Goal: Transaction & Acquisition: Download file/media

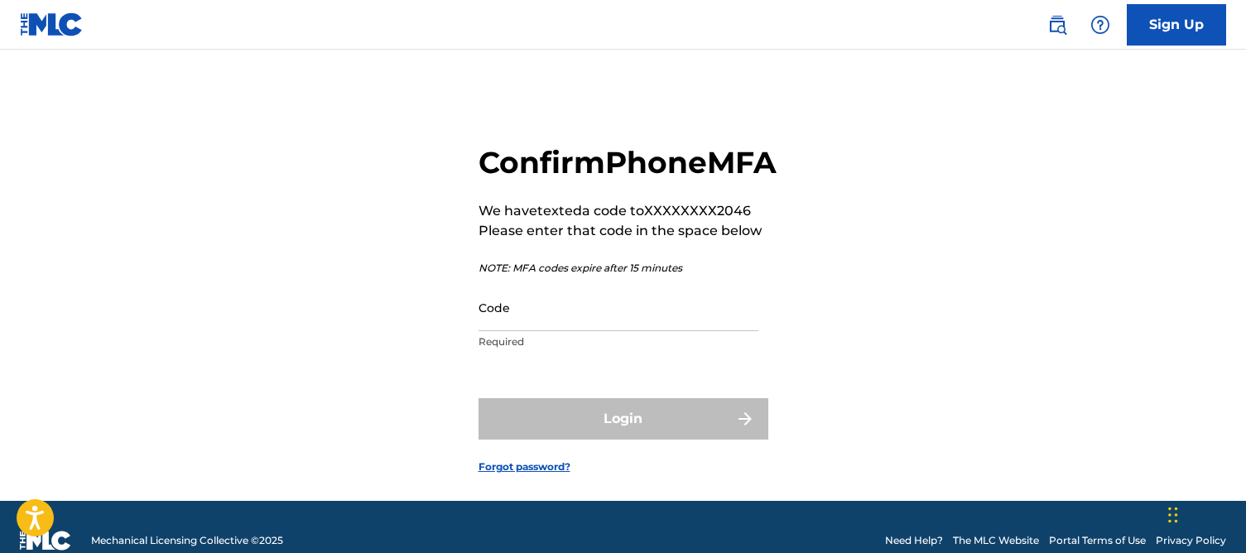
click at [525, 331] on input "Code" at bounding box center [619, 307] width 280 height 47
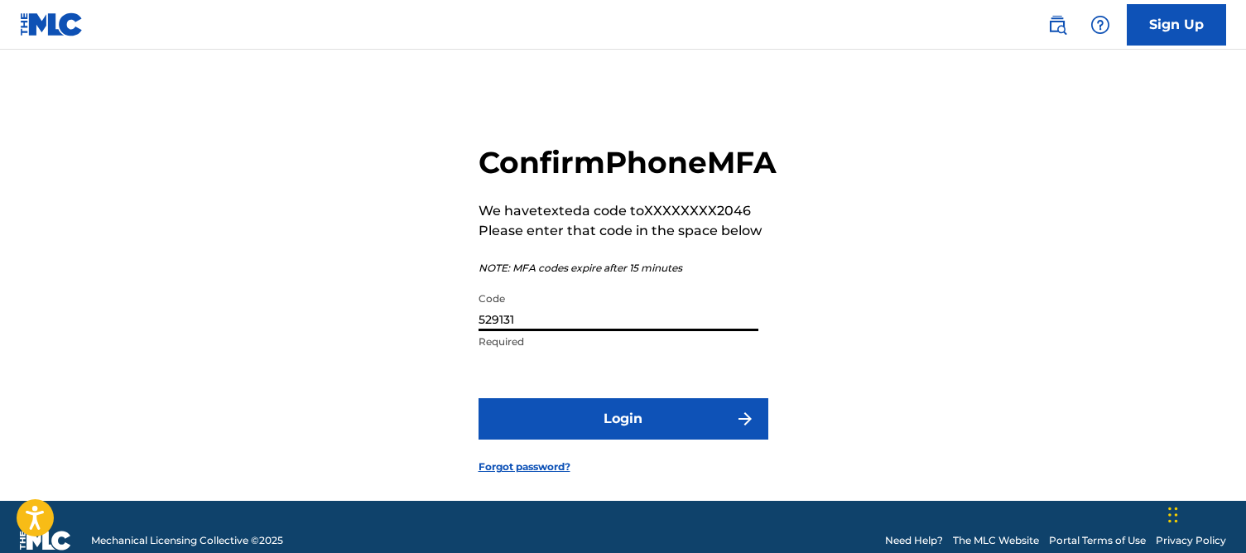
type input "529131"
click at [592, 440] on button "Login" at bounding box center [624, 418] width 290 height 41
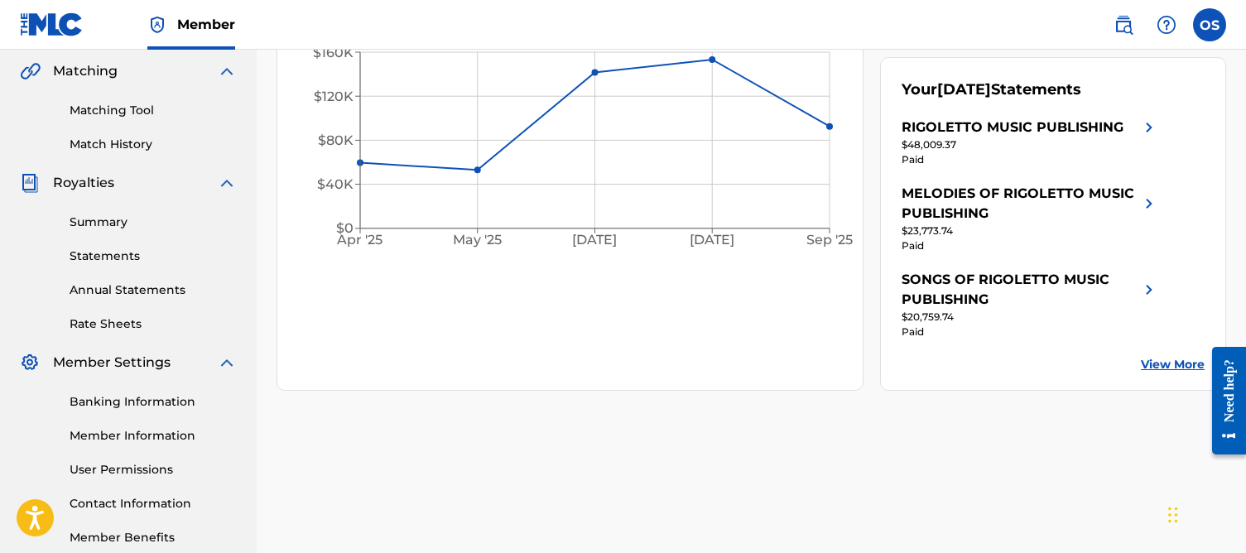
scroll to position [384, 0]
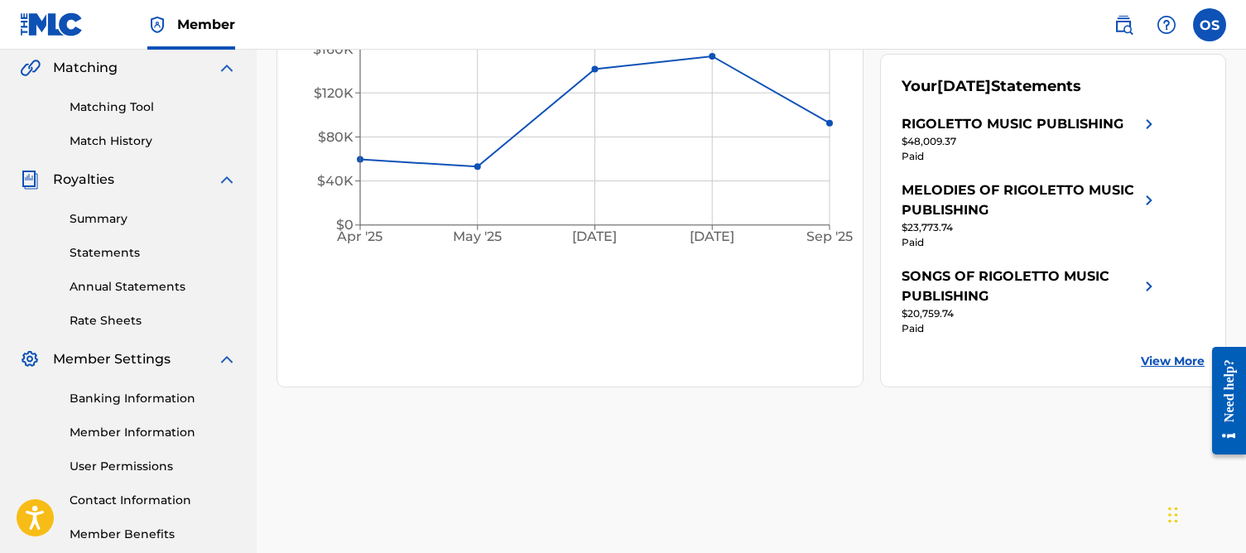
click at [109, 253] on link "Statements" at bounding box center [153, 252] width 167 height 17
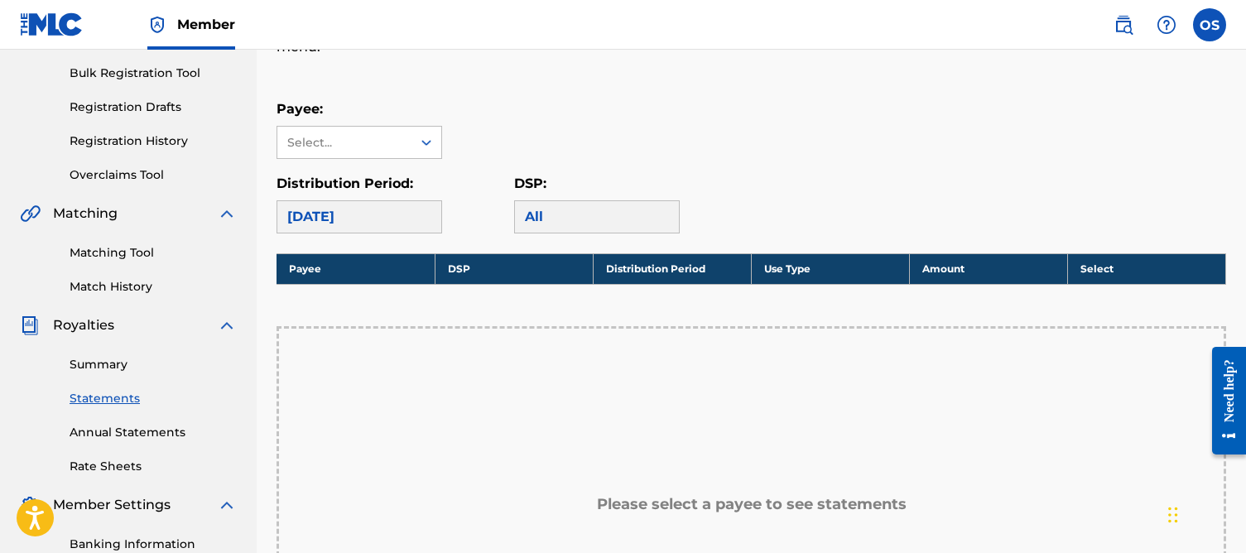
scroll to position [241, 0]
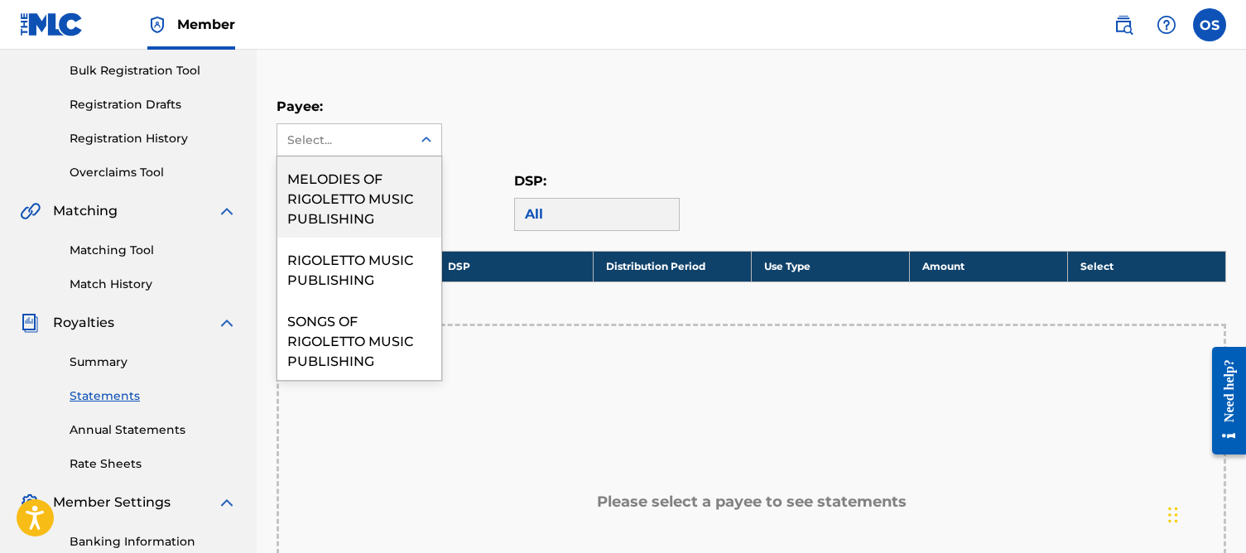
click at [366, 142] on div "Select..." at bounding box center [343, 140] width 113 height 17
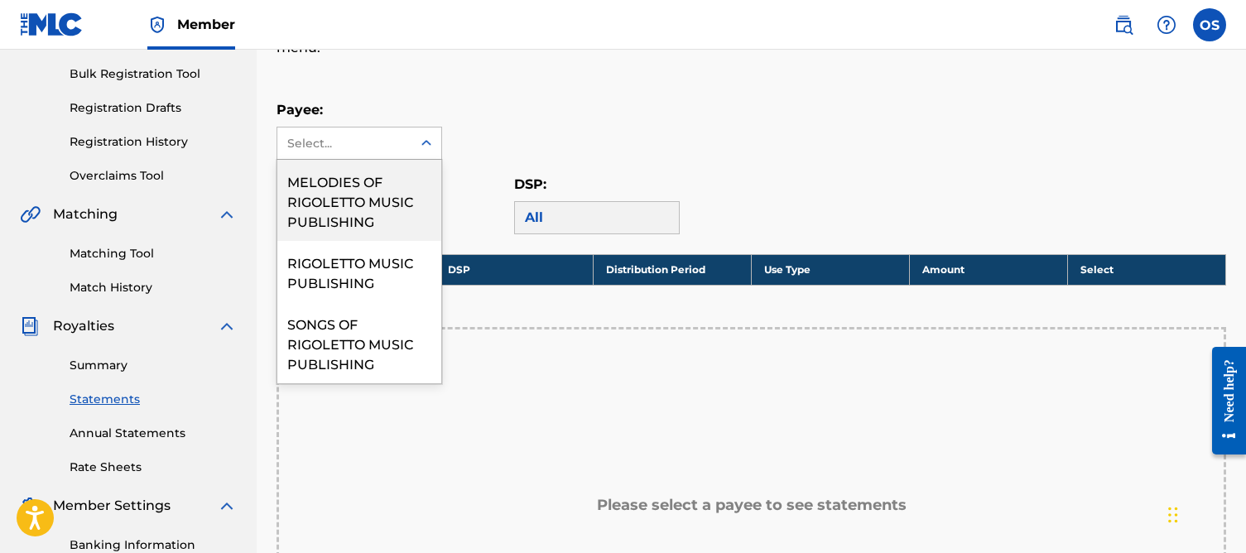
scroll to position [237, 0]
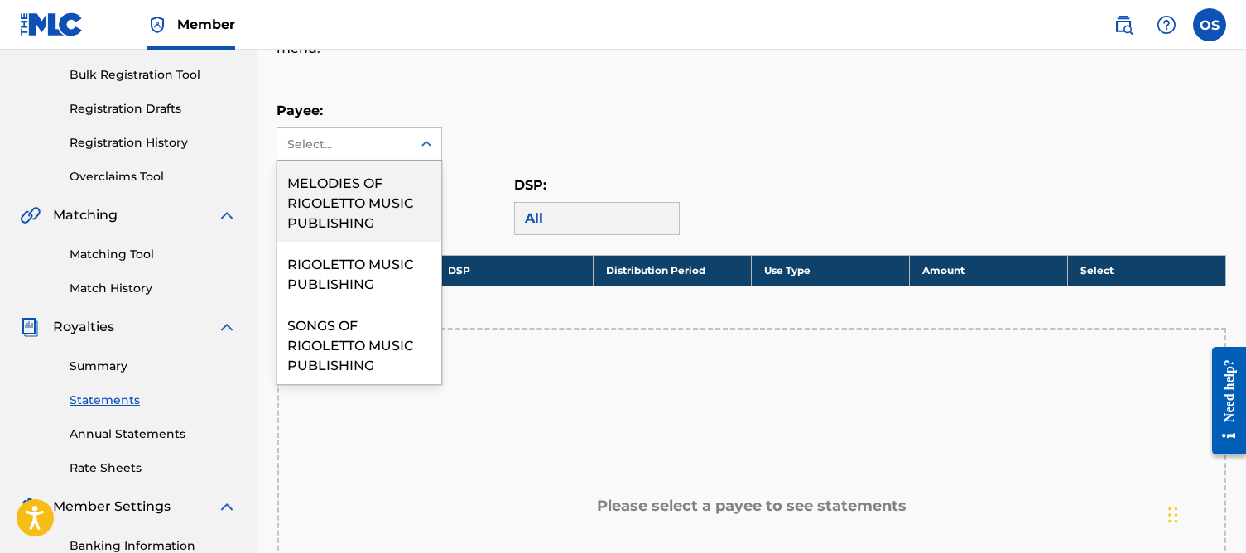
click at [383, 202] on div "MELODIES OF RIGOLETTO MUSIC PUBLISHING" at bounding box center [359, 201] width 164 height 81
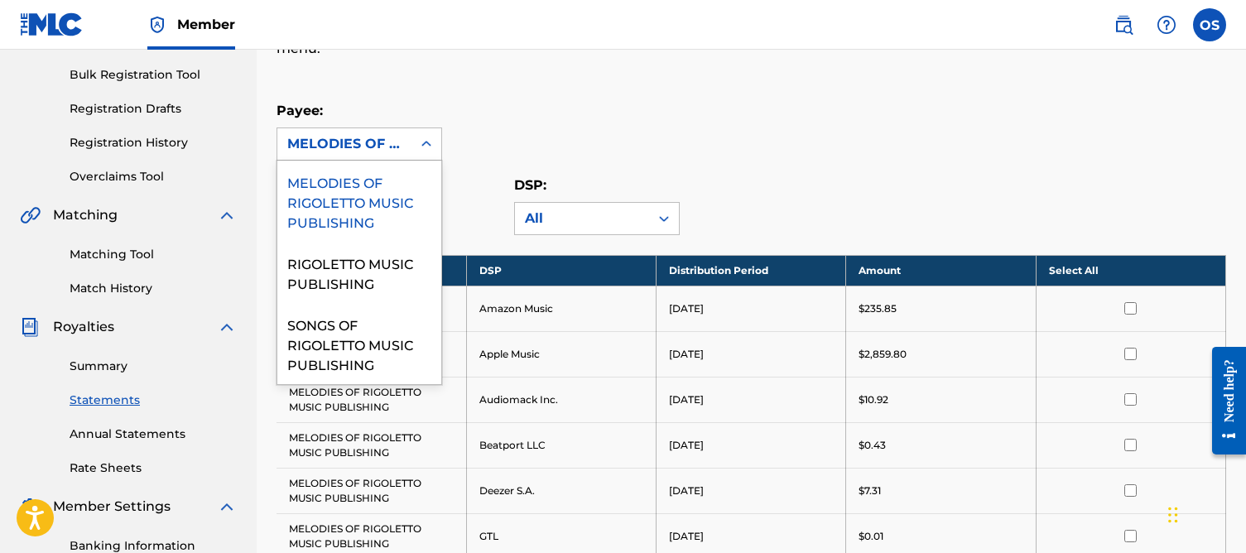
click at [403, 142] on div "MELODIES OF RIGOLETTO MUSIC PUBLISHING" at bounding box center [344, 143] width 134 height 31
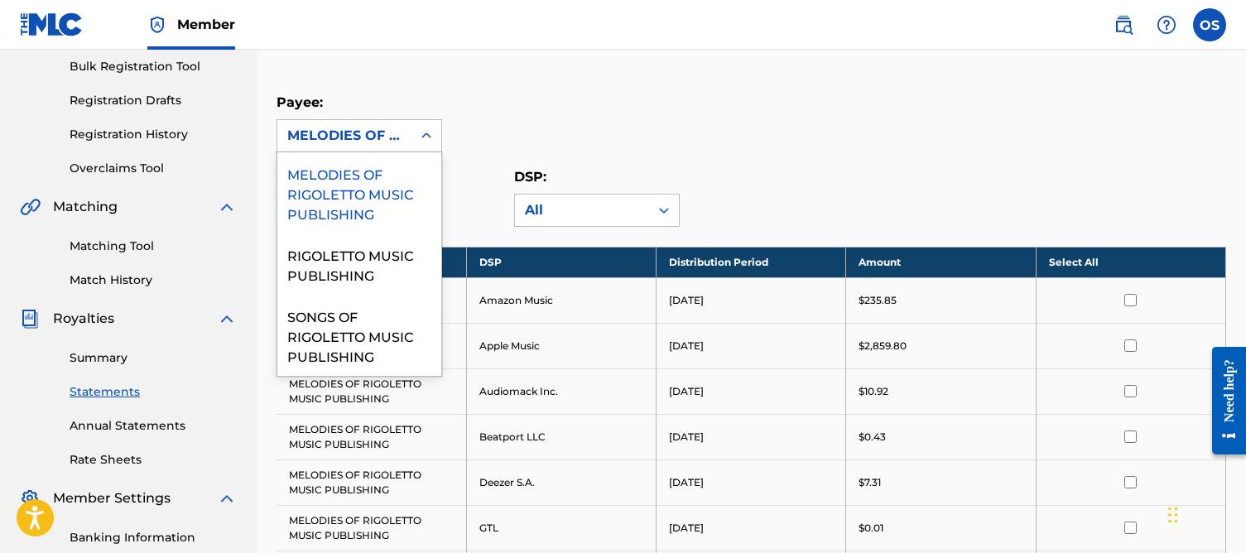
scroll to position [252, 1]
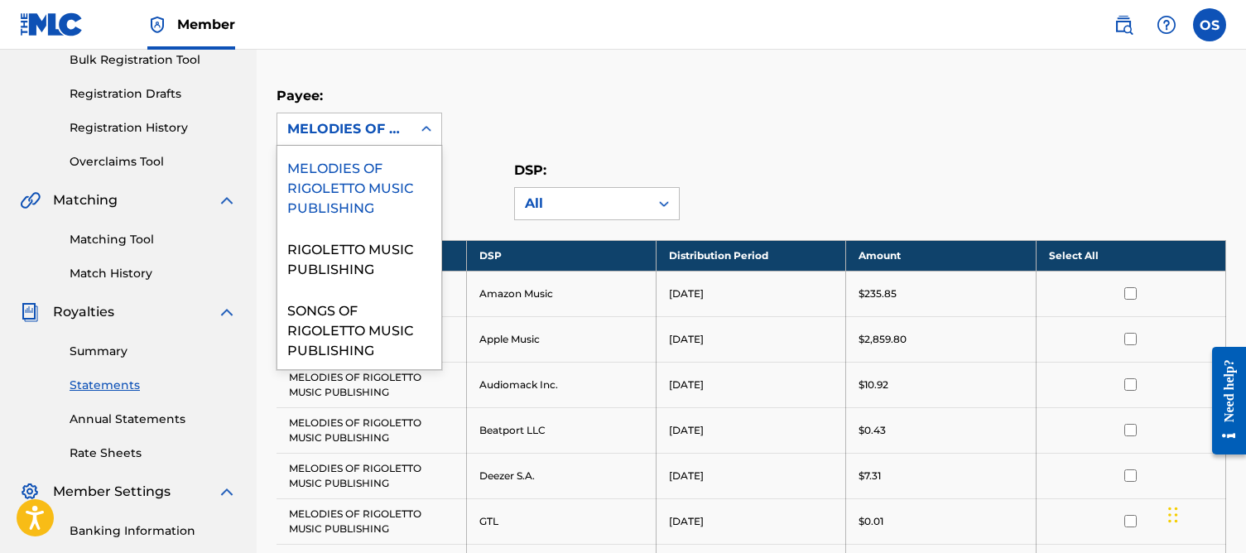
click at [368, 195] on div "MELODIES OF RIGOLETTO MUSIC PUBLISHING" at bounding box center [359, 186] width 164 height 81
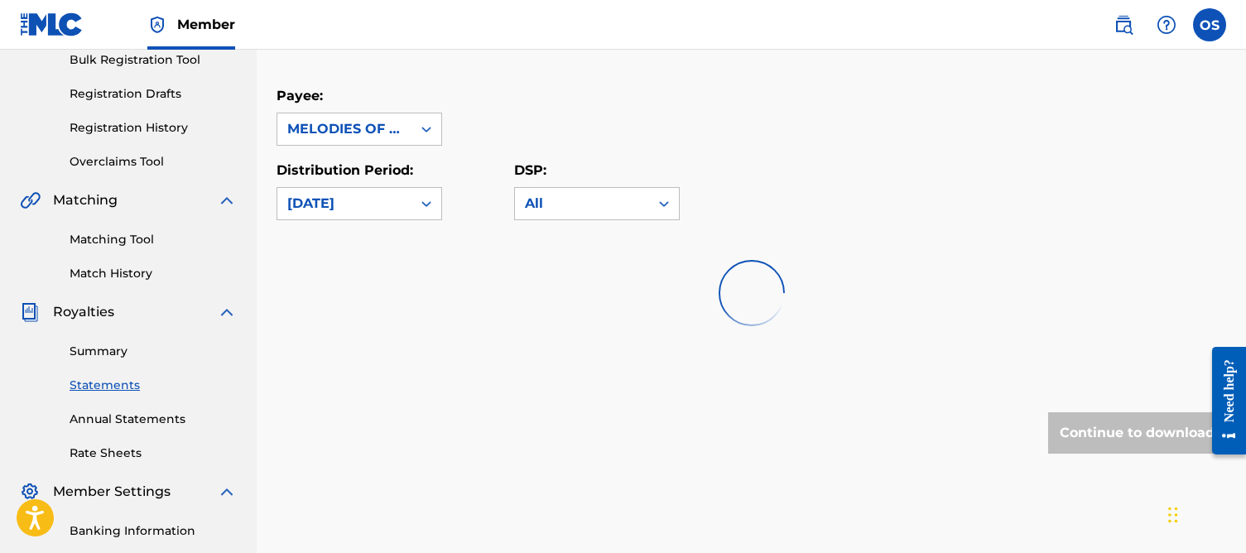
scroll to position [252, 0]
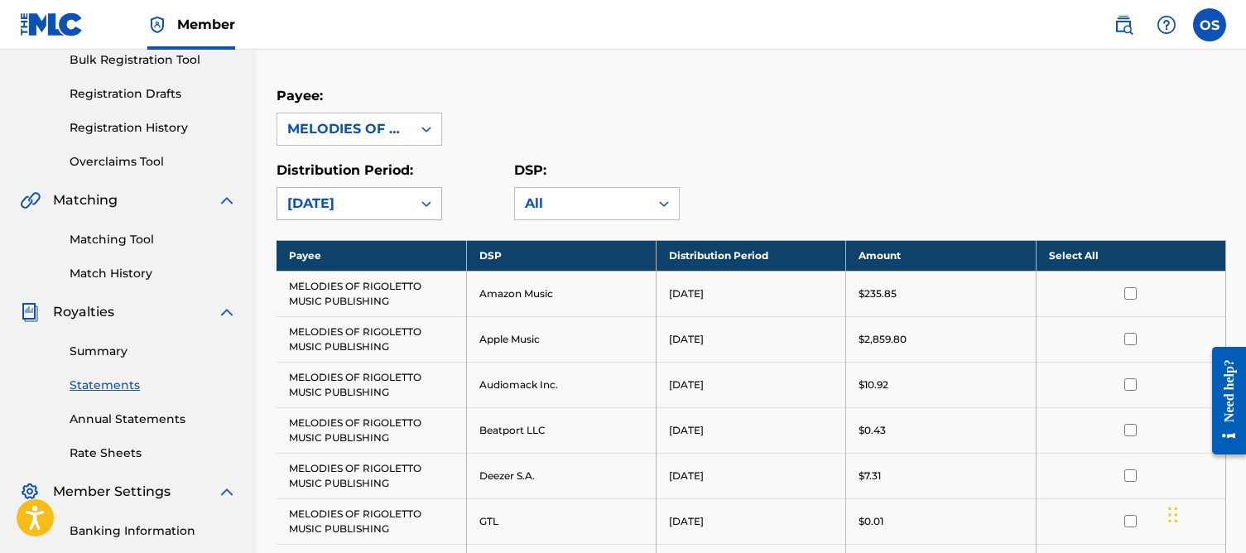
click at [393, 214] on div "[DATE]" at bounding box center [344, 203] width 134 height 31
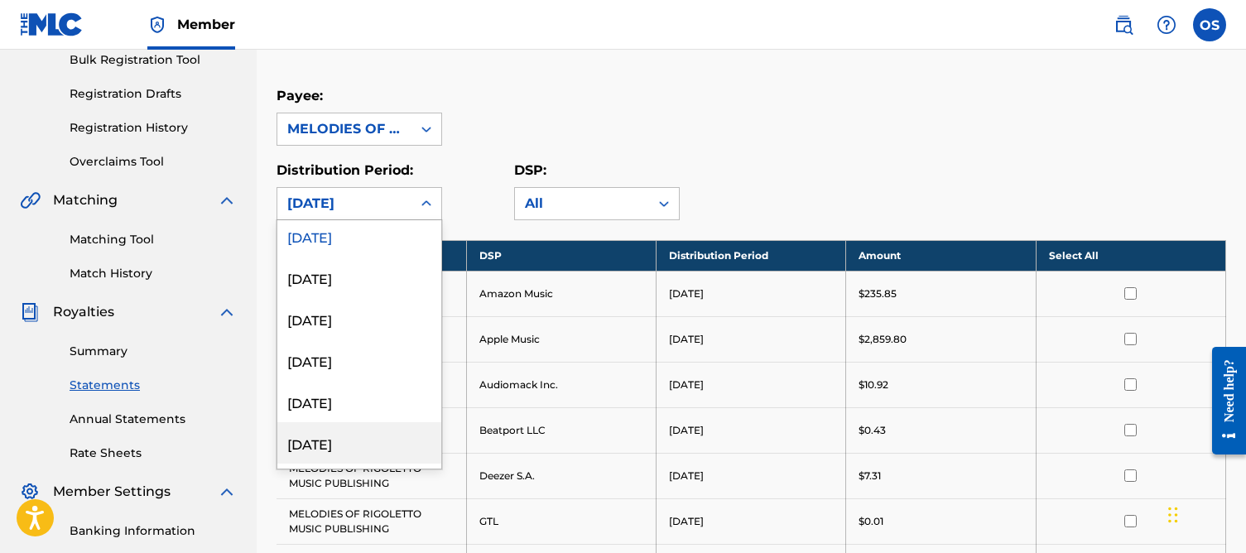
scroll to position [8, 0]
click at [367, 446] on div "[DATE]" at bounding box center [359, 439] width 164 height 41
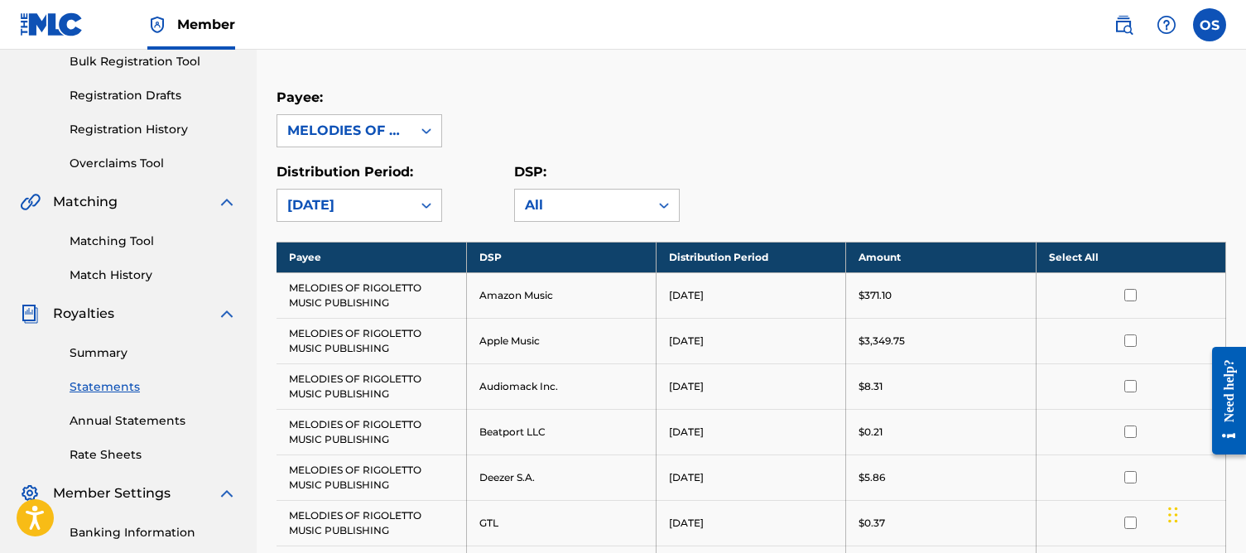
scroll to position [250, 0]
click at [1129, 293] on input "checkbox" at bounding box center [1131, 295] width 12 height 12
click at [1091, 256] on th "Select All" at bounding box center [1131, 257] width 190 height 31
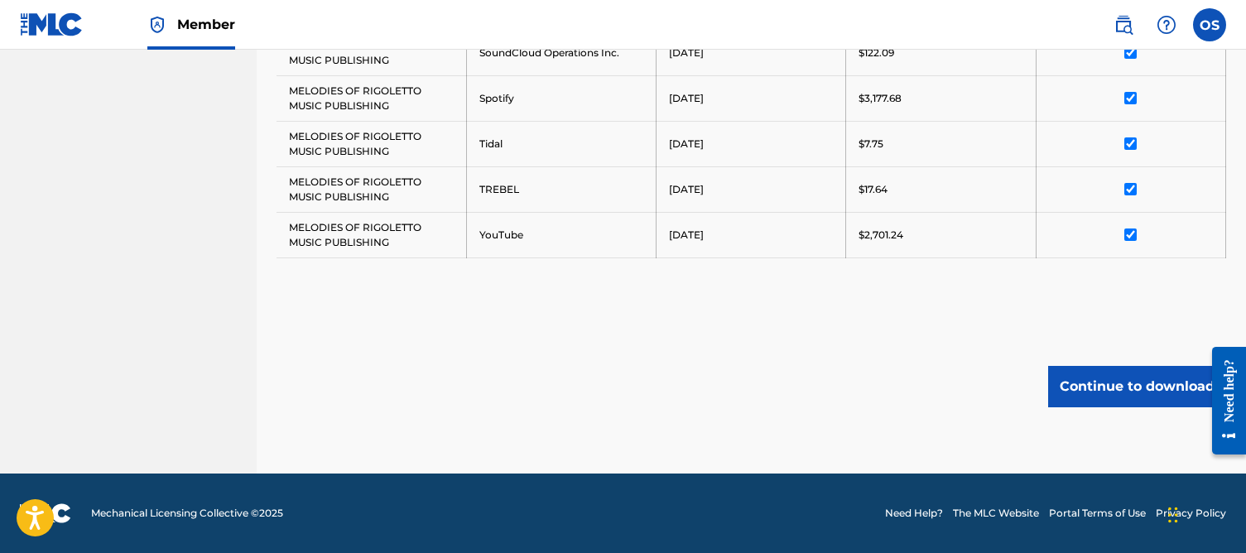
scroll to position [1085, 0]
click at [1109, 392] on button "Continue to download" at bounding box center [1138, 386] width 178 height 41
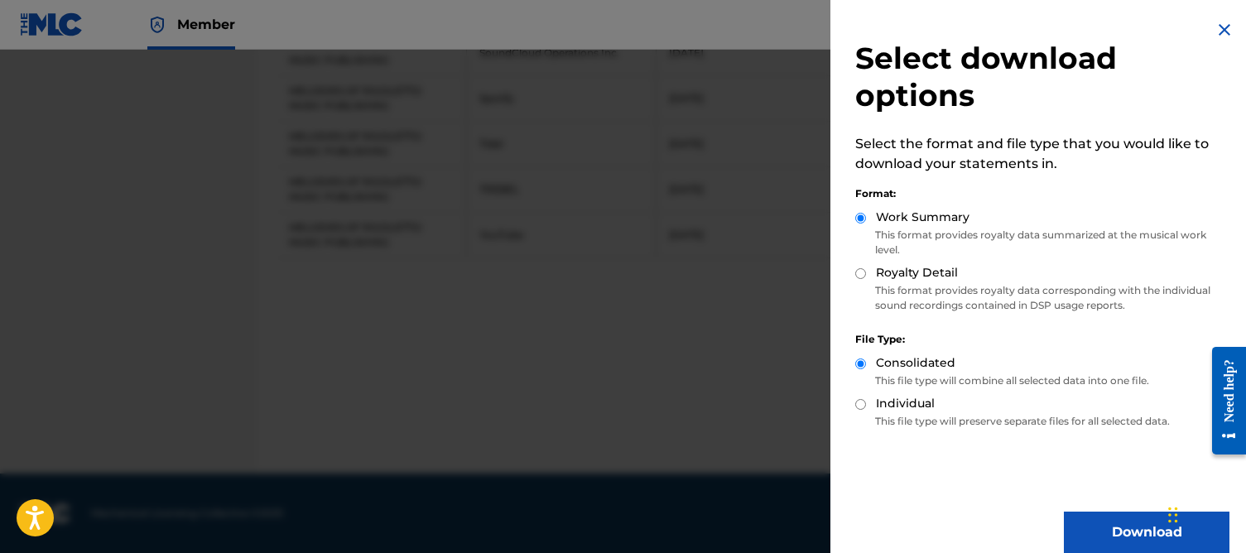
click at [864, 274] on input "Royalty Detail" at bounding box center [861, 273] width 11 height 11
radio input "true"
click at [1127, 528] on button "Download" at bounding box center [1147, 532] width 166 height 41
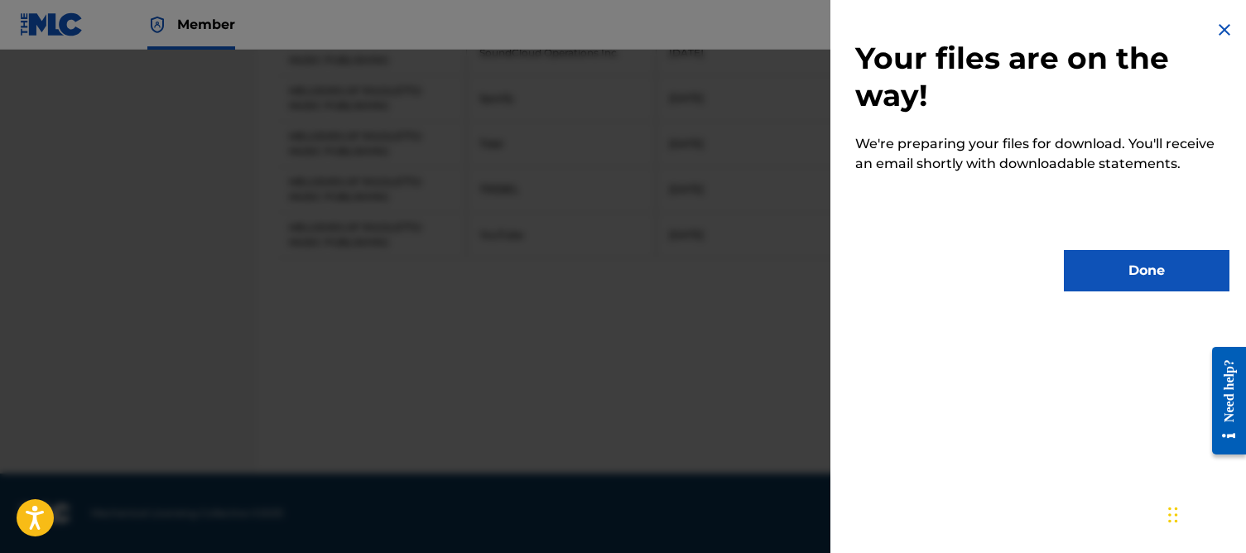
click at [1123, 272] on button "Done" at bounding box center [1147, 270] width 166 height 41
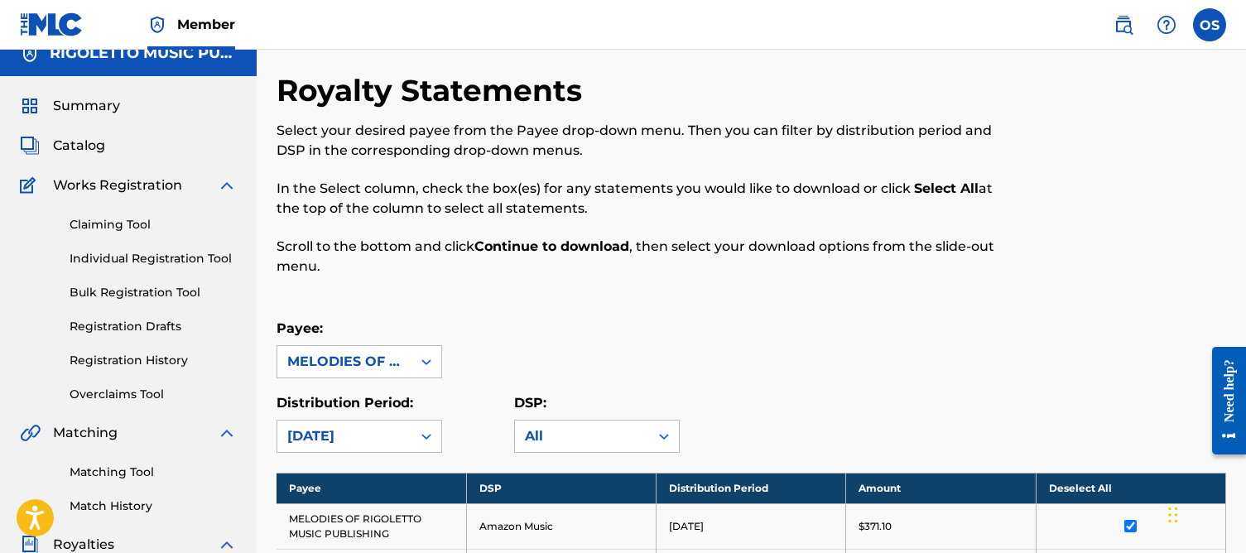
scroll to position [19, 0]
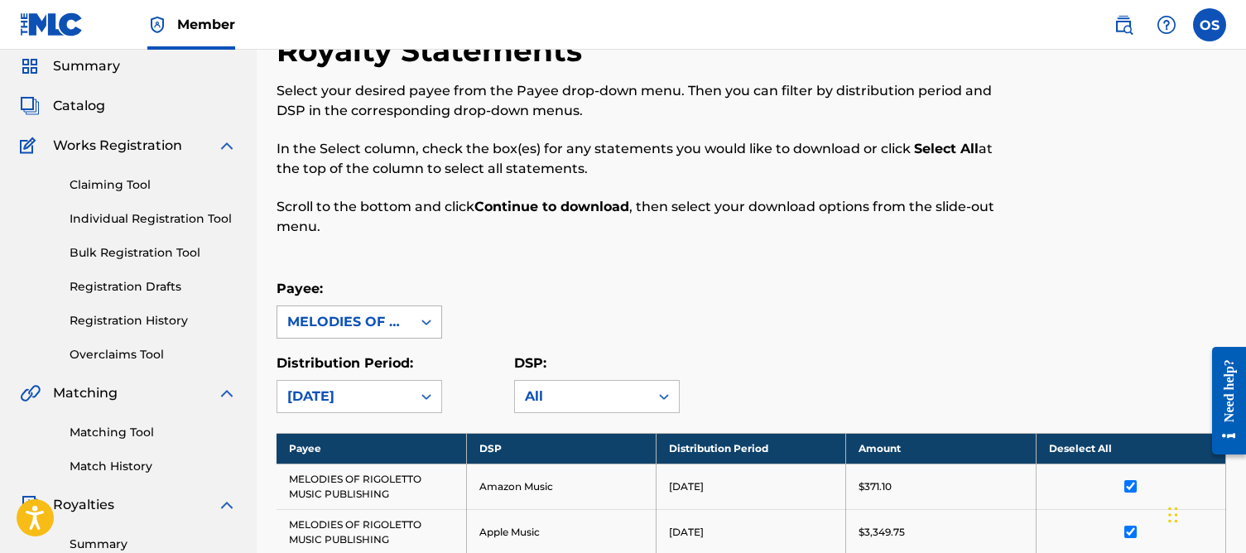
click at [408, 339] on div "MELODIES OF RIGOLETTO MUSIC PUBLISHING" at bounding box center [360, 322] width 166 height 33
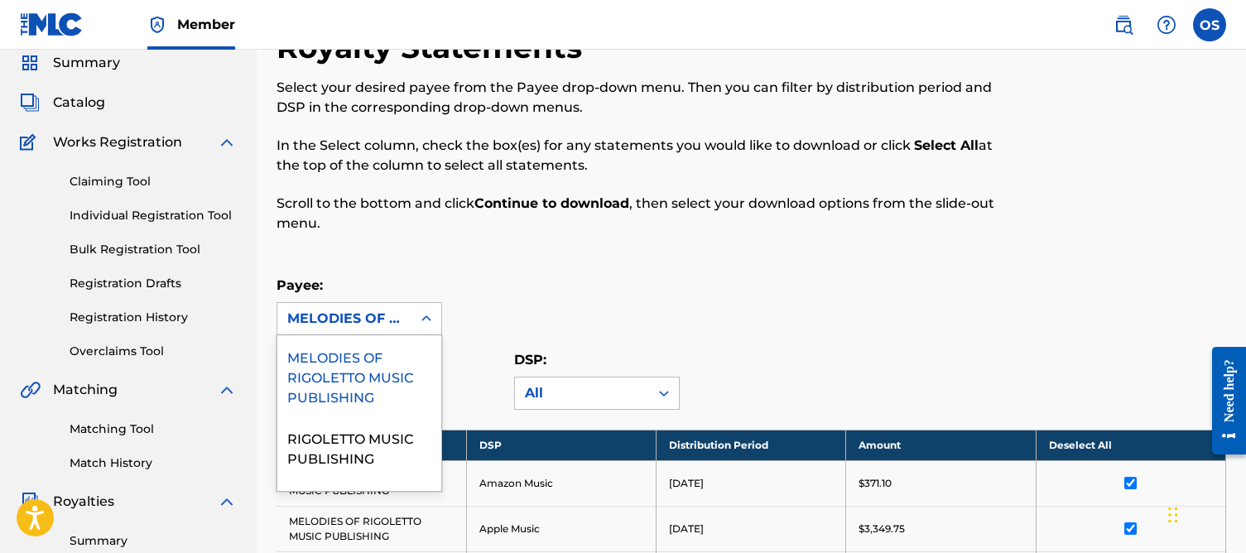
scroll to position [69, 0]
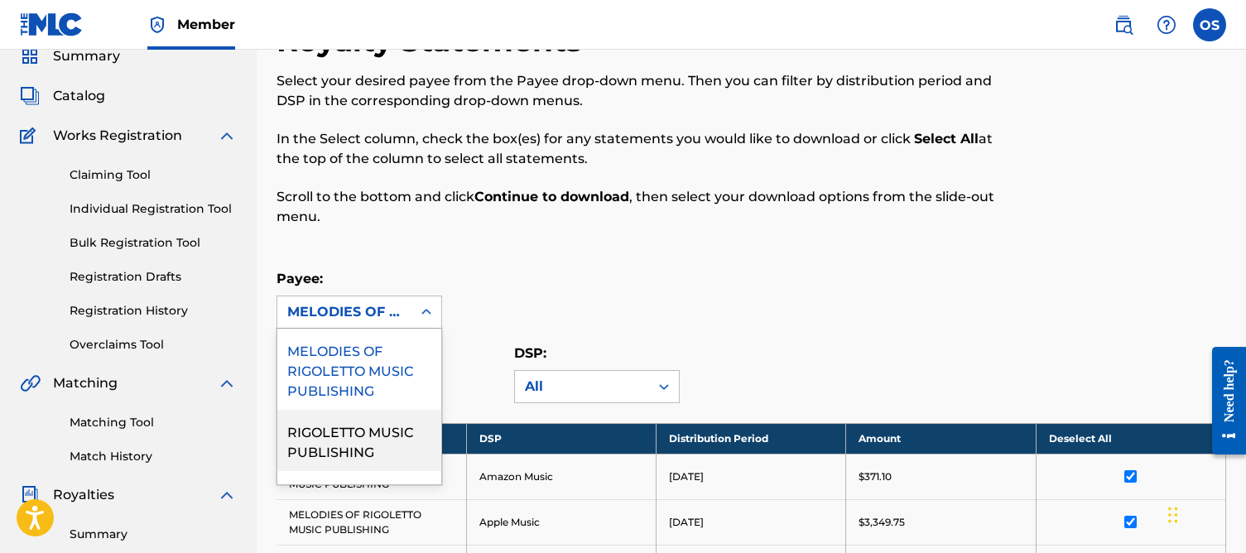
click at [366, 434] on div "RIGOLETTO MUSIC PUBLISHING" at bounding box center [359, 440] width 164 height 61
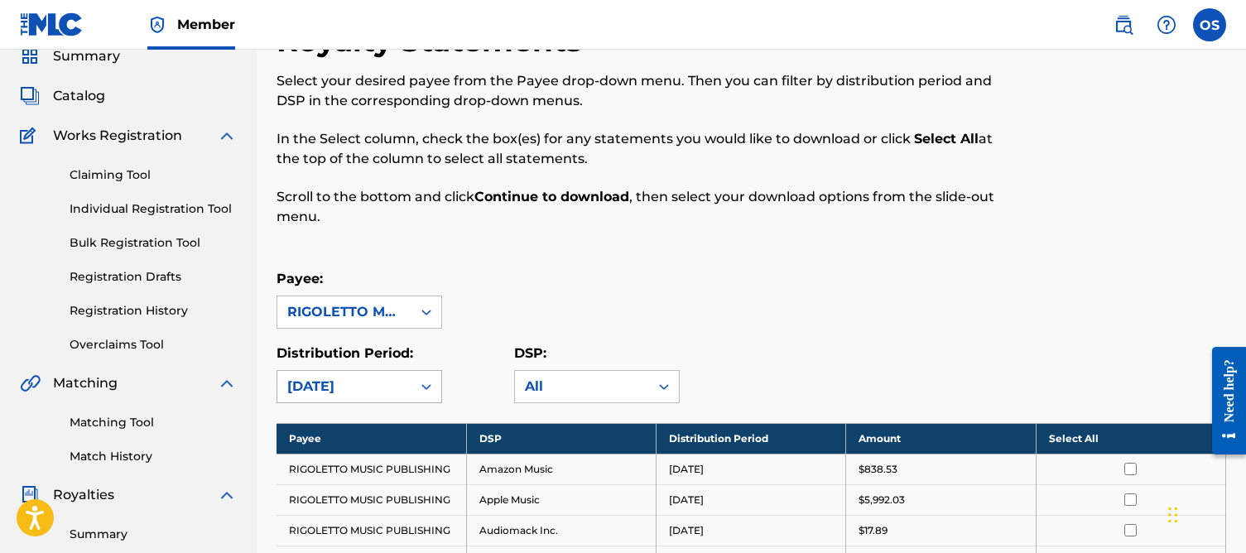
click at [392, 389] on div "[DATE]" at bounding box center [344, 387] width 114 height 20
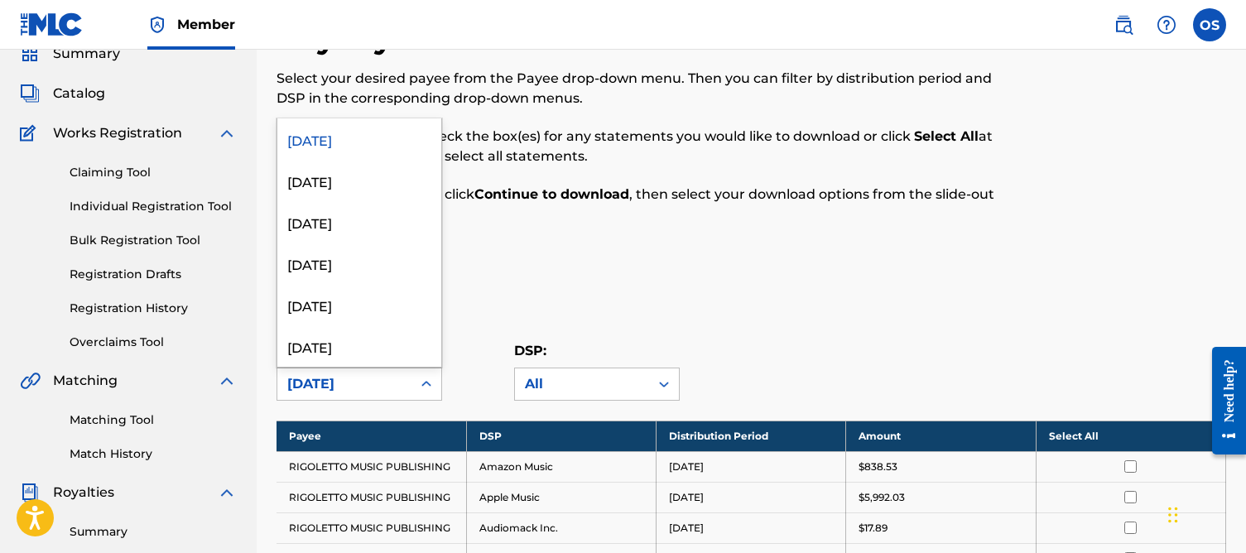
scroll to position [71, 0]
click at [350, 347] on div "[DATE]" at bounding box center [359, 345] width 164 height 41
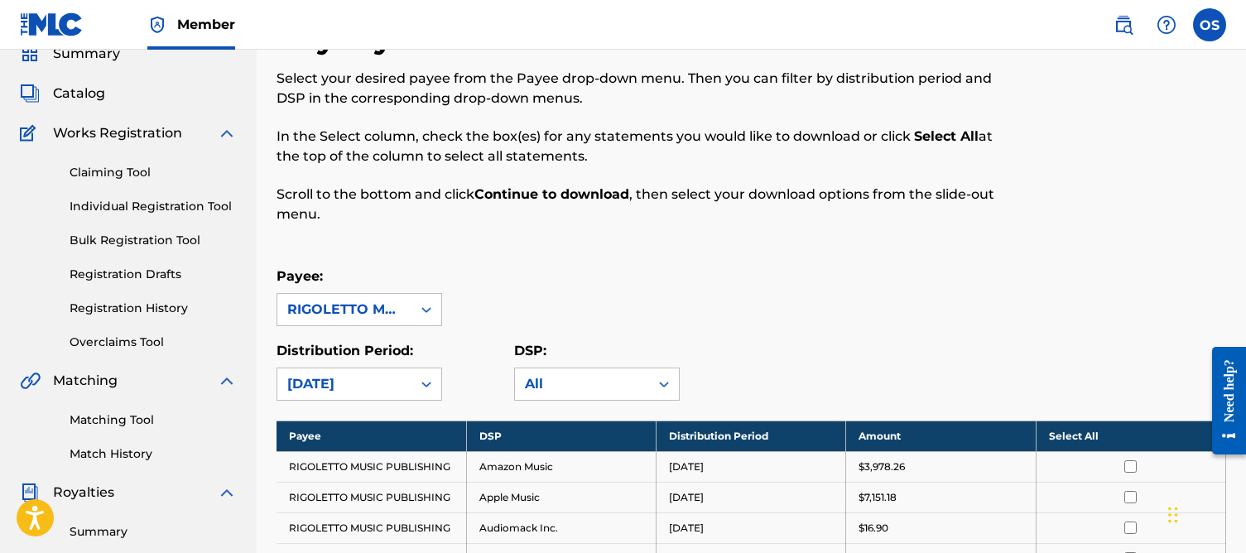
click at [1082, 438] on th "Select All" at bounding box center [1131, 436] width 190 height 31
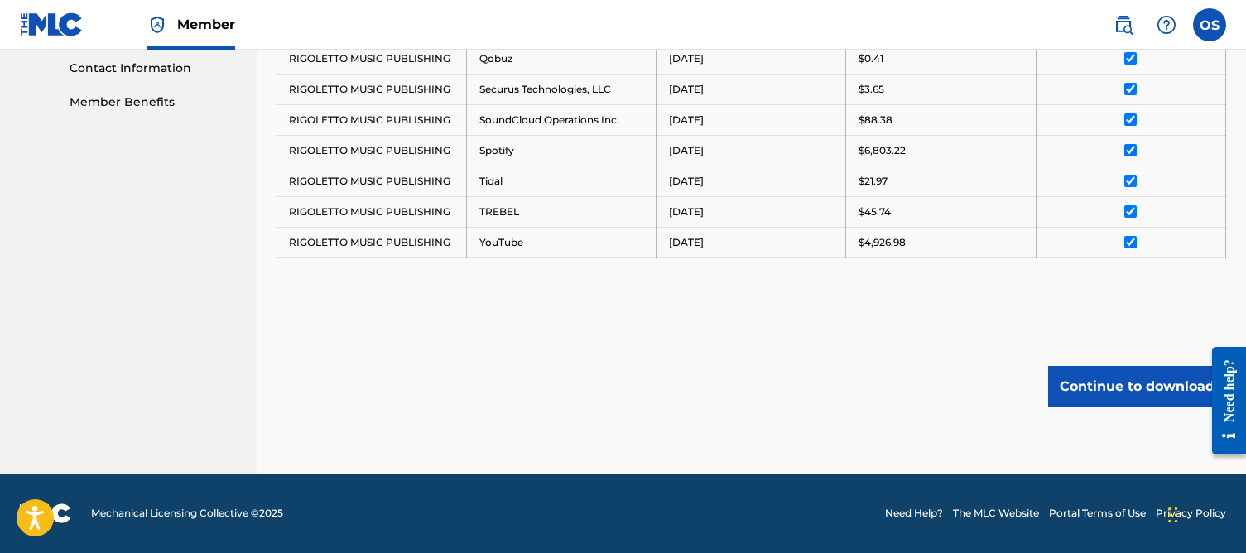
scroll to position [817, 0]
click at [1108, 390] on button "Continue to download" at bounding box center [1138, 386] width 178 height 41
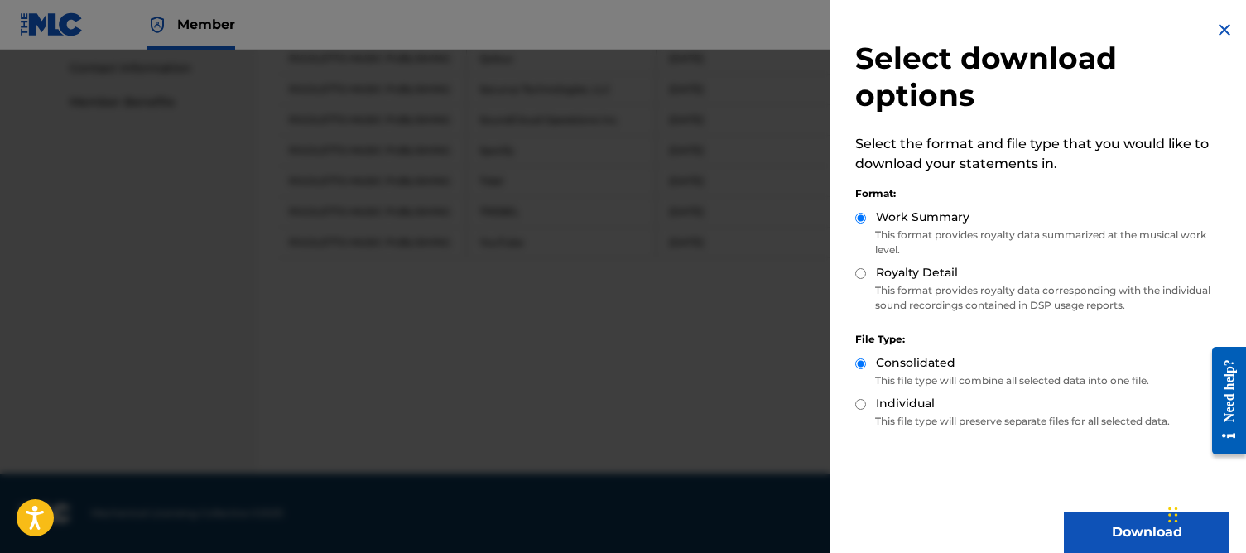
click at [878, 275] on label "Royalty Detail" at bounding box center [917, 272] width 82 height 17
click at [866, 275] on input "Royalty Detail" at bounding box center [861, 273] width 11 height 11
radio input "true"
click at [1135, 528] on button "Download" at bounding box center [1147, 532] width 166 height 41
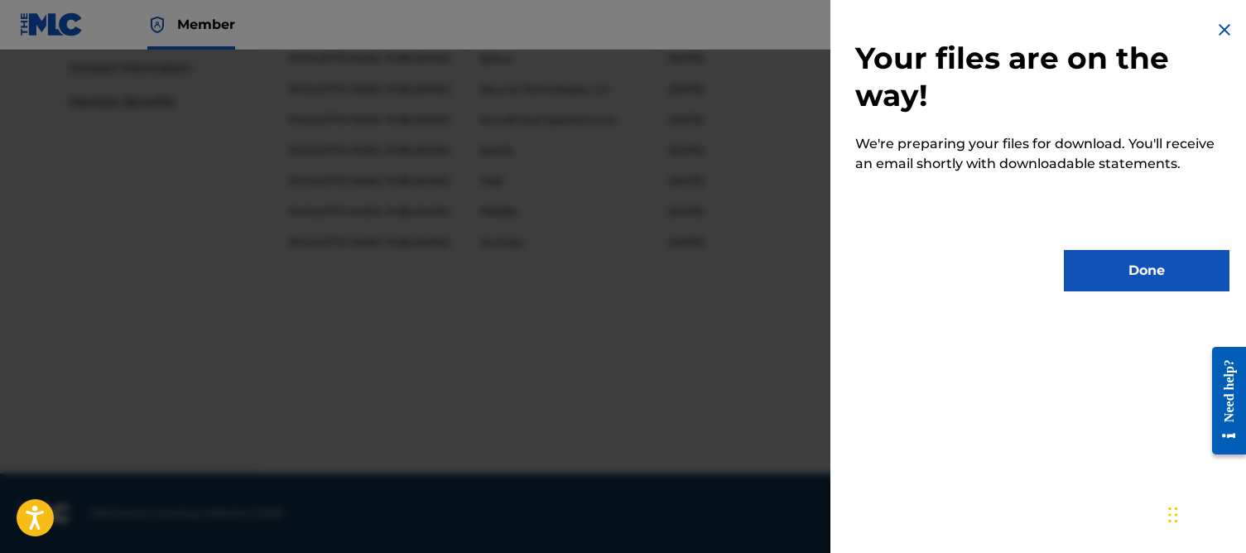
scroll to position [817, 1]
click at [1113, 286] on button "Done" at bounding box center [1147, 270] width 166 height 41
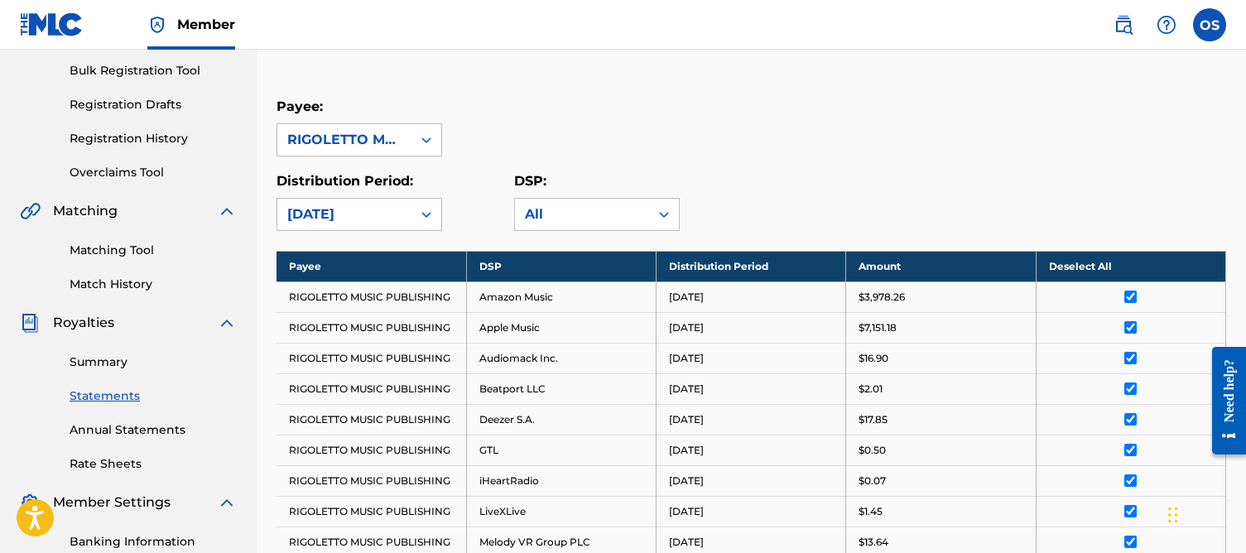
scroll to position [240, 0]
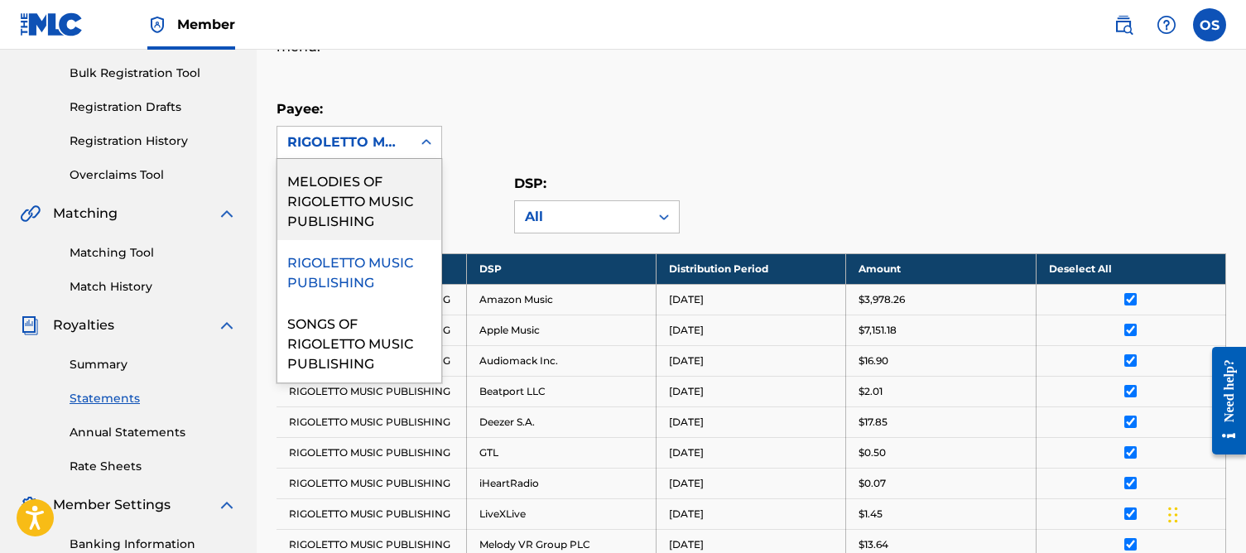
click at [382, 146] on div "RIGOLETTO MUSIC PUBLISHING" at bounding box center [344, 143] width 114 height 20
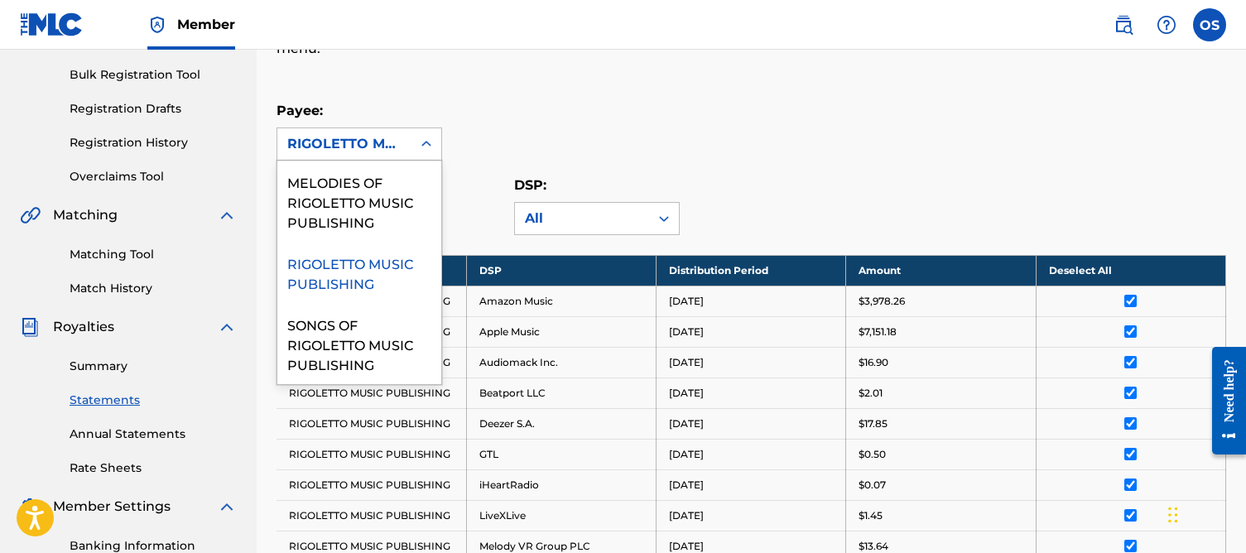
scroll to position [237, 0]
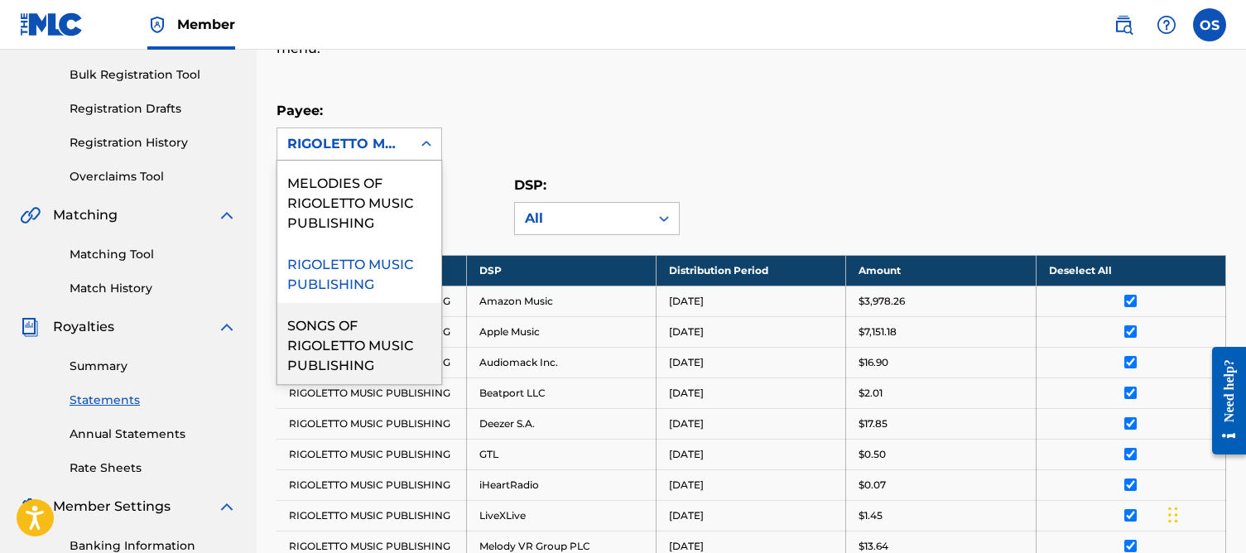
click at [366, 339] on div "SONGS OF RIGOLETTO MUSIC PUBLISHING" at bounding box center [359, 343] width 164 height 81
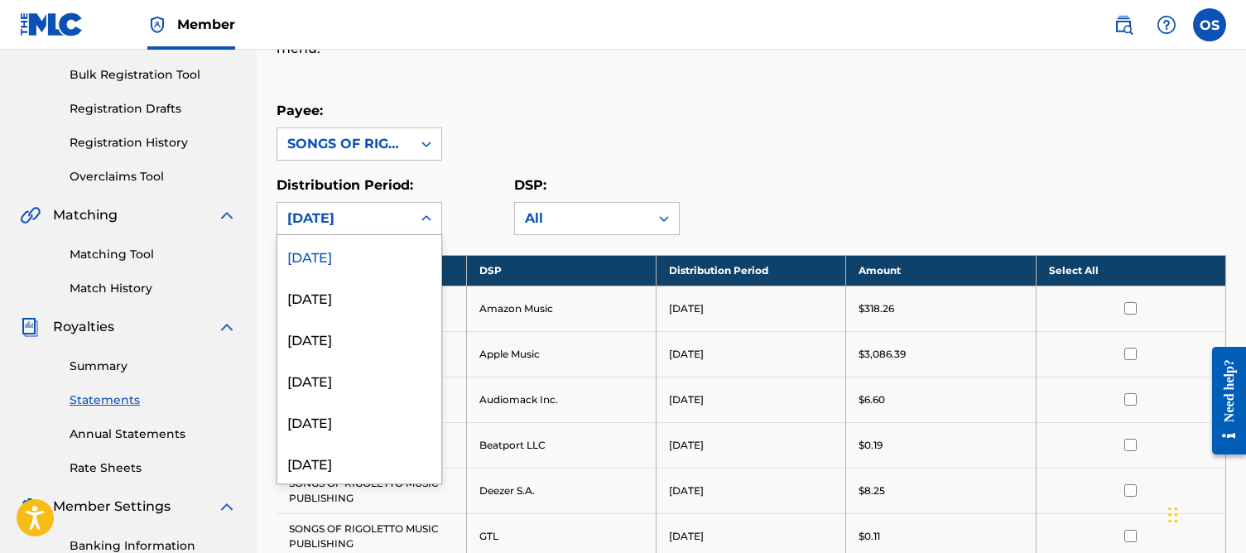
click at [353, 226] on div "[DATE]" at bounding box center [344, 219] width 114 height 20
click at [340, 465] on div "[DATE]" at bounding box center [359, 462] width 164 height 41
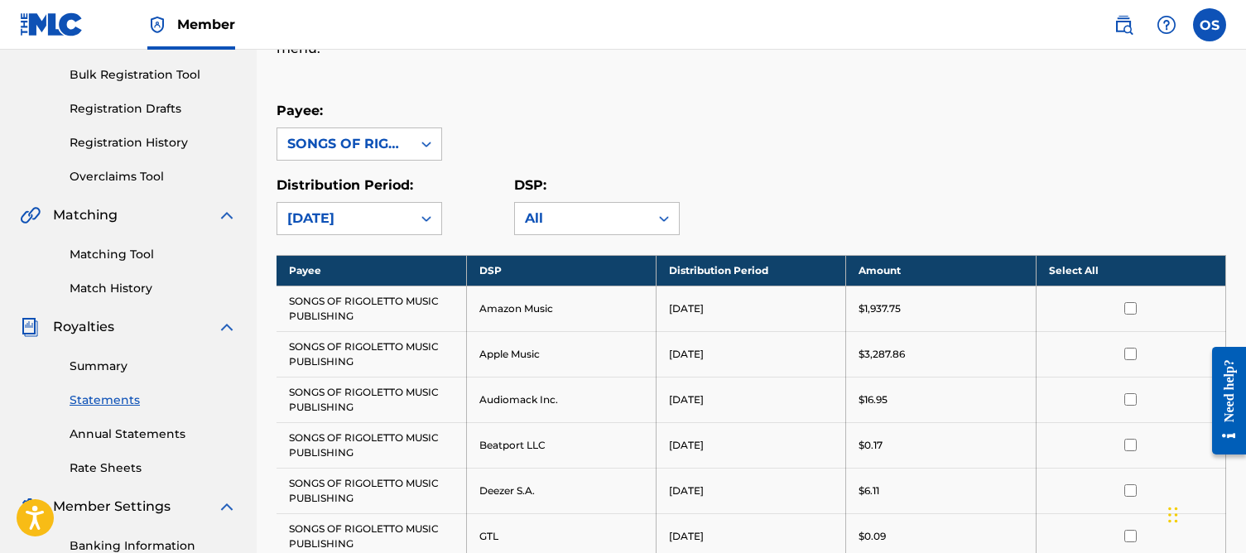
click at [1071, 272] on th "Select All" at bounding box center [1131, 270] width 190 height 31
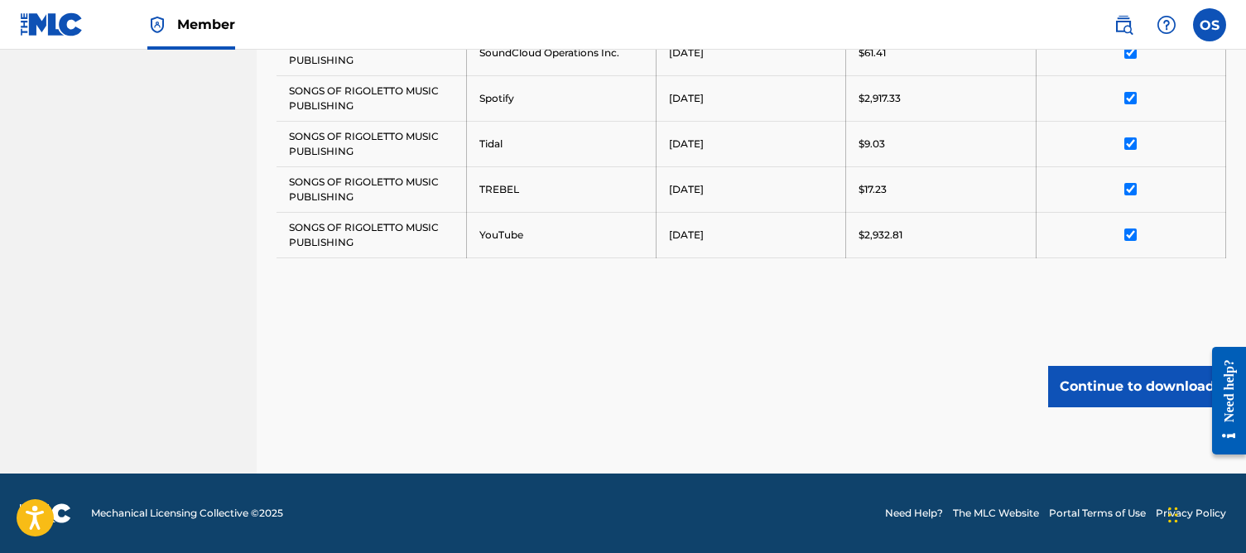
scroll to position [1039, 0]
click at [1138, 388] on button "Continue to download" at bounding box center [1138, 386] width 178 height 41
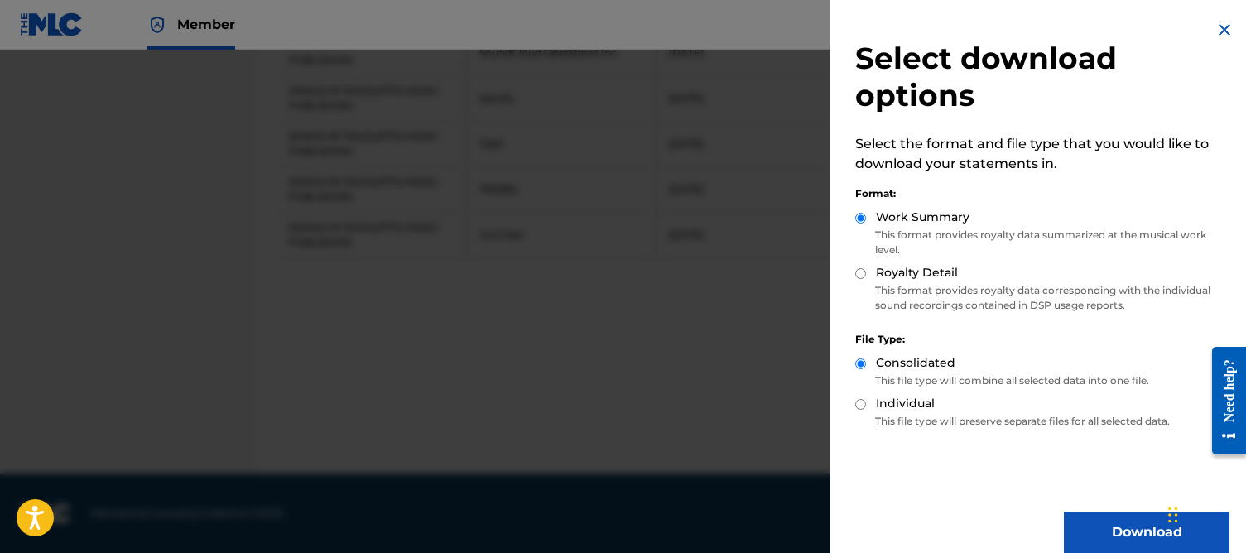
click at [862, 276] on input "Royalty Detail" at bounding box center [861, 273] width 11 height 11
radio input "true"
click at [1129, 519] on button "Download" at bounding box center [1147, 532] width 166 height 41
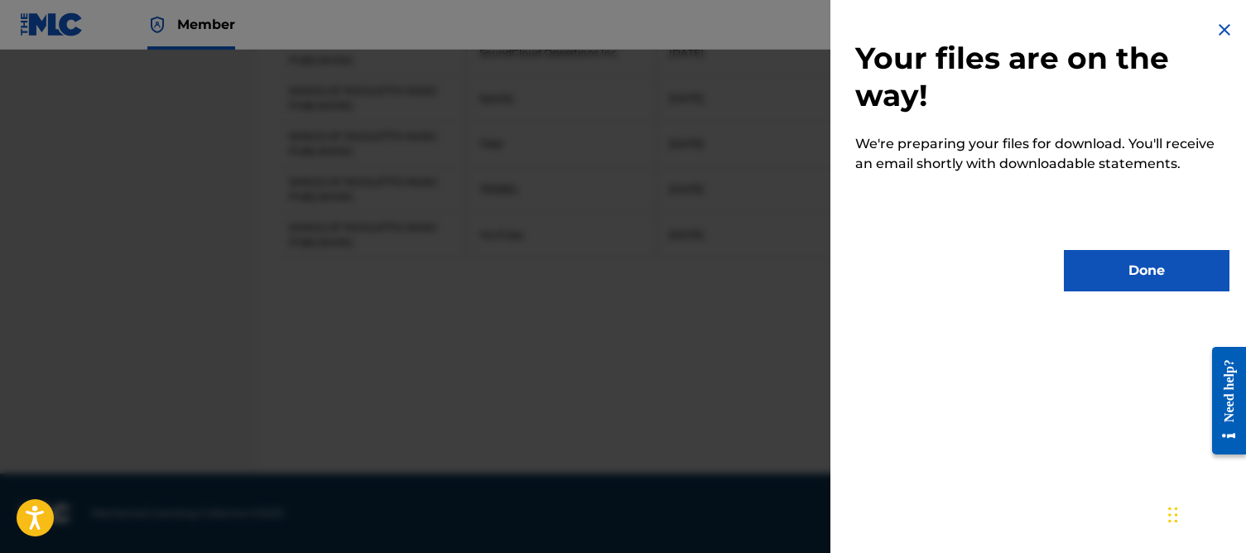
click at [1099, 269] on button "Done" at bounding box center [1147, 270] width 166 height 41
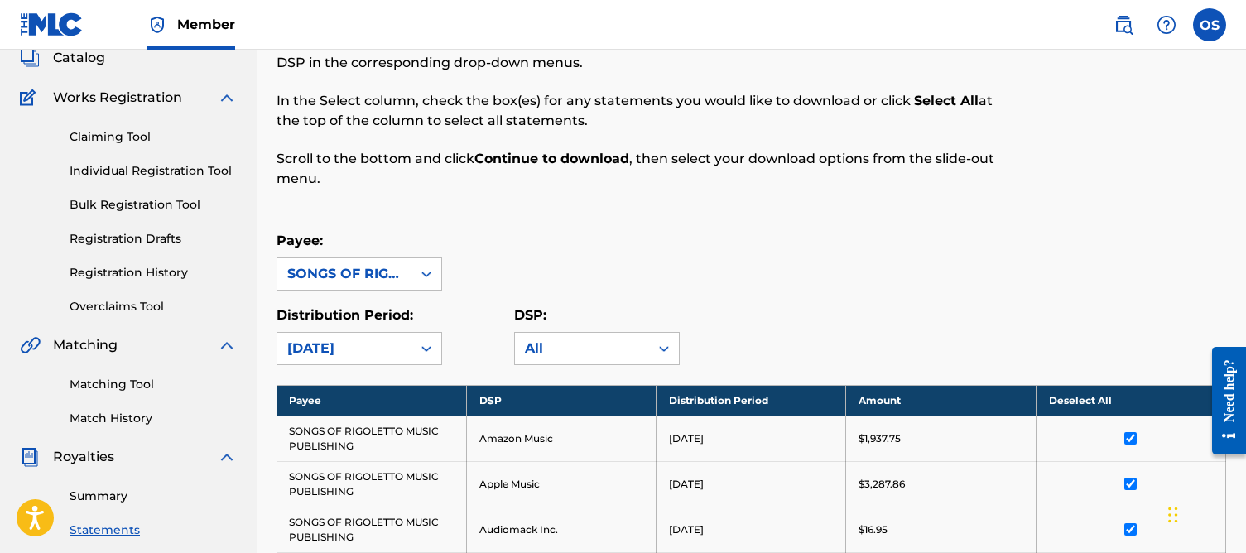
scroll to position [93, 0]
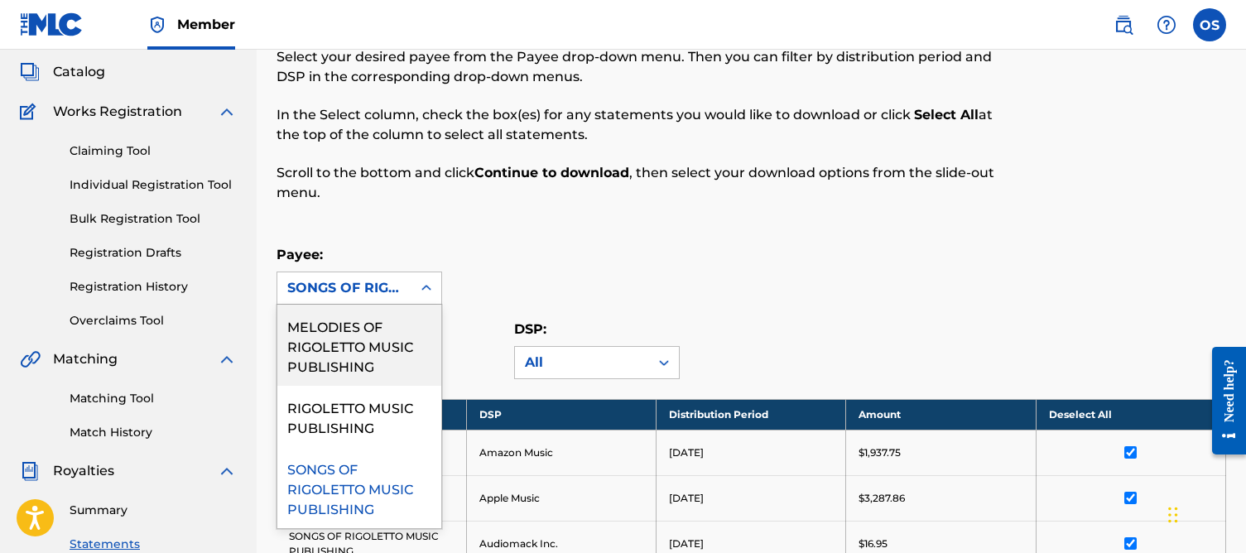
click at [316, 290] on div "SONGS OF RIGOLETTO MUSIC PUBLISHING" at bounding box center [344, 288] width 114 height 20
click at [338, 335] on div "MELODIES OF RIGOLETTO MUSIC PUBLISHING" at bounding box center [359, 345] width 164 height 81
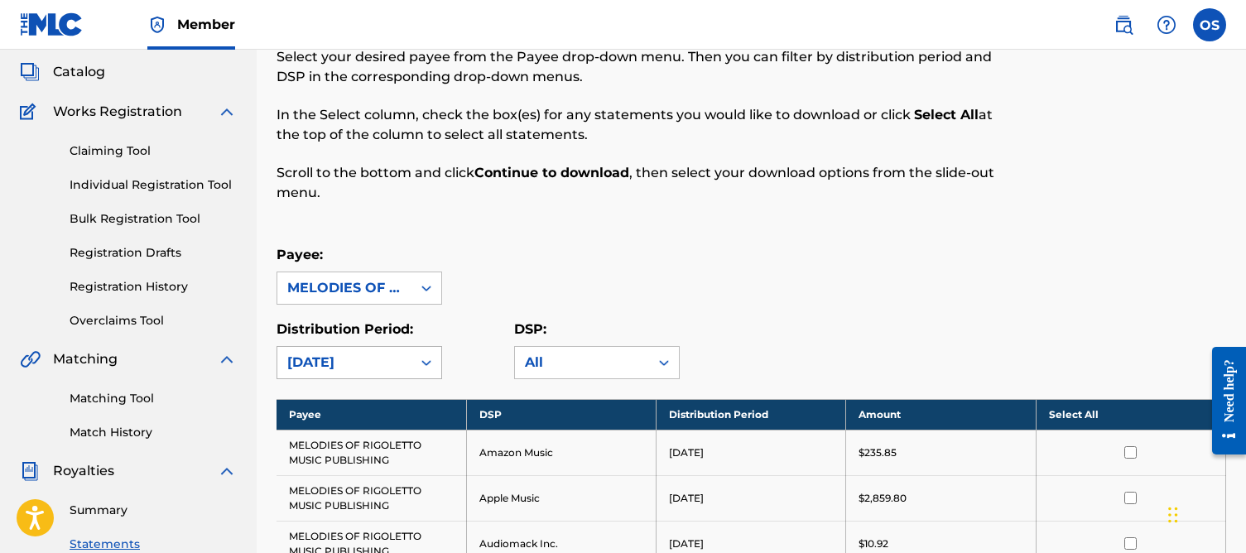
click at [362, 364] on div "[DATE]" at bounding box center [344, 363] width 114 height 20
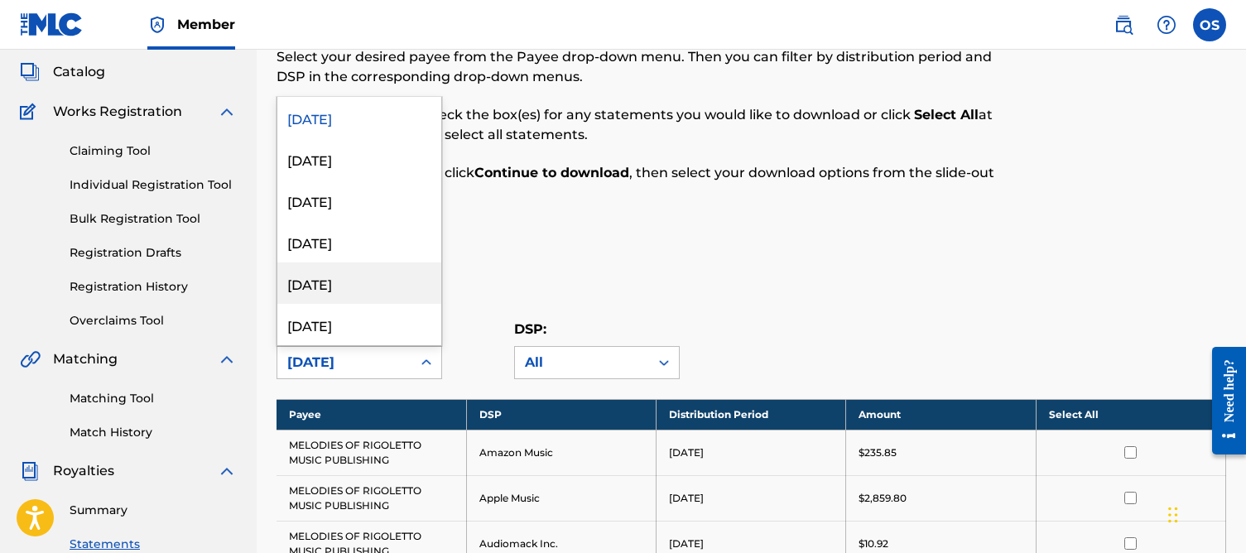
click at [354, 280] on div "[DATE]" at bounding box center [359, 283] width 164 height 41
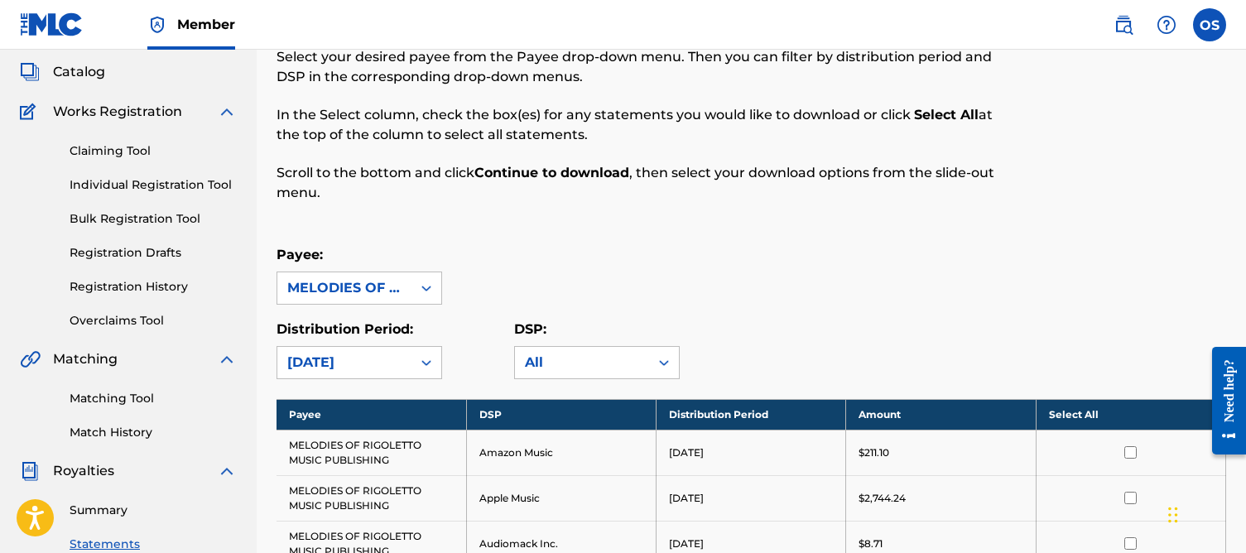
click at [1044, 420] on th "Select All" at bounding box center [1131, 414] width 190 height 31
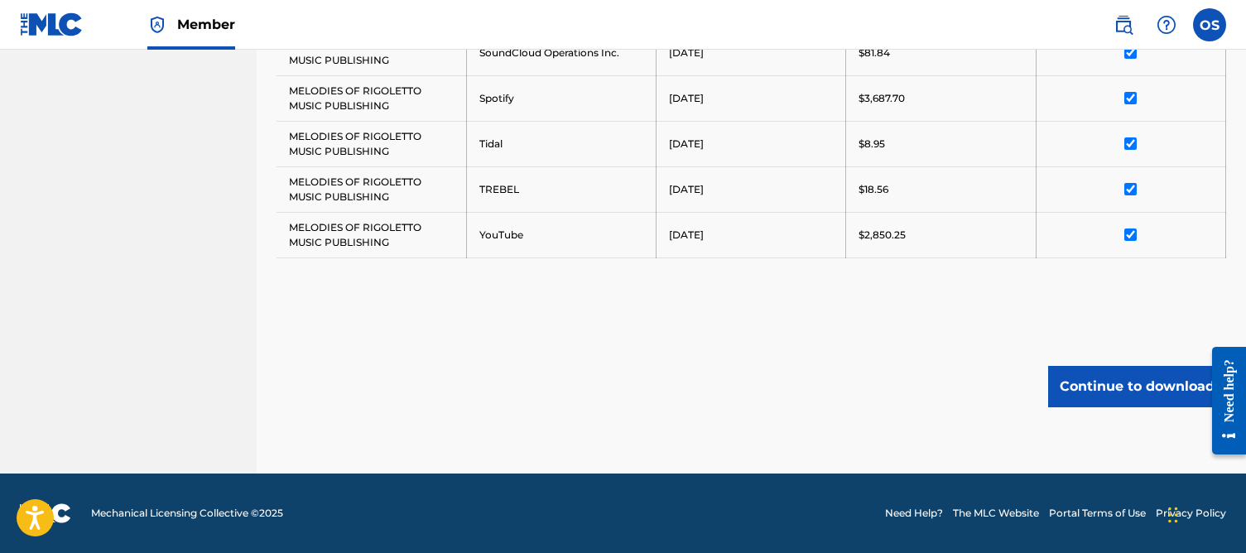
scroll to position [1039, 0]
click at [1124, 393] on button "Continue to download" at bounding box center [1138, 386] width 178 height 41
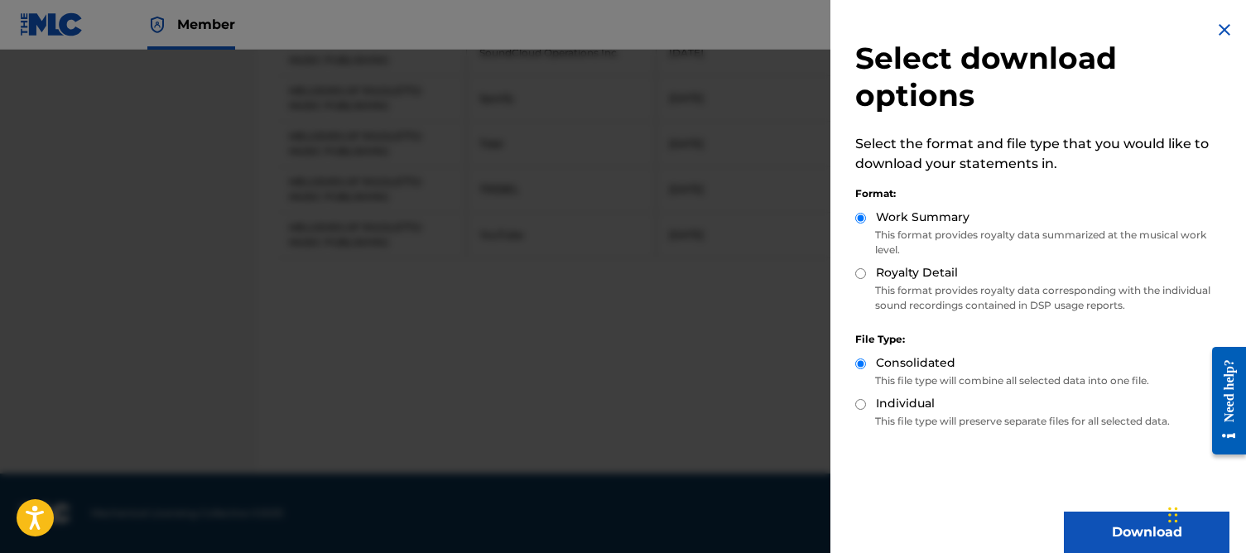
click at [859, 274] on input "Royalty Detail" at bounding box center [861, 273] width 11 height 11
radio input "true"
click at [1115, 528] on button "Download" at bounding box center [1147, 532] width 166 height 41
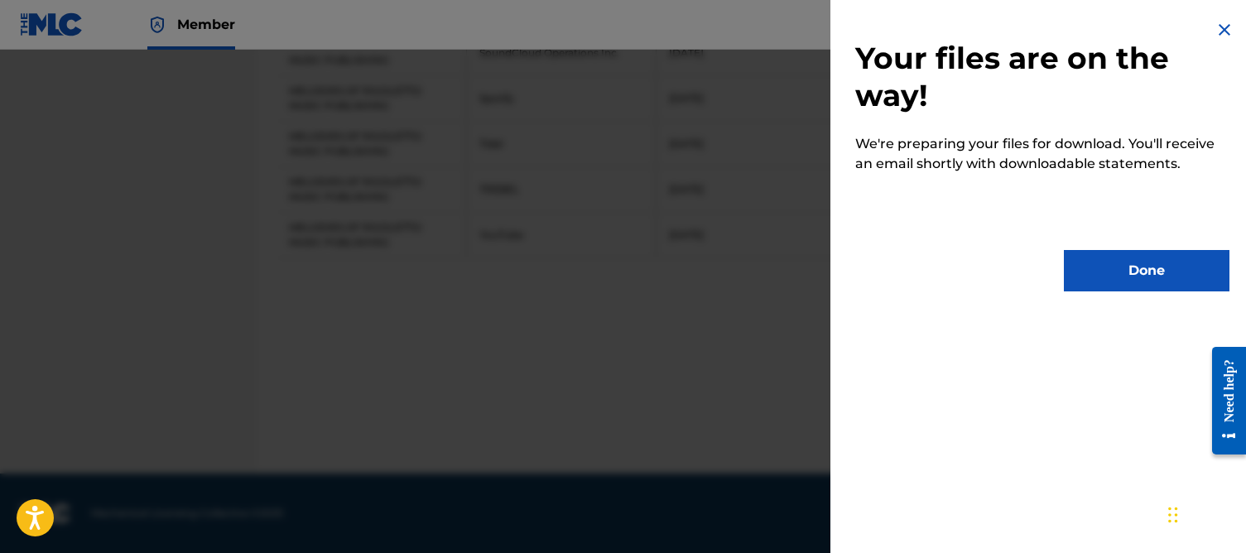
click at [1138, 261] on button "Done" at bounding box center [1147, 270] width 166 height 41
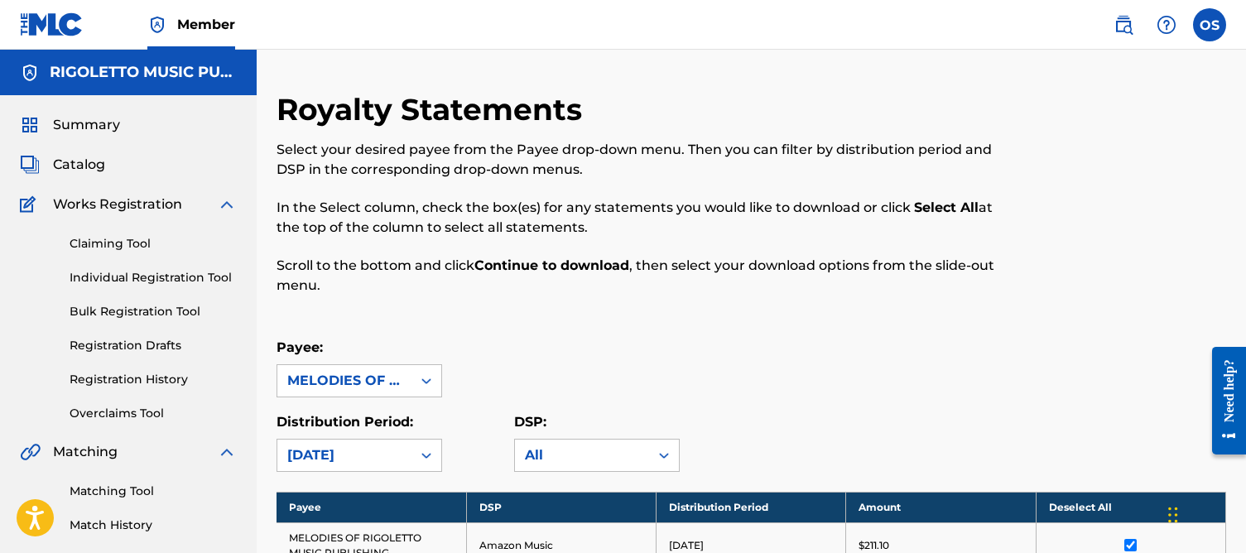
scroll to position [0, 0]
click at [380, 386] on div "MELODIES OF RIGOLETTO MUSIC PUBLISHING" at bounding box center [360, 380] width 166 height 33
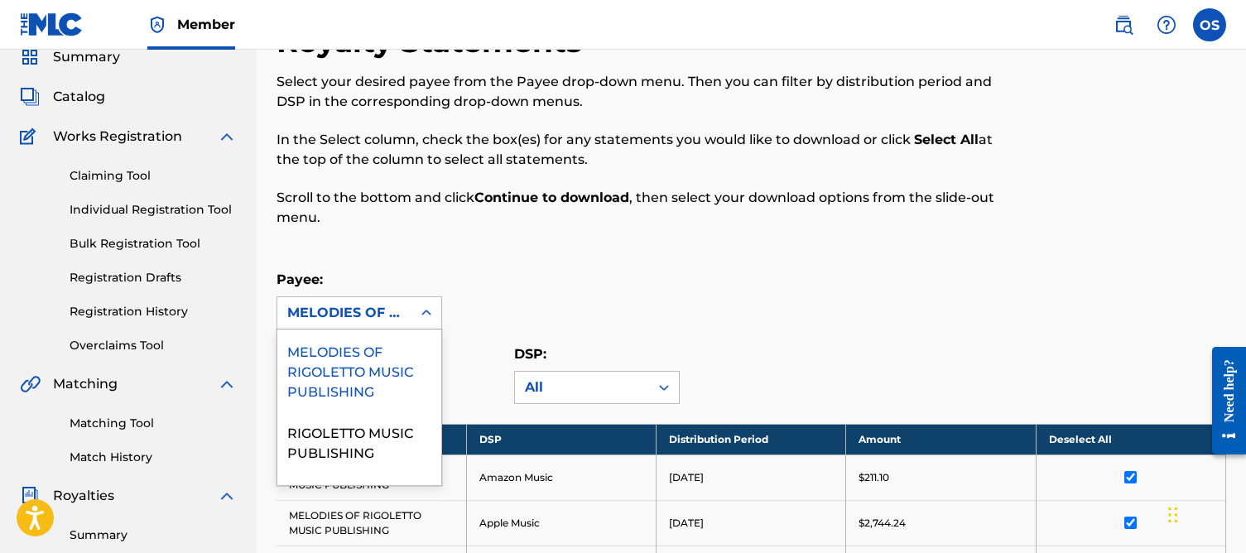
scroll to position [69, 0]
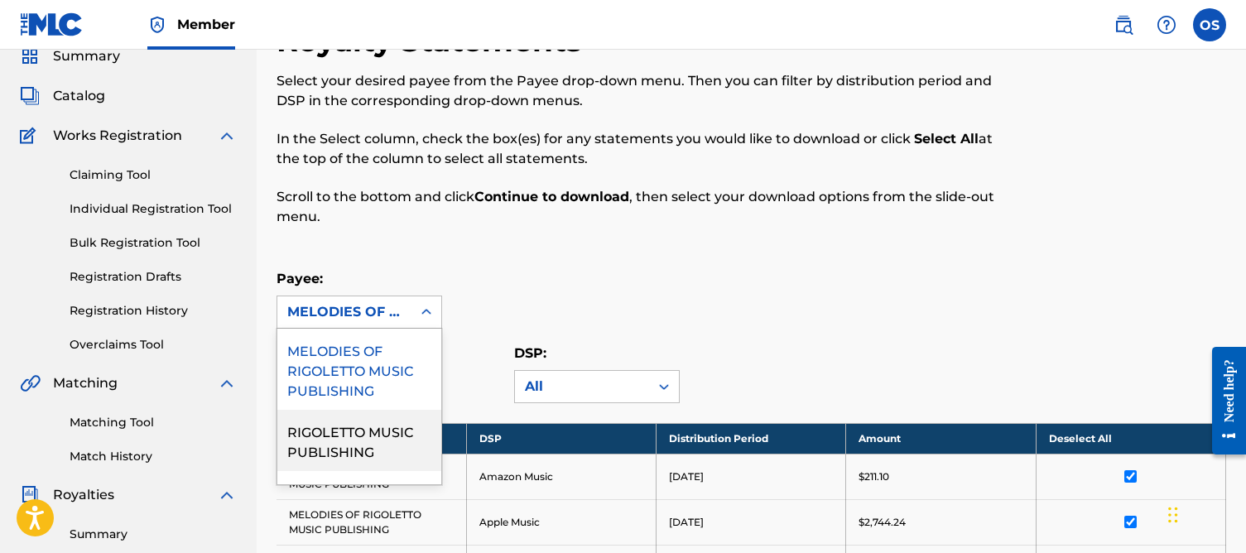
click at [374, 440] on div "RIGOLETTO MUSIC PUBLISHING" at bounding box center [359, 440] width 164 height 61
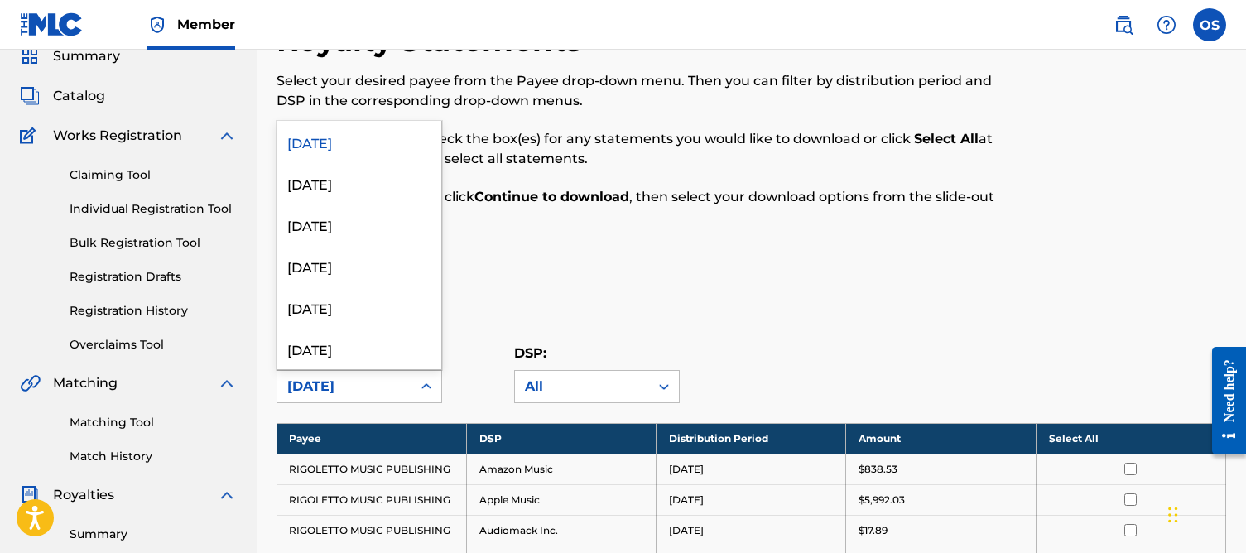
click at [366, 391] on div "[DATE]" at bounding box center [344, 387] width 114 height 20
click at [358, 309] on div "[DATE]" at bounding box center [359, 307] width 164 height 41
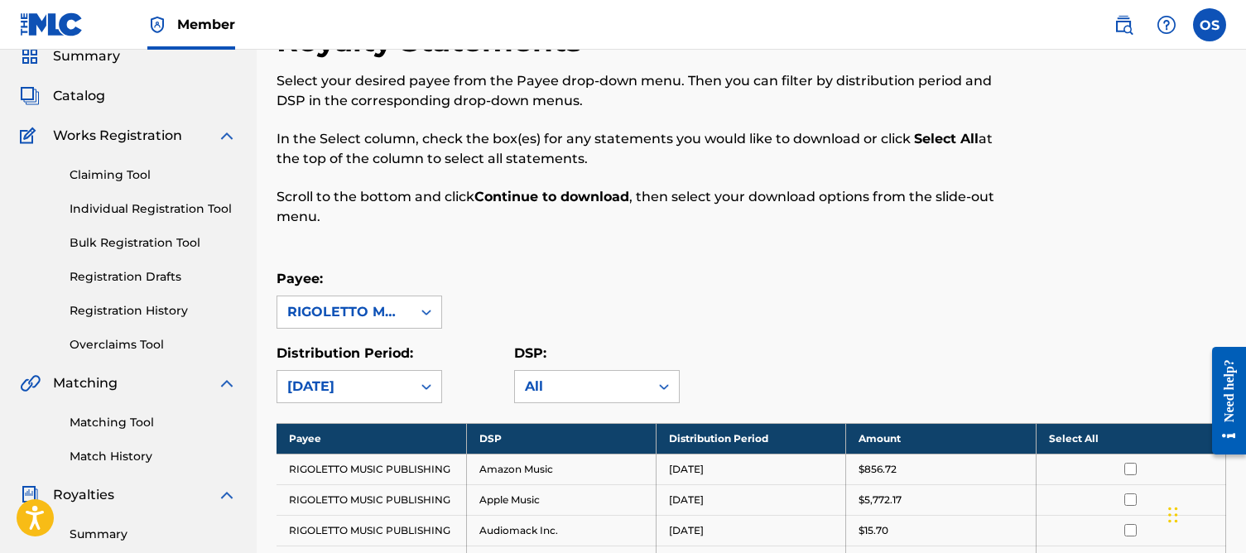
click at [1087, 432] on th "Select All" at bounding box center [1131, 438] width 190 height 31
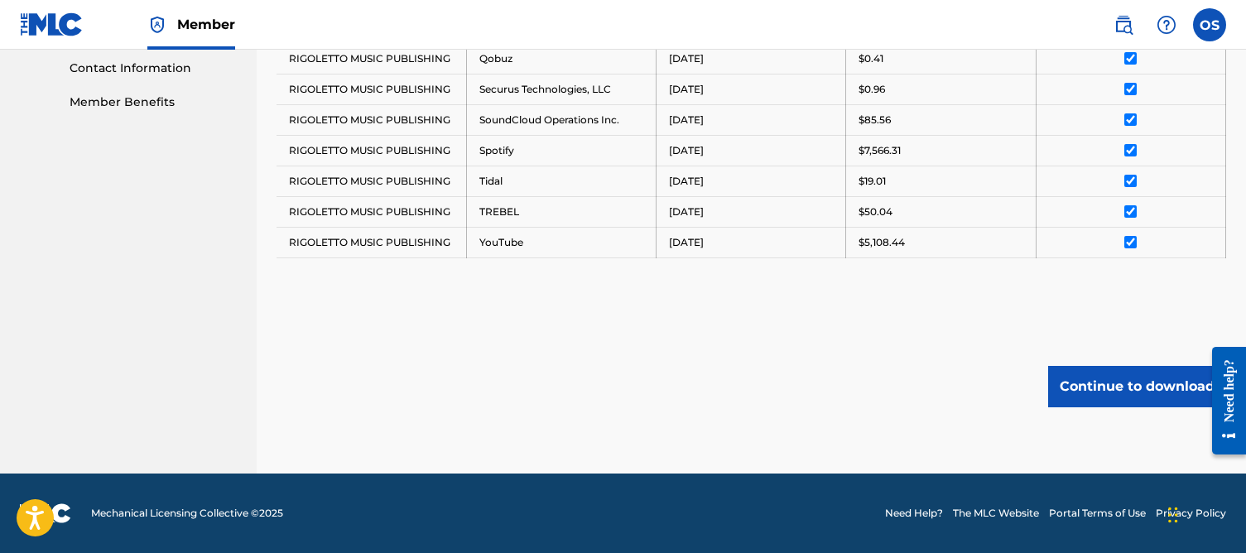
scroll to position [817, 0]
click at [1103, 387] on button "Continue to download" at bounding box center [1138, 386] width 178 height 41
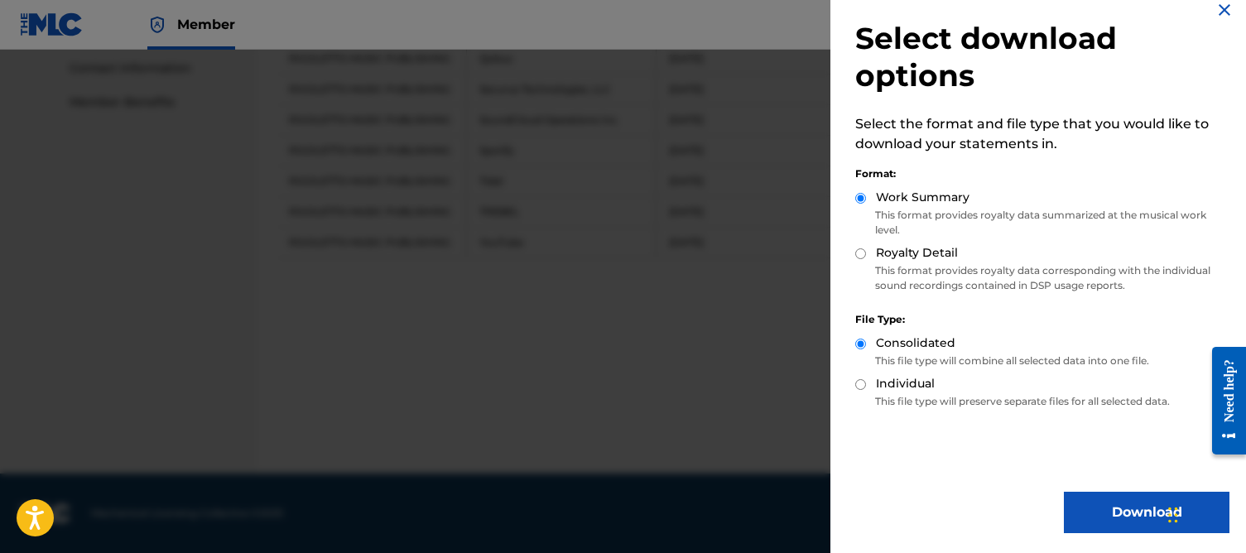
click at [870, 253] on div "Royalty Detail" at bounding box center [1043, 253] width 374 height 19
click at [858, 257] on input "Royalty Detail" at bounding box center [861, 253] width 11 height 11
radio input "true"
click at [1117, 505] on button "Download" at bounding box center [1147, 512] width 166 height 41
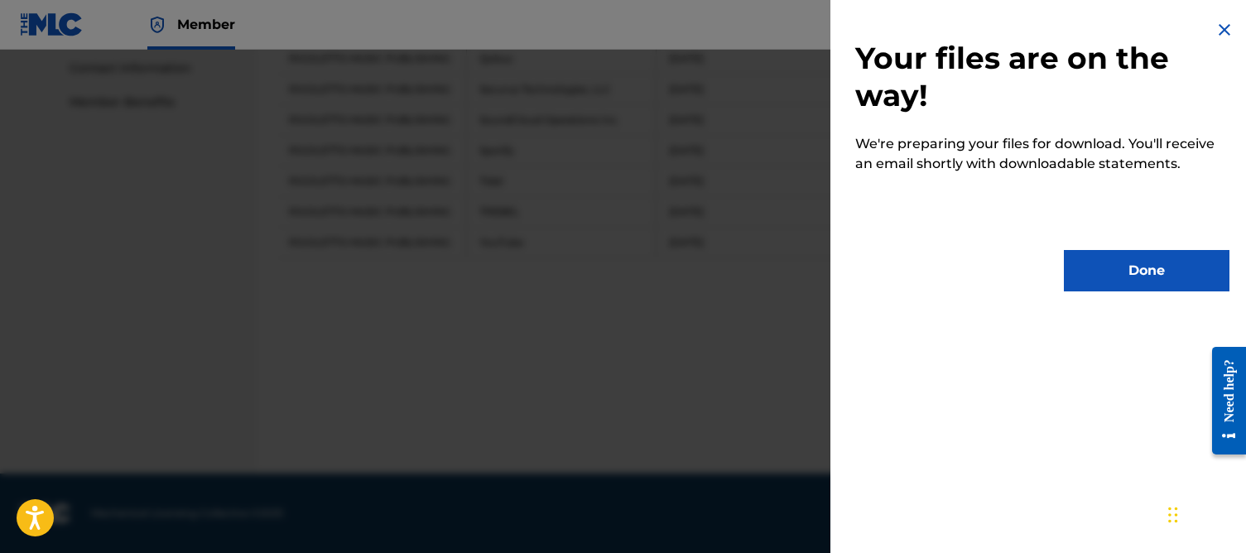
click at [1104, 272] on button "Done" at bounding box center [1147, 270] width 166 height 41
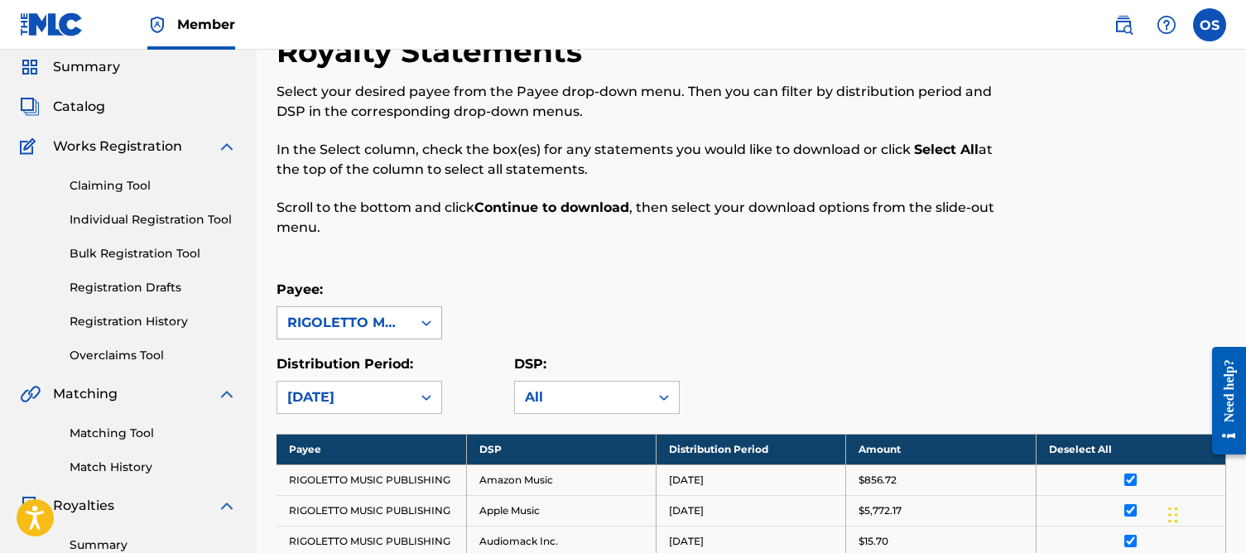
click at [378, 340] on div "RIGOLETTO MUSIC PUBLISHING" at bounding box center [360, 322] width 166 height 33
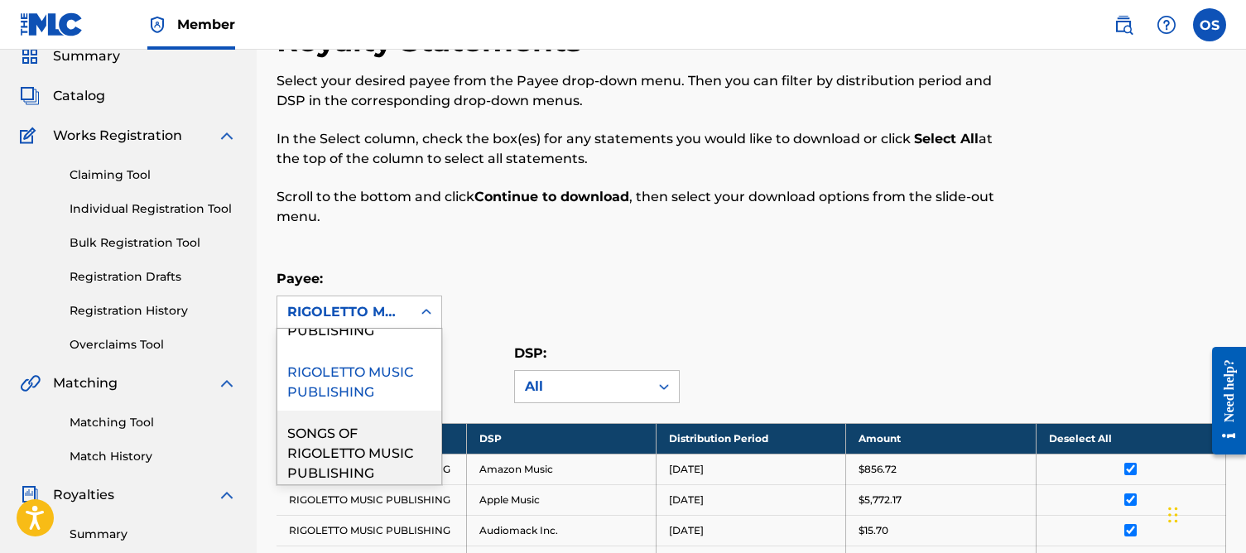
scroll to position [68, 0]
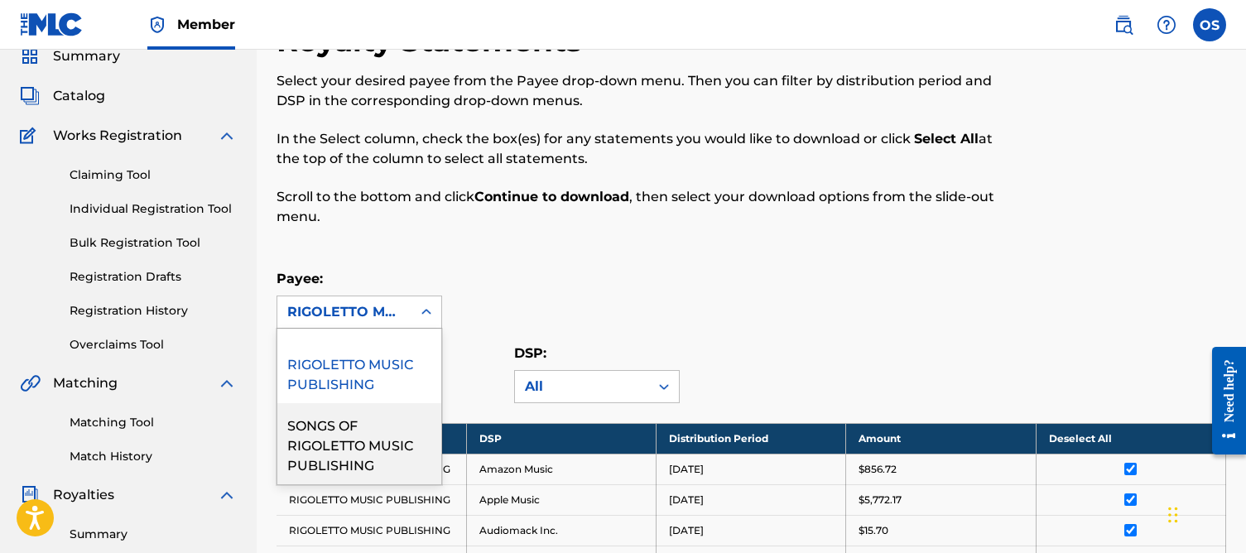
click at [355, 435] on div "SONGS OF RIGOLETTO MUSIC PUBLISHING" at bounding box center [359, 443] width 164 height 81
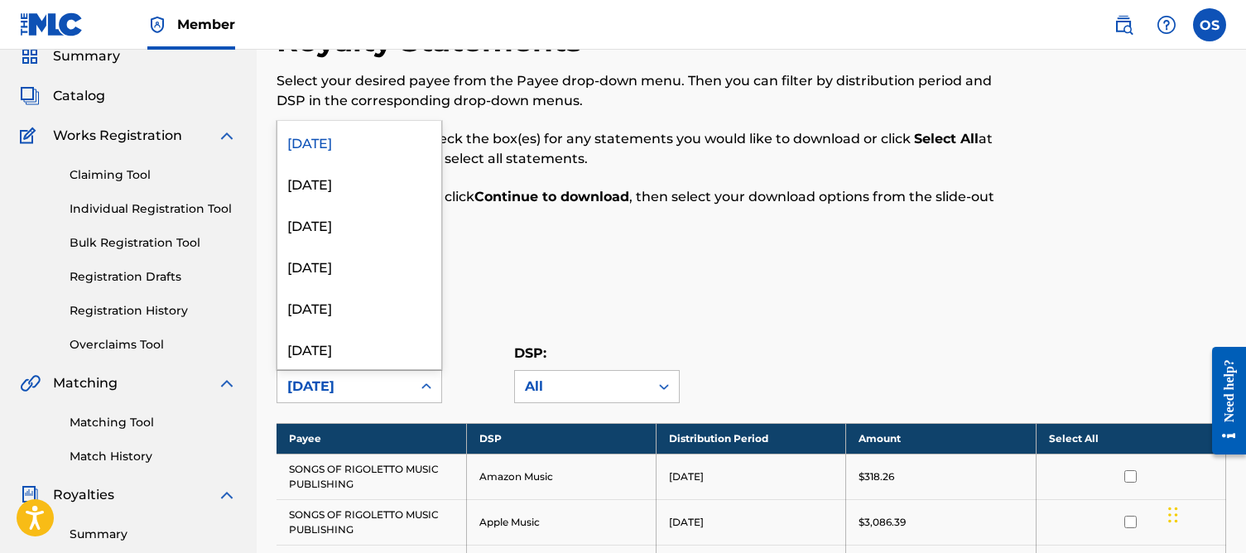
click at [356, 393] on div "[DATE]" at bounding box center [344, 387] width 114 height 20
click at [334, 315] on div "[DATE]" at bounding box center [359, 307] width 164 height 41
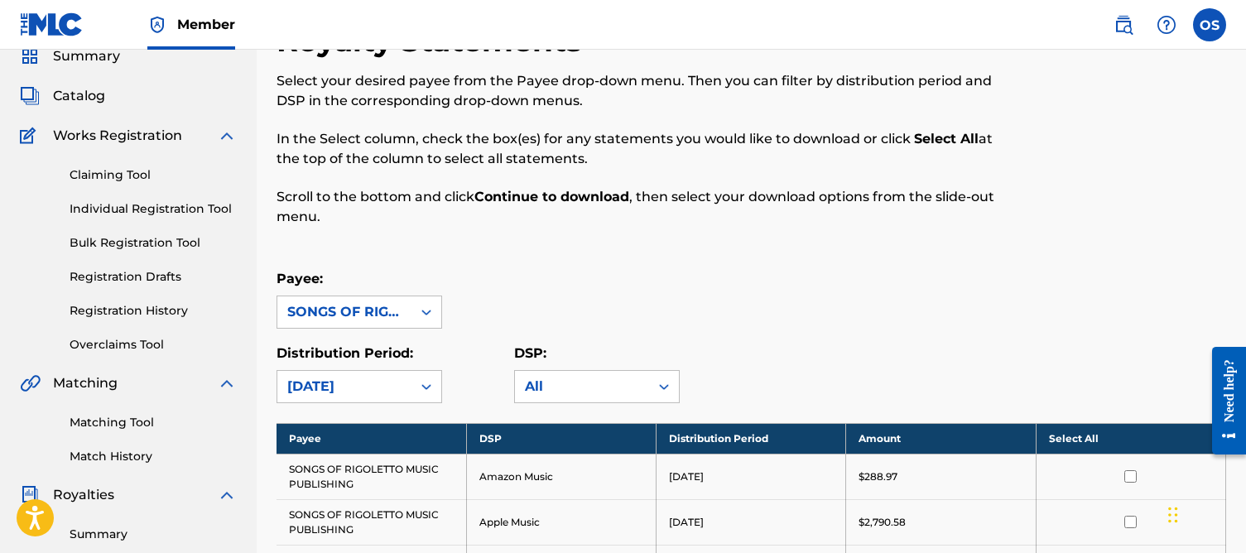
click at [1083, 442] on th "Select All" at bounding box center [1131, 438] width 190 height 31
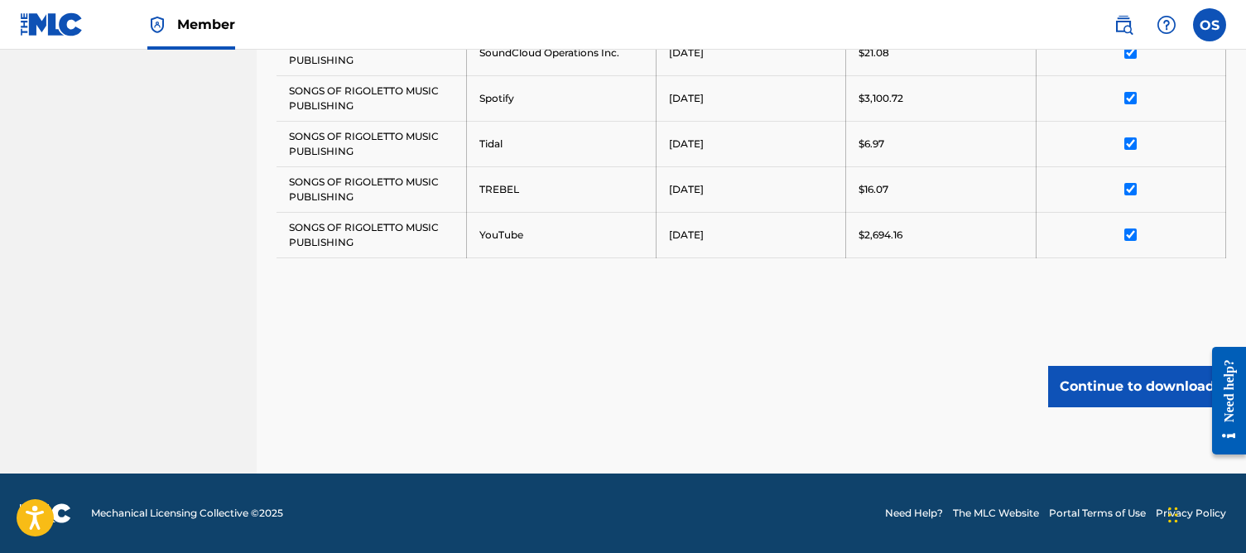
scroll to position [1039, 0]
click at [1090, 393] on button "Continue to download" at bounding box center [1138, 386] width 178 height 41
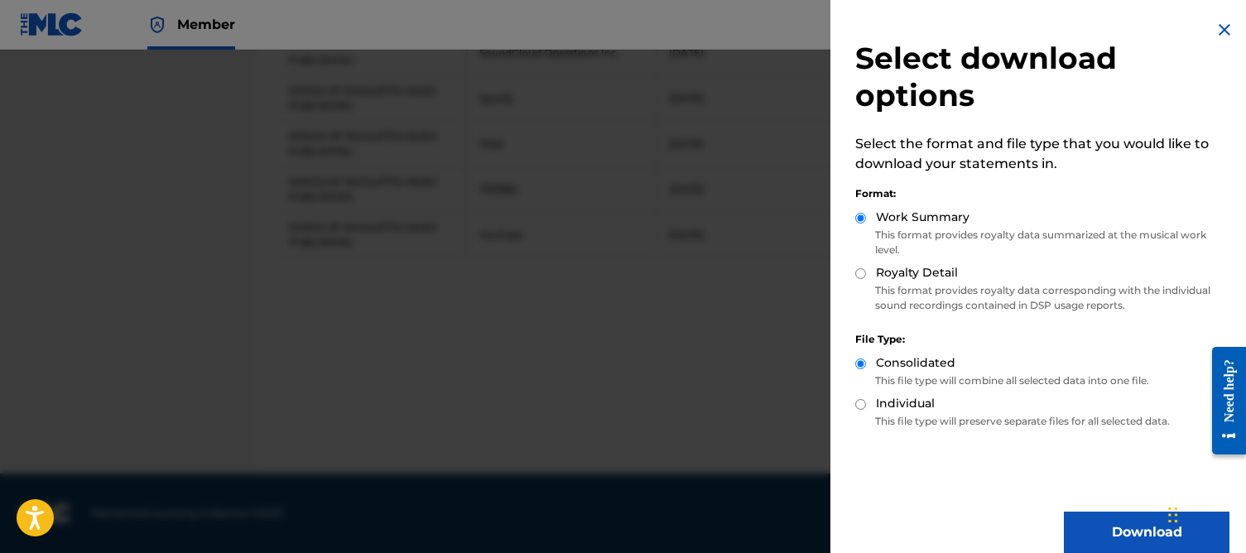
click at [919, 298] on p "This format provides royalty data corresponding with the individual sound recor…" at bounding box center [1043, 298] width 374 height 30
click at [862, 277] on input "Royalty Detail" at bounding box center [861, 273] width 11 height 11
radio input "true"
click at [1141, 526] on button "Download" at bounding box center [1147, 532] width 166 height 41
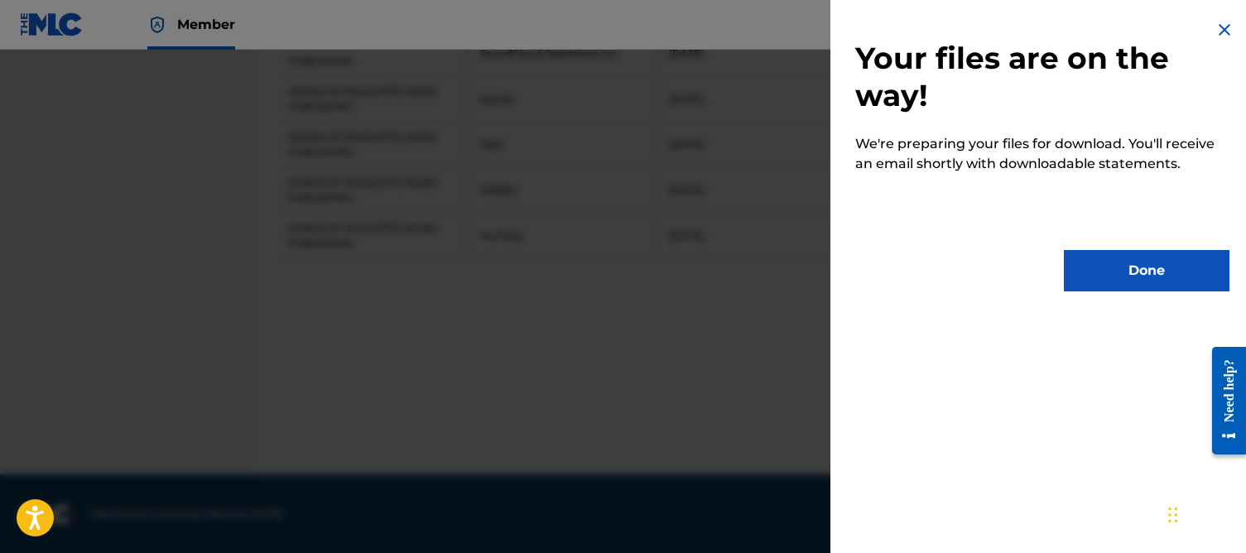
click at [1110, 269] on button "Done" at bounding box center [1147, 270] width 166 height 41
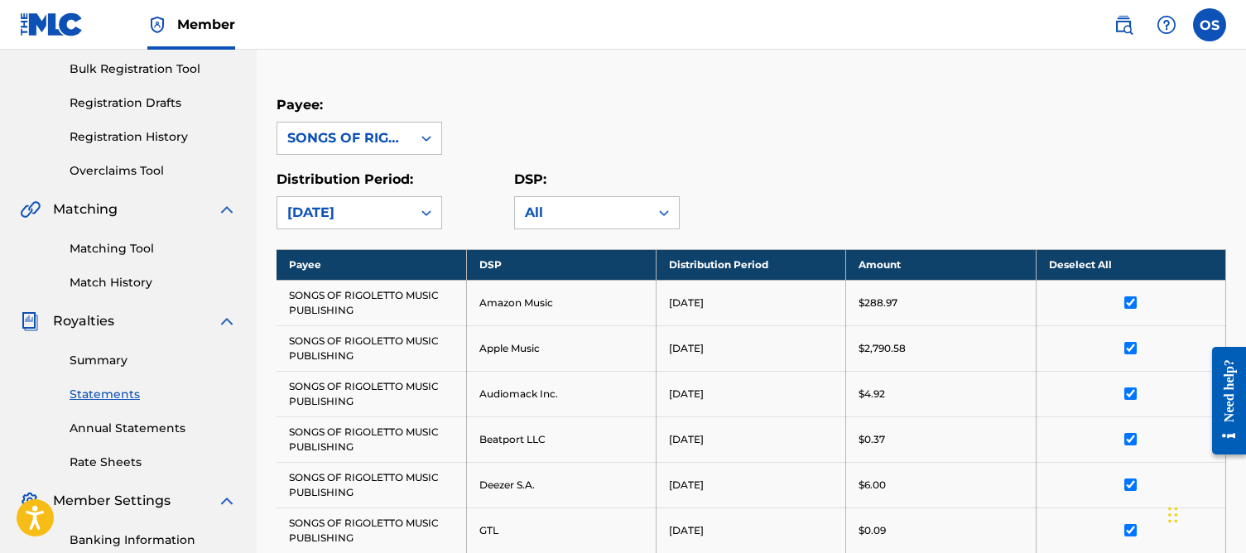
scroll to position [238, 0]
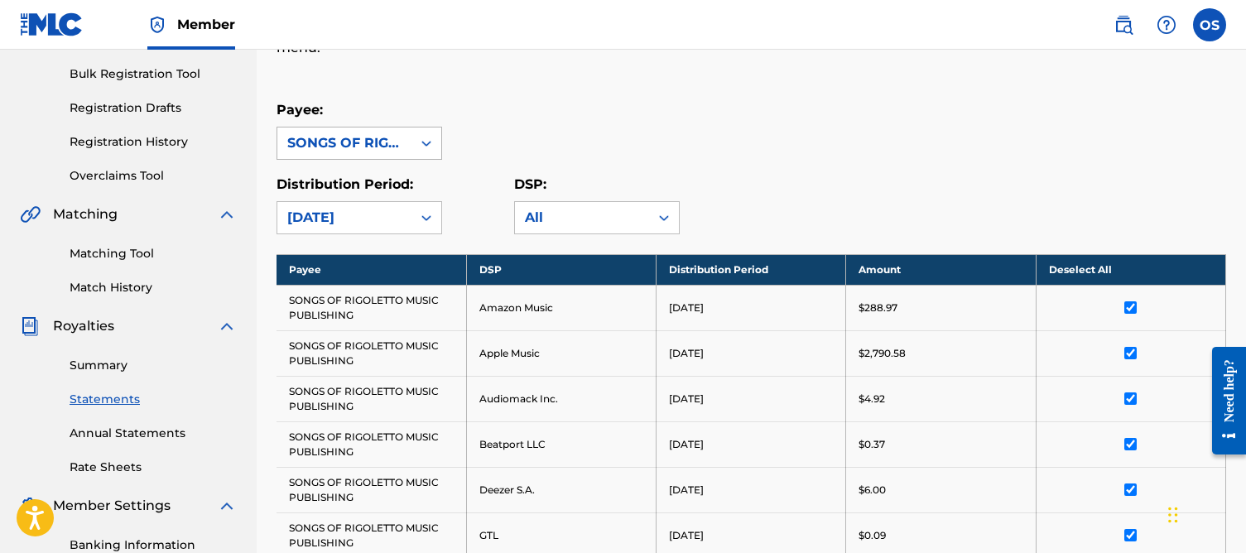
click at [354, 150] on div "SONGS OF RIGOLETTO MUSIC PUBLISHING" at bounding box center [344, 143] width 114 height 20
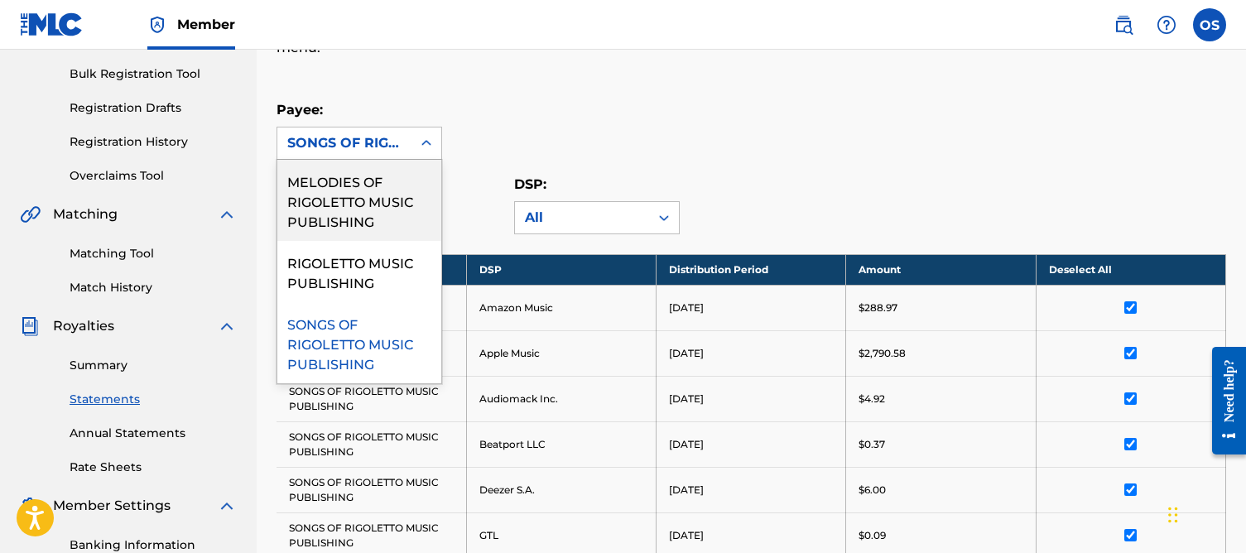
click at [353, 203] on div "MELODIES OF RIGOLETTO MUSIC PUBLISHING" at bounding box center [359, 200] width 164 height 81
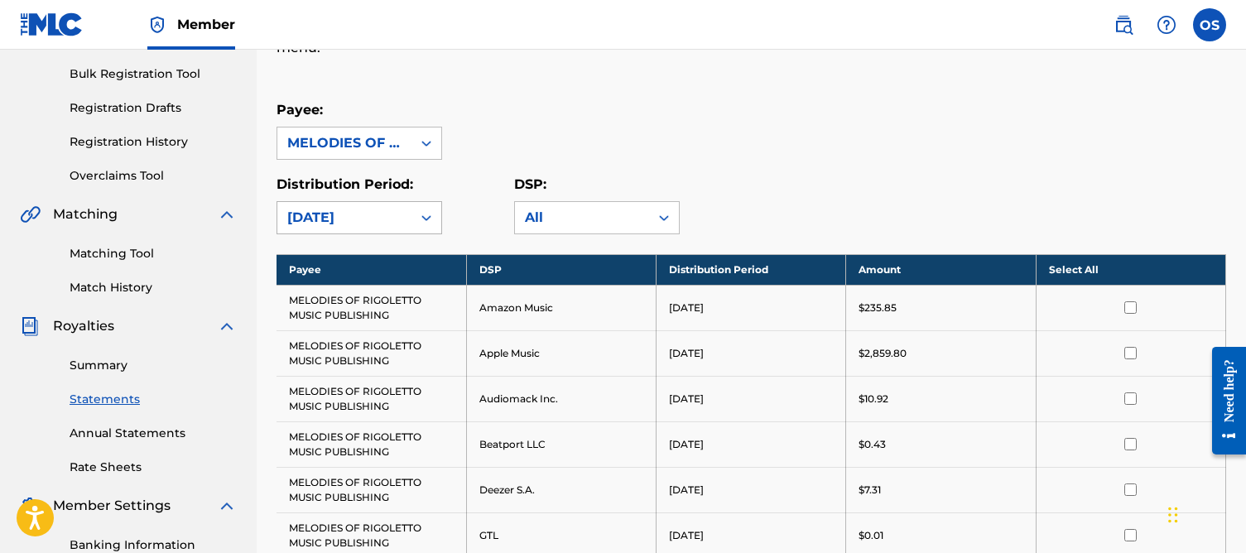
click at [359, 224] on div "[DATE]" at bounding box center [344, 218] width 114 height 20
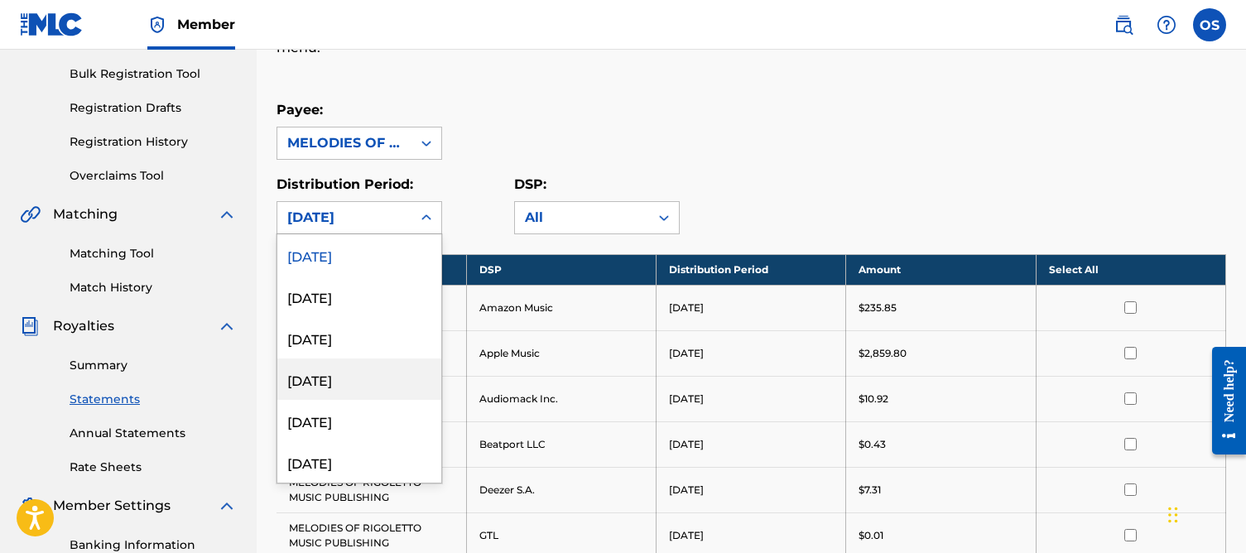
click at [321, 377] on div "[DATE]" at bounding box center [359, 379] width 164 height 41
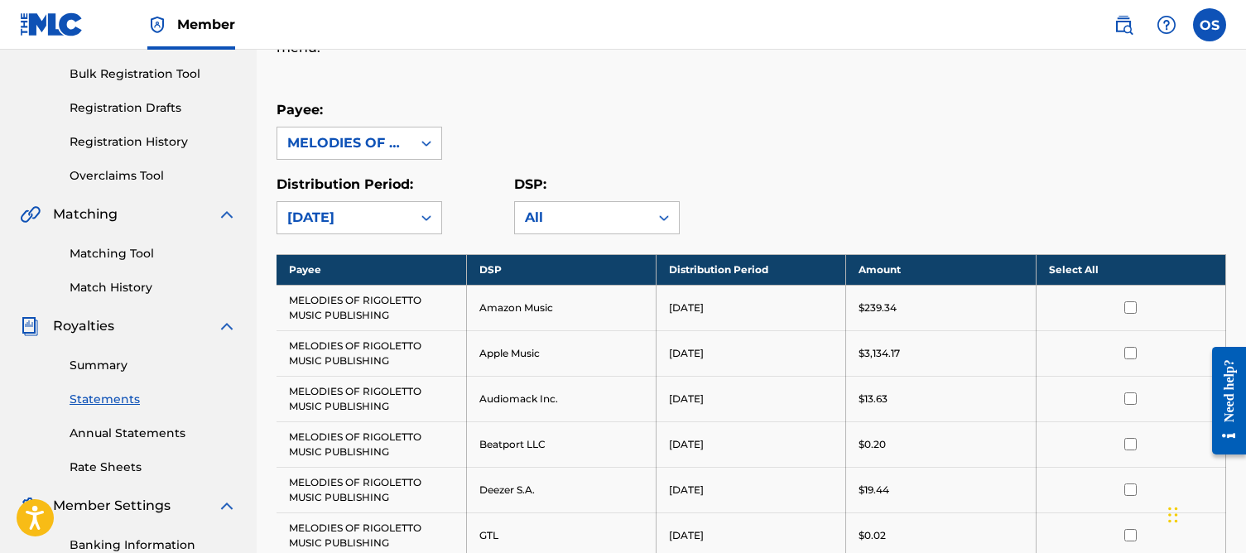
click at [765, 201] on div "Distribution Period: option [DATE], selected. [DATE] DSP: All" at bounding box center [752, 205] width 950 height 60
click at [1091, 270] on th "Select All" at bounding box center [1131, 269] width 190 height 31
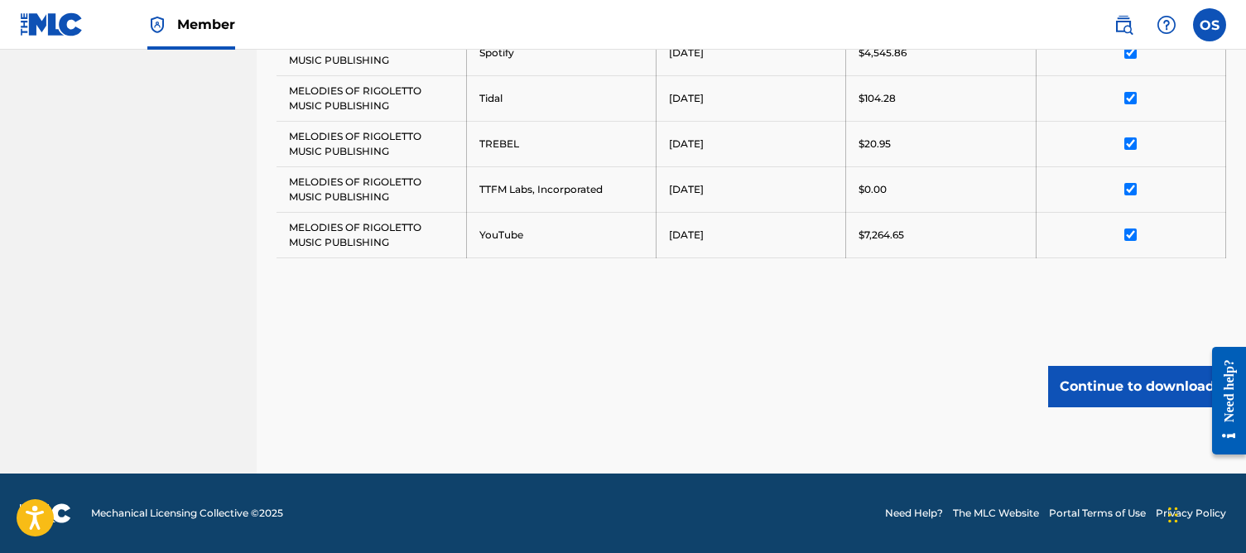
scroll to position [1039, 0]
click at [1106, 381] on button "Continue to download" at bounding box center [1138, 386] width 178 height 41
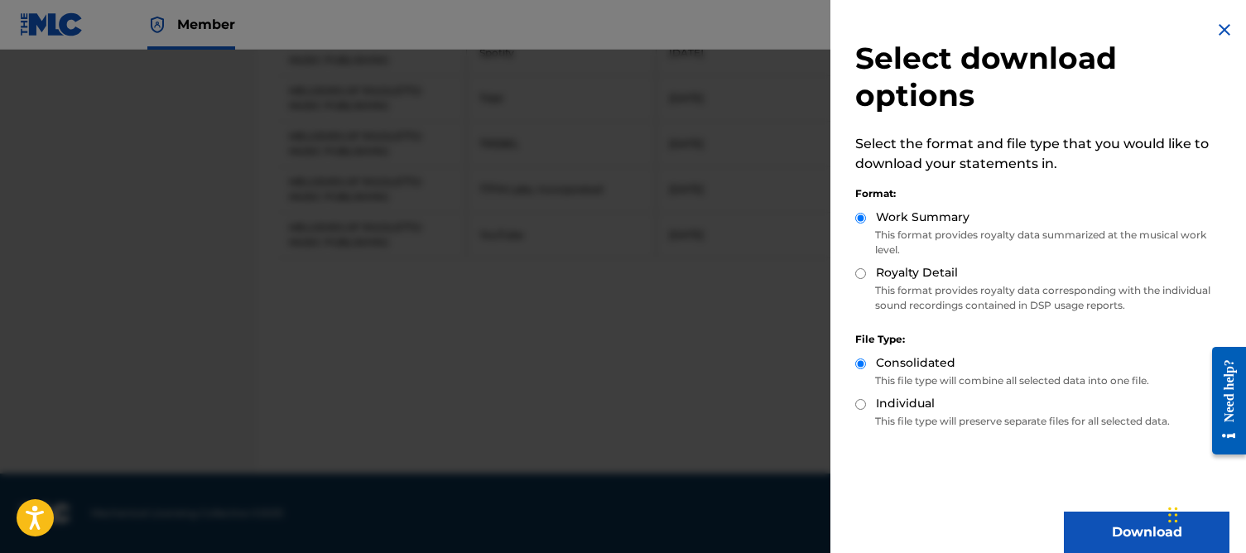
click at [910, 284] on p "This format provides royalty data corresponding with the individual sound recor…" at bounding box center [1043, 298] width 374 height 30
click at [870, 277] on div "Royalty Detail" at bounding box center [1043, 273] width 374 height 19
click at [862, 277] on input "Royalty Detail" at bounding box center [861, 273] width 11 height 11
radio input "true"
click at [1108, 529] on button "Download" at bounding box center [1147, 532] width 166 height 41
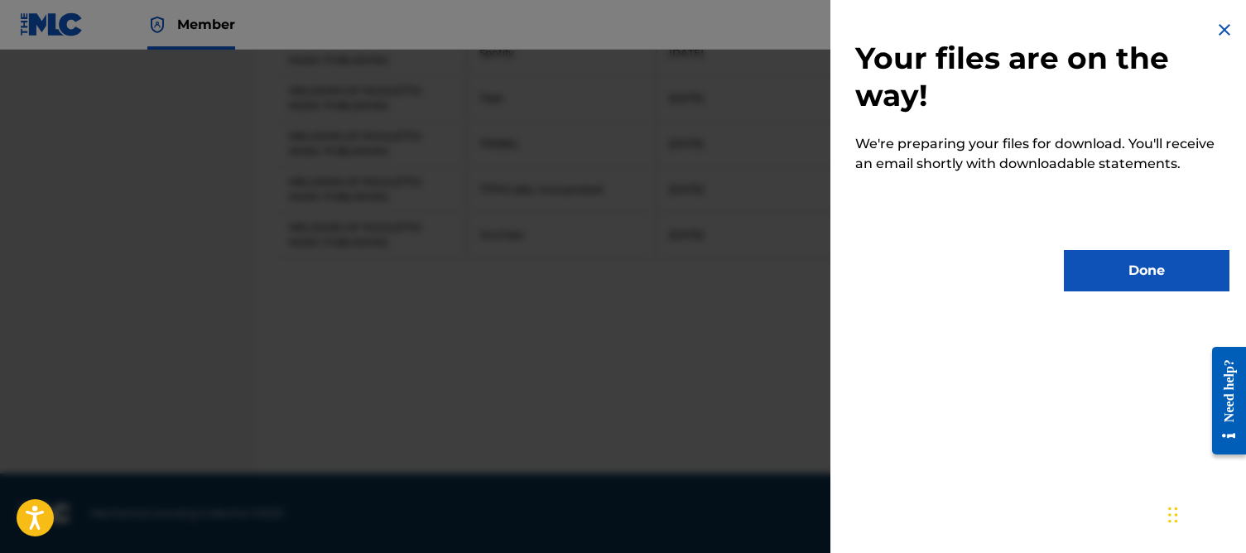
click at [1123, 276] on button "Done" at bounding box center [1147, 270] width 166 height 41
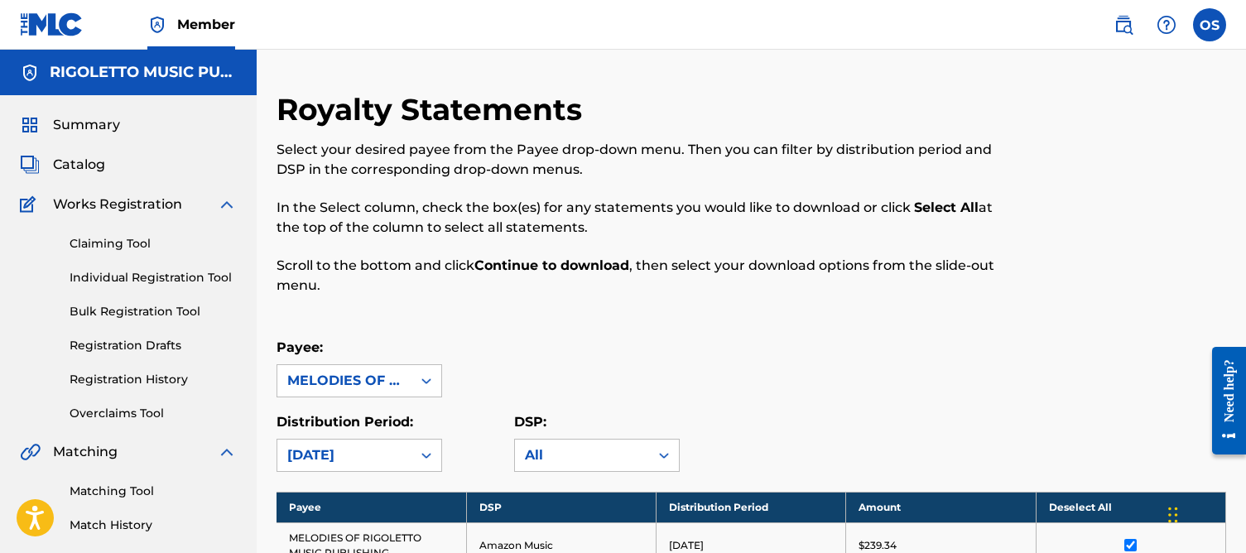
scroll to position [0, 0]
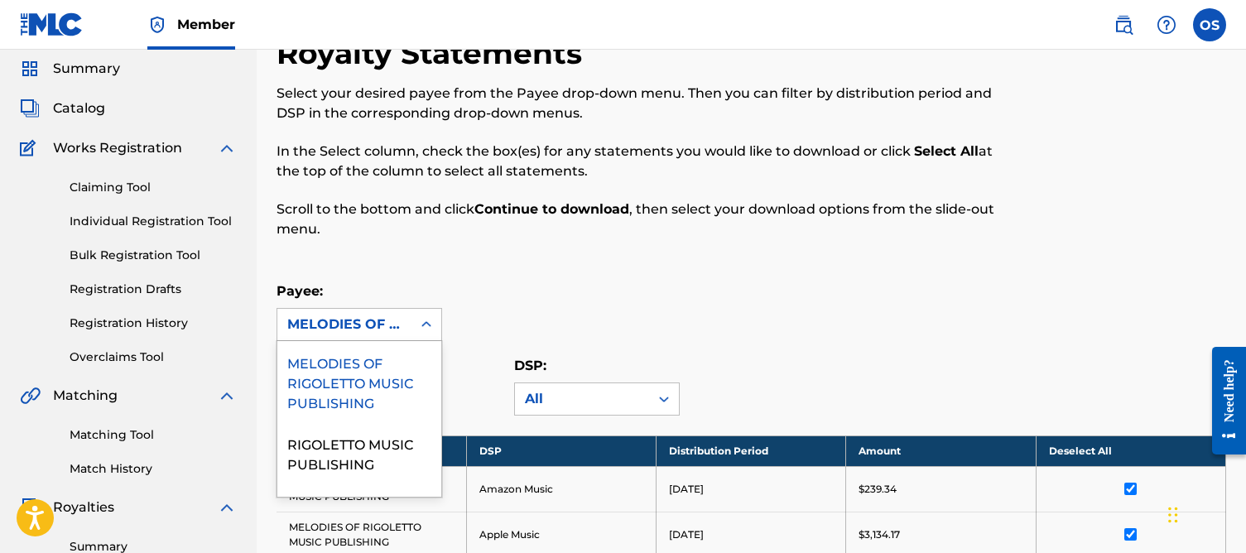
click at [386, 341] on div "MELODIES OF RIGOLETTO MUSIC PUBLISHING, 1 of 3. 3 results available. Use Up and…" at bounding box center [360, 324] width 166 height 33
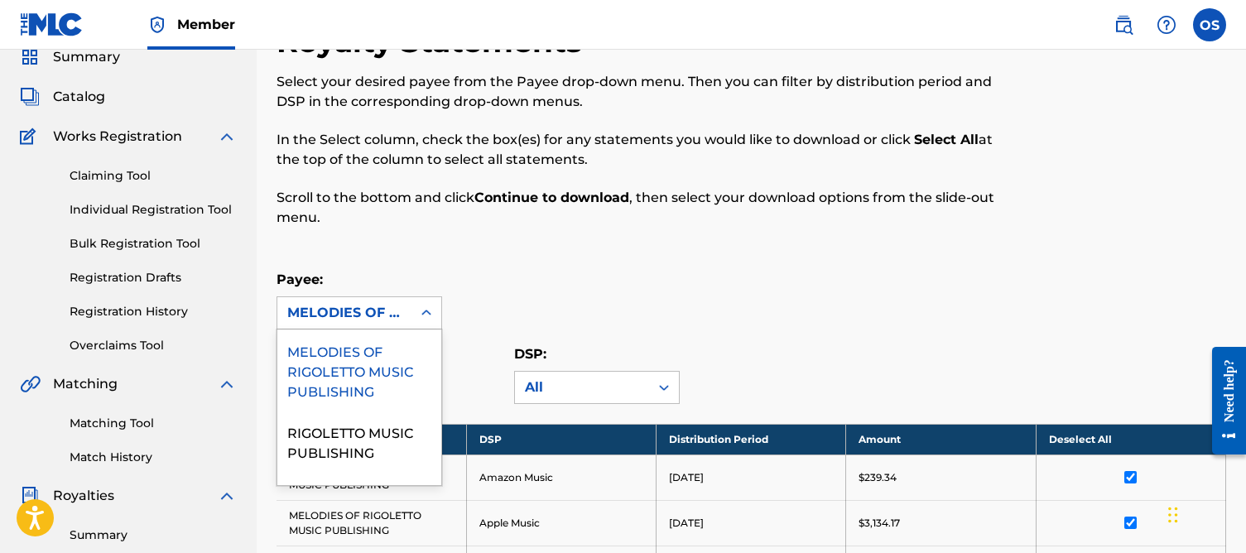
scroll to position [69, 0]
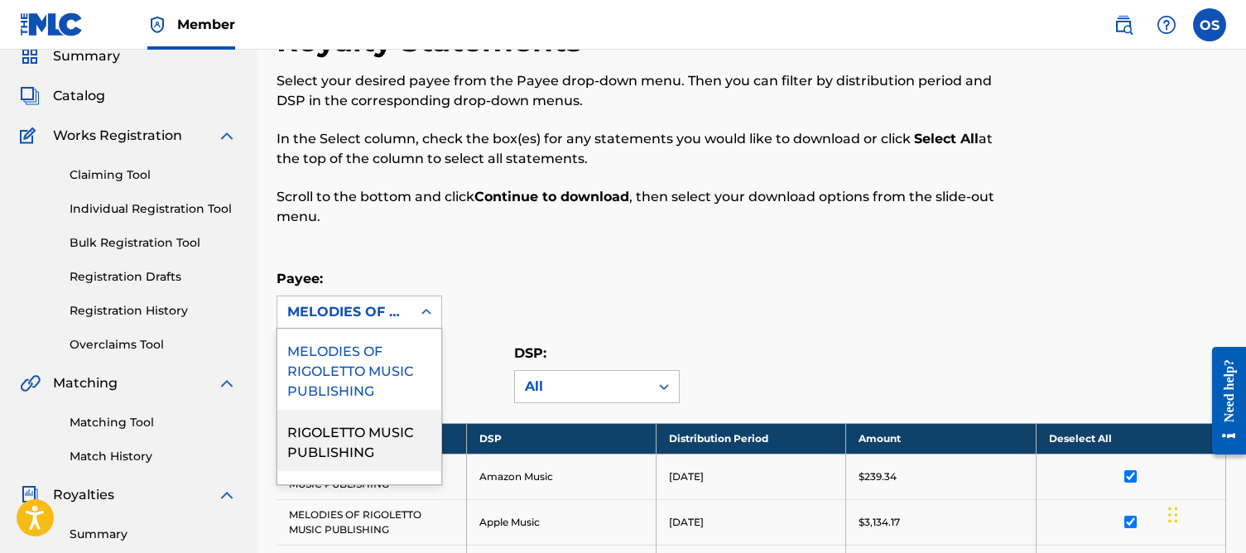
click at [369, 432] on div "RIGOLETTO MUSIC PUBLISHING" at bounding box center [359, 440] width 164 height 61
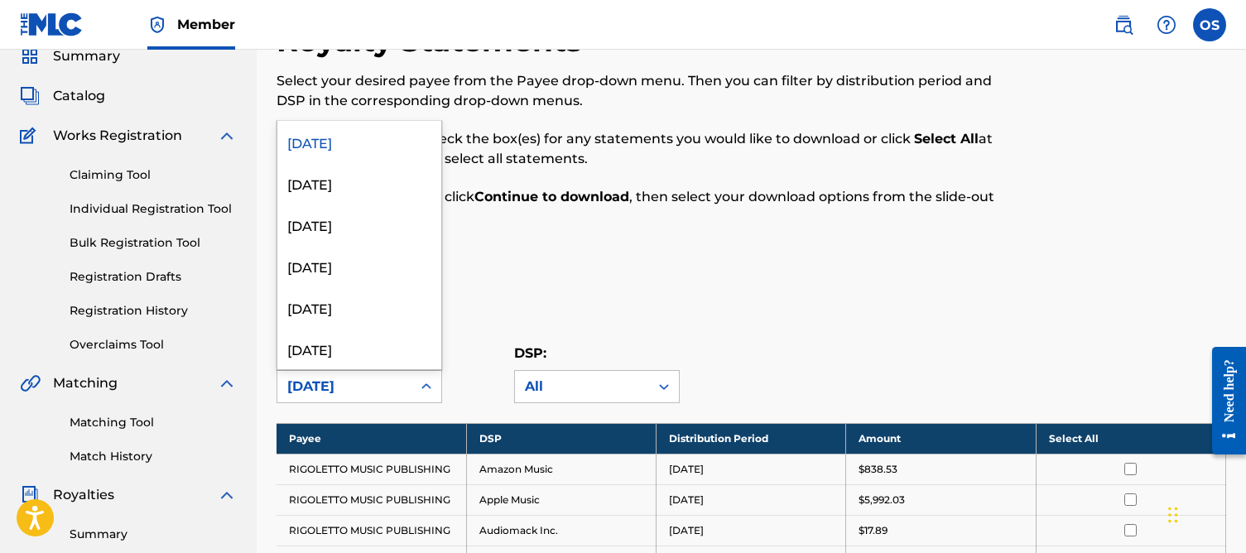
click at [346, 383] on div "[DATE]" at bounding box center [344, 387] width 114 height 20
click at [351, 271] on div "[DATE]" at bounding box center [359, 265] width 164 height 41
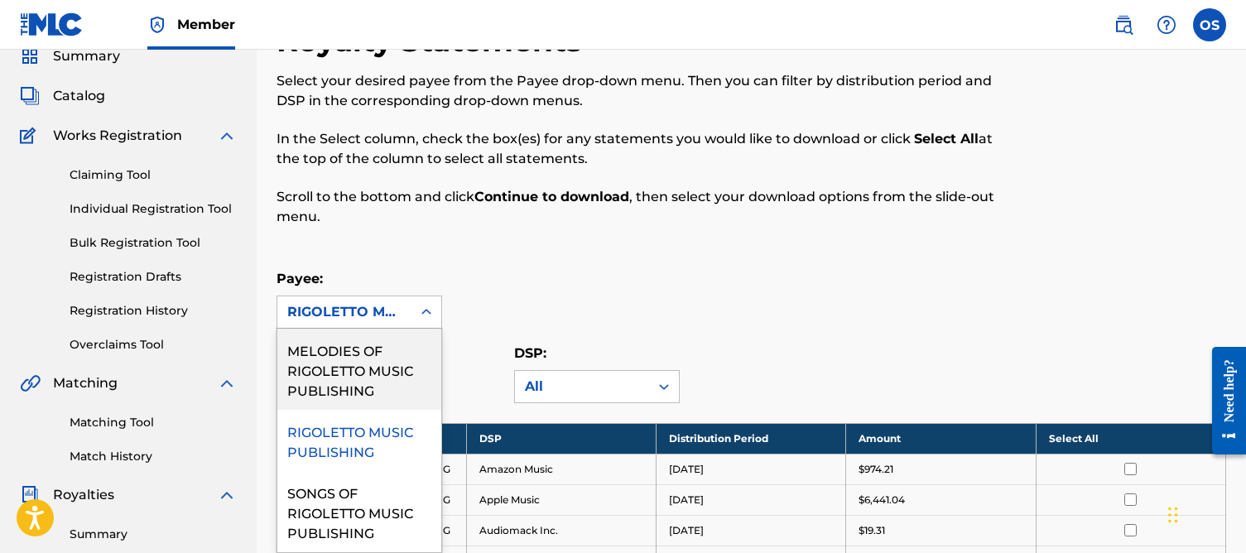
click at [380, 314] on div "RIGOLETTO MUSIC PUBLISHING" at bounding box center [344, 312] width 114 height 20
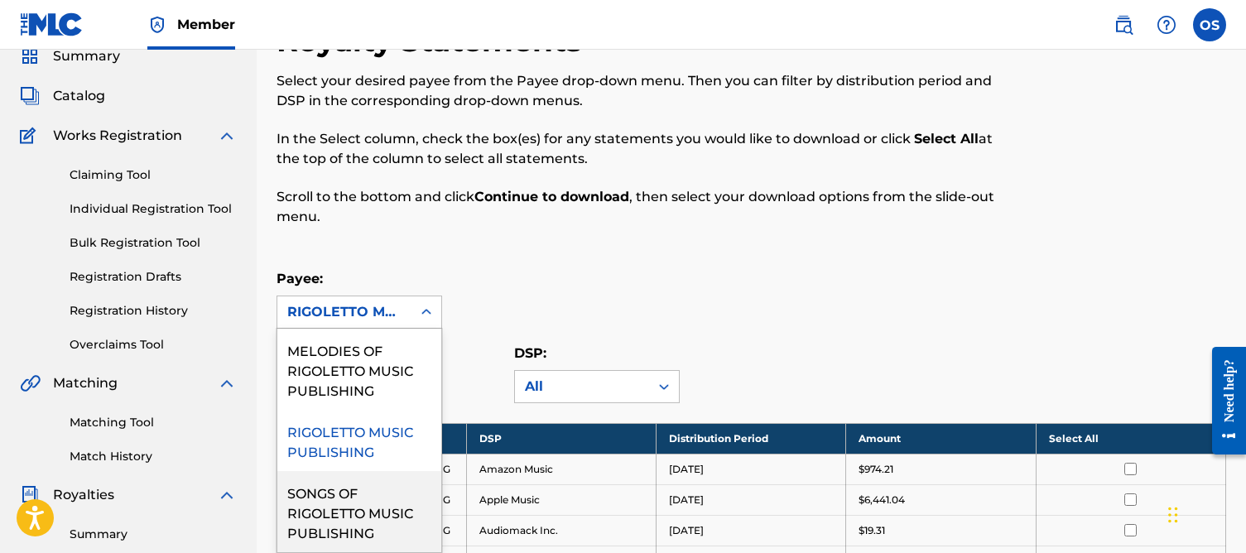
click at [311, 515] on div "SONGS OF RIGOLETTO MUSIC PUBLISHING" at bounding box center [359, 511] width 164 height 81
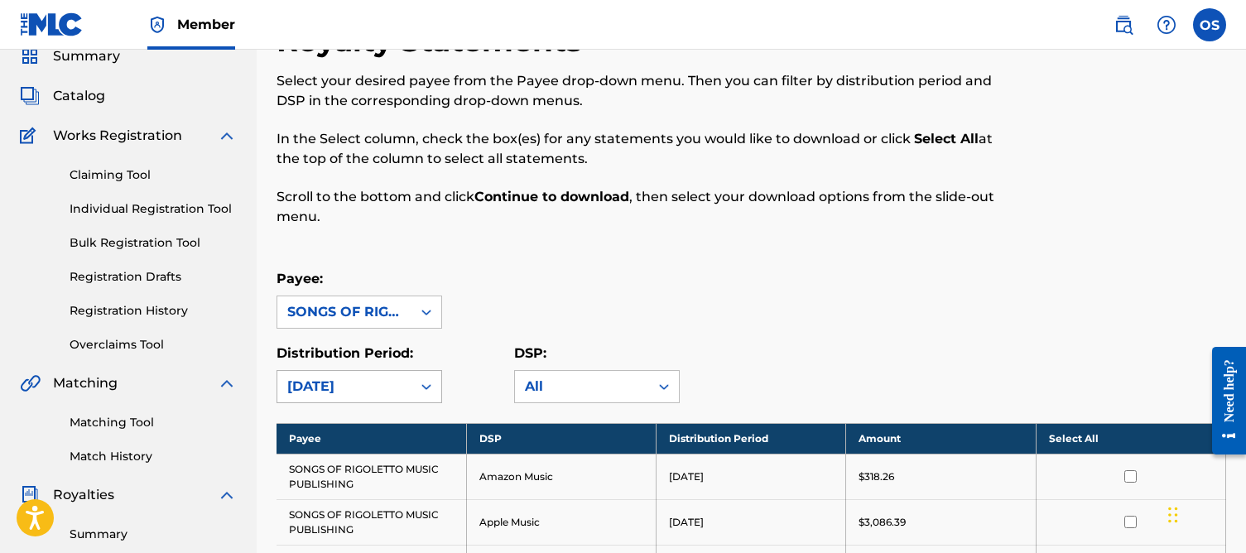
click at [355, 391] on div "[DATE]" at bounding box center [344, 387] width 114 height 20
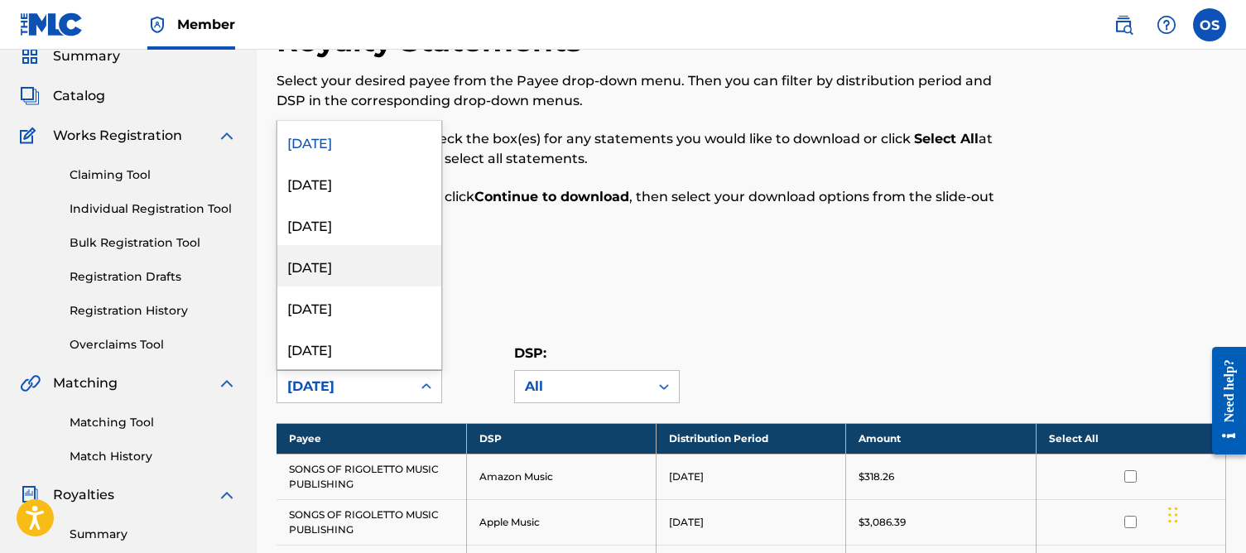
click at [356, 266] on div "[DATE]" at bounding box center [359, 265] width 164 height 41
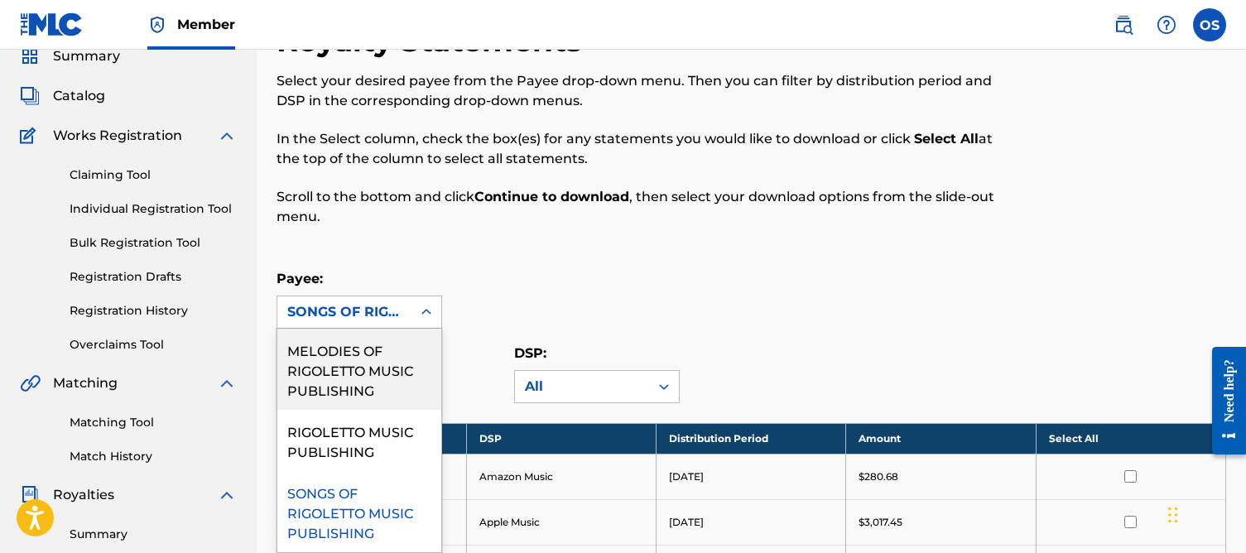
click at [376, 316] on div "SONGS OF RIGOLETTO MUSIC PUBLISHING" at bounding box center [344, 312] width 114 height 20
click at [356, 383] on div "MELODIES OF RIGOLETTO MUSIC PUBLISHING" at bounding box center [359, 369] width 164 height 81
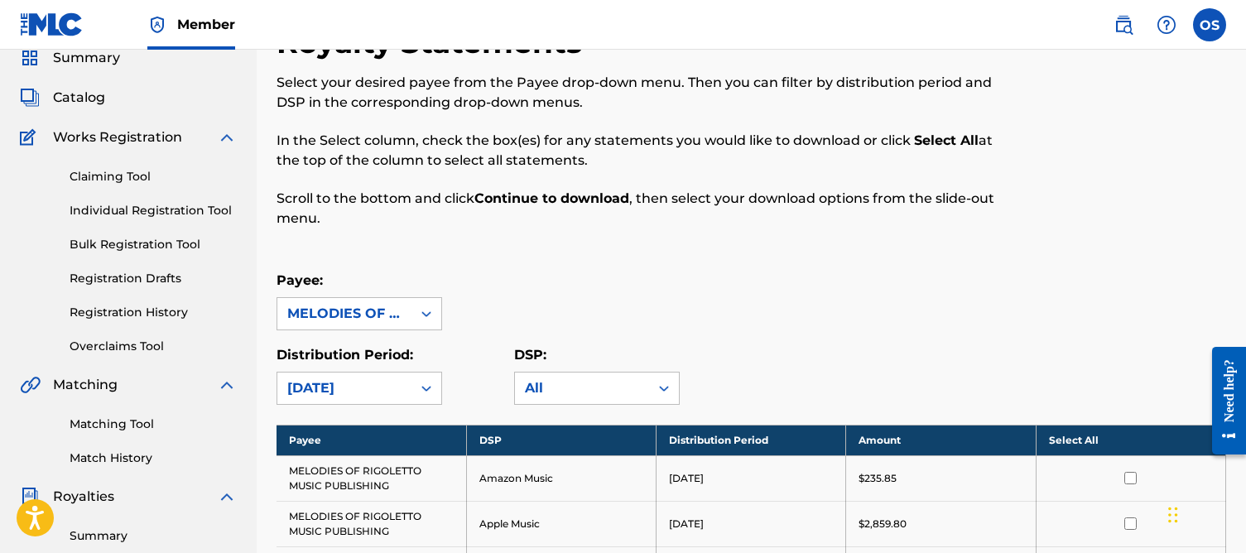
drag, startPoint x: 353, startPoint y: 294, endPoint x: 351, endPoint y: 306, distance: 12.5
click at [353, 297] on div "Payee: option MELODIES OF RIGOLETTO MUSIC PUBLISHING, selected. MELODIES OF RIG…" at bounding box center [360, 301] width 166 height 60
click at [351, 306] on div "MELODIES OF RIGOLETTO MUSIC PUBLISHING" at bounding box center [344, 314] width 114 height 20
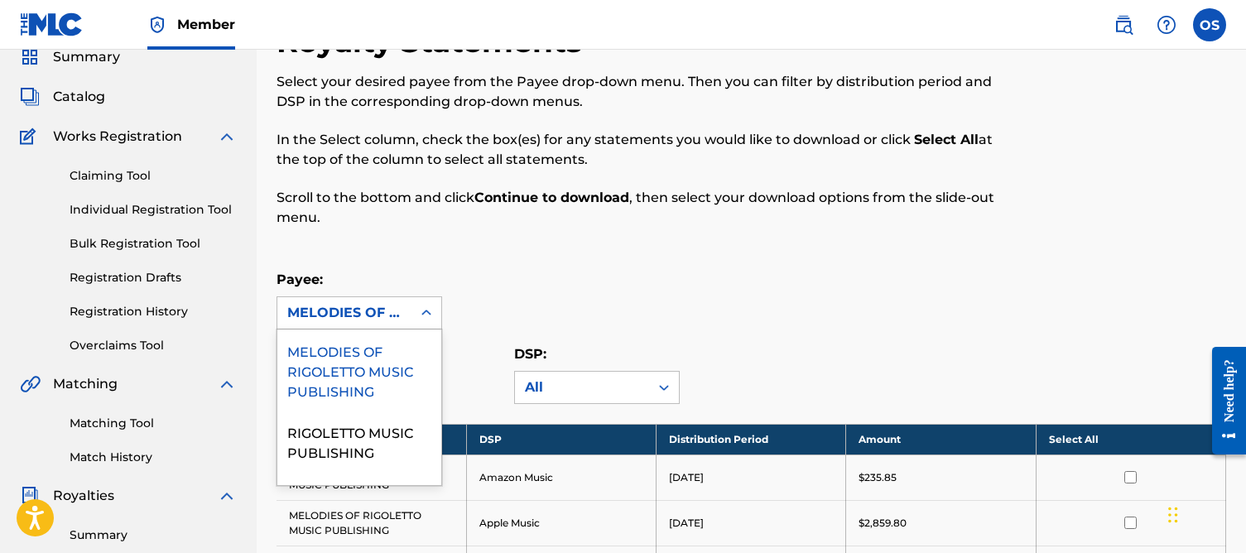
scroll to position [69, 0]
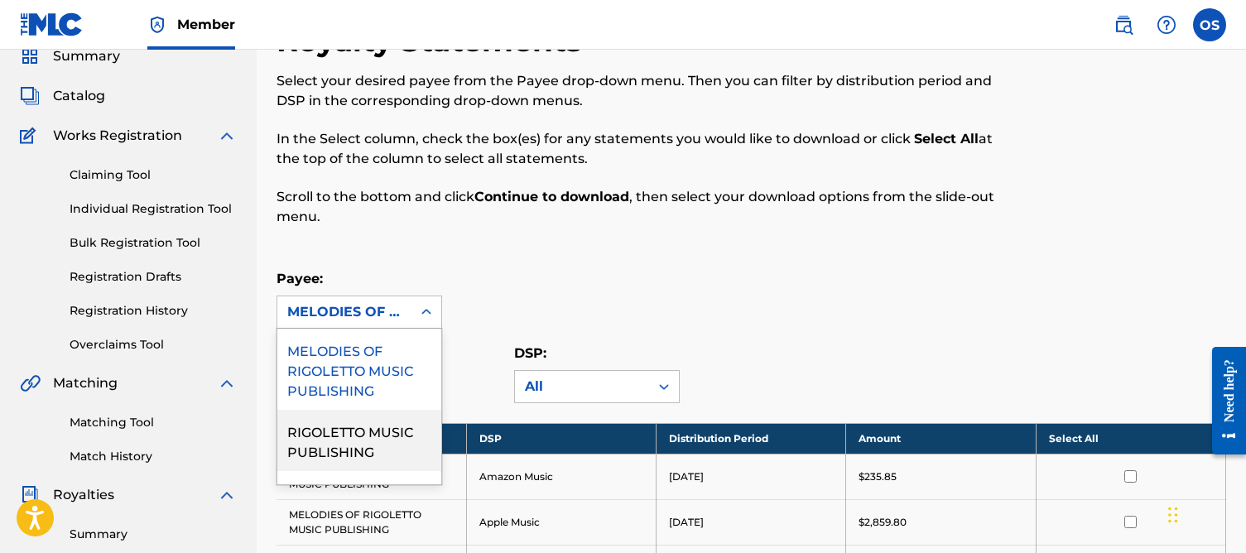
click at [366, 431] on div "RIGOLETTO MUSIC PUBLISHING" at bounding box center [359, 440] width 164 height 61
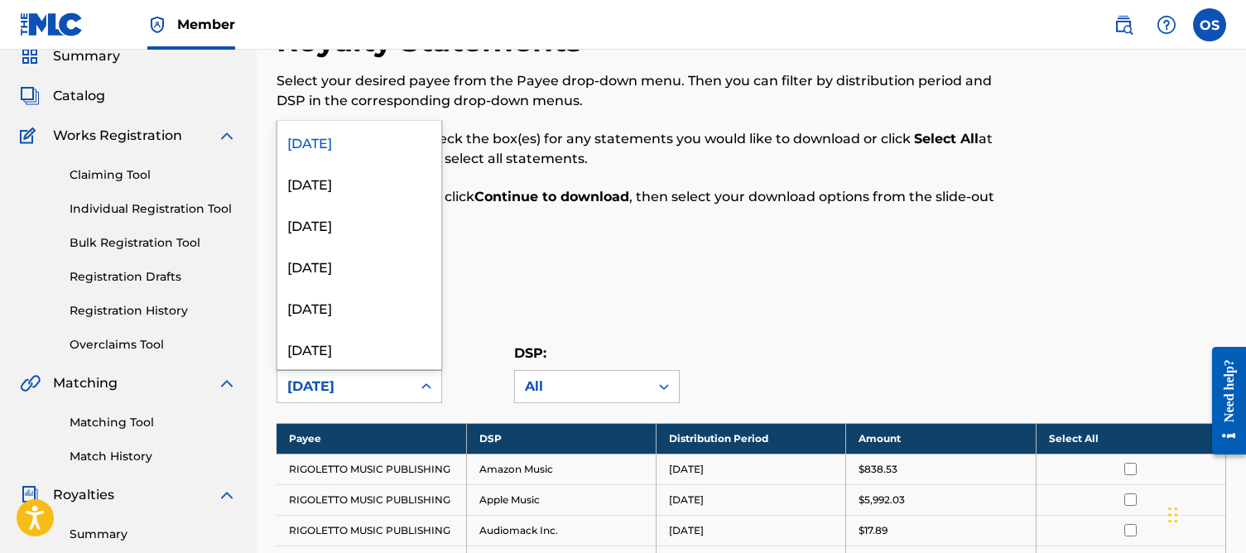
click at [359, 391] on div "[DATE]" at bounding box center [344, 387] width 114 height 20
click at [327, 268] on div "[DATE]" at bounding box center [359, 265] width 164 height 41
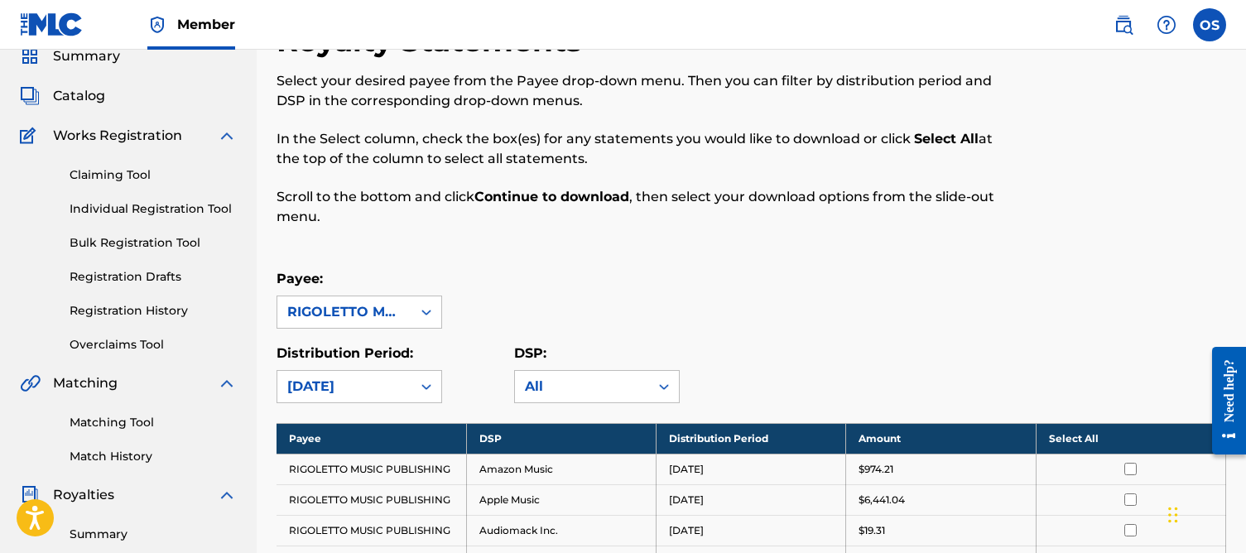
click at [1070, 441] on th "Select All" at bounding box center [1131, 438] width 190 height 31
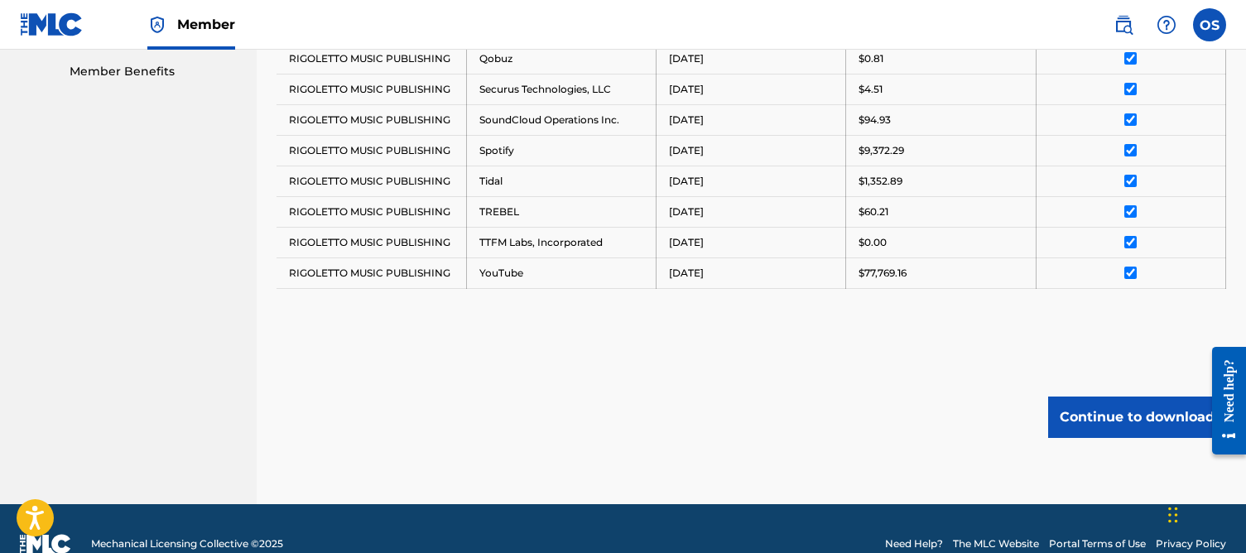
scroll to position [866, 0]
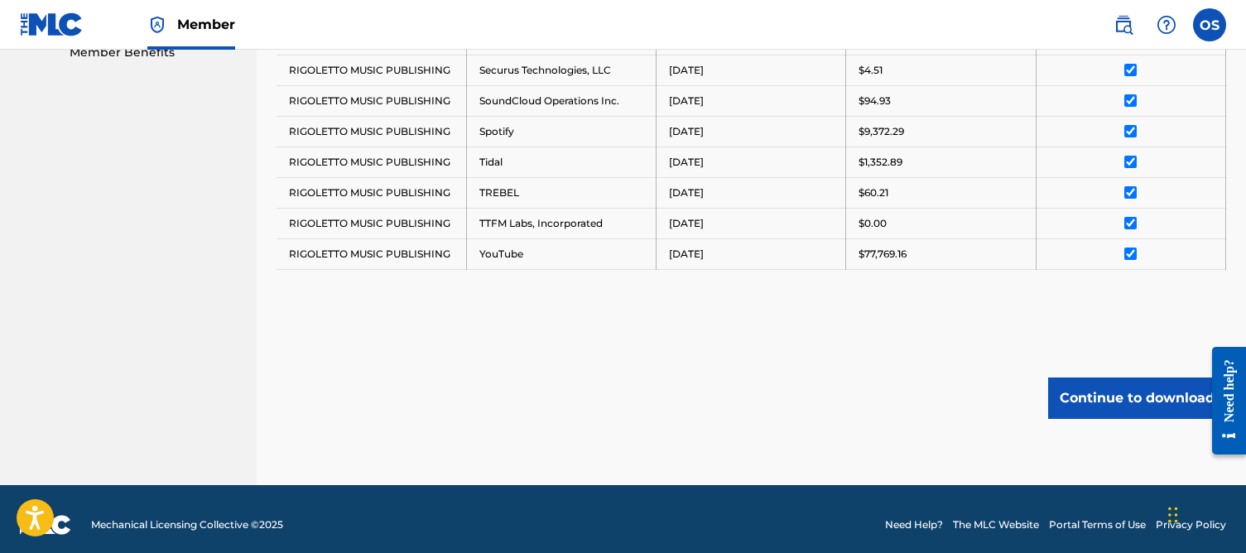
click at [1121, 411] on button "Continue to download" at bounding box center [1138, 398] width 178 height 41
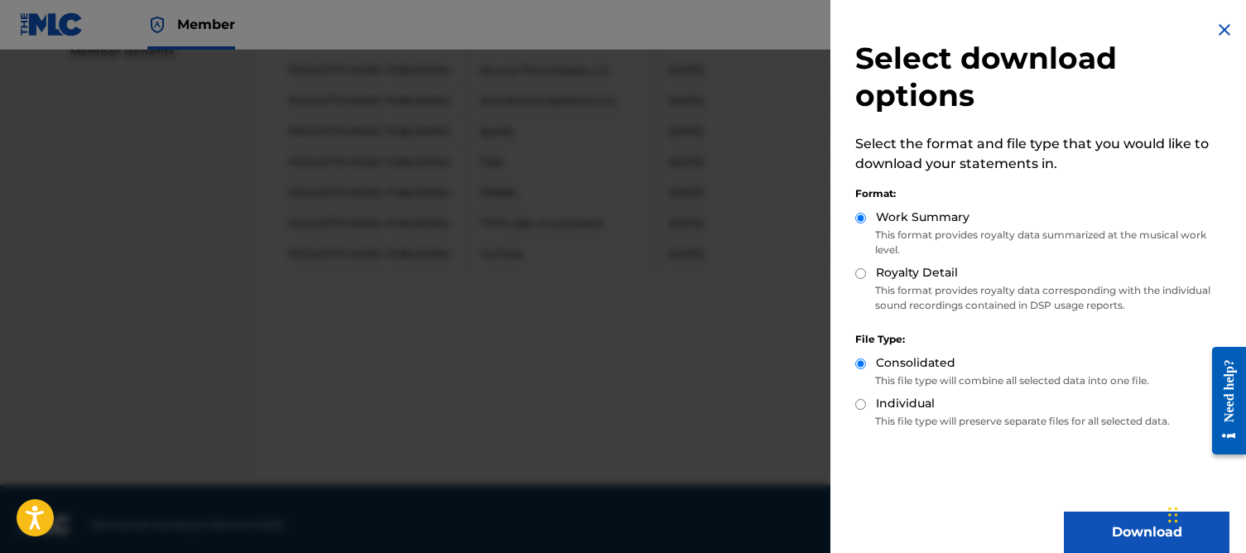
click at [862, 271] on input "Royalty Detail" at bounding box center [861, 273] width 11 height 11
radio input "true"
click at [1121, 518] on button "Download" at bounding box center [1147, 531] width 166 height 41
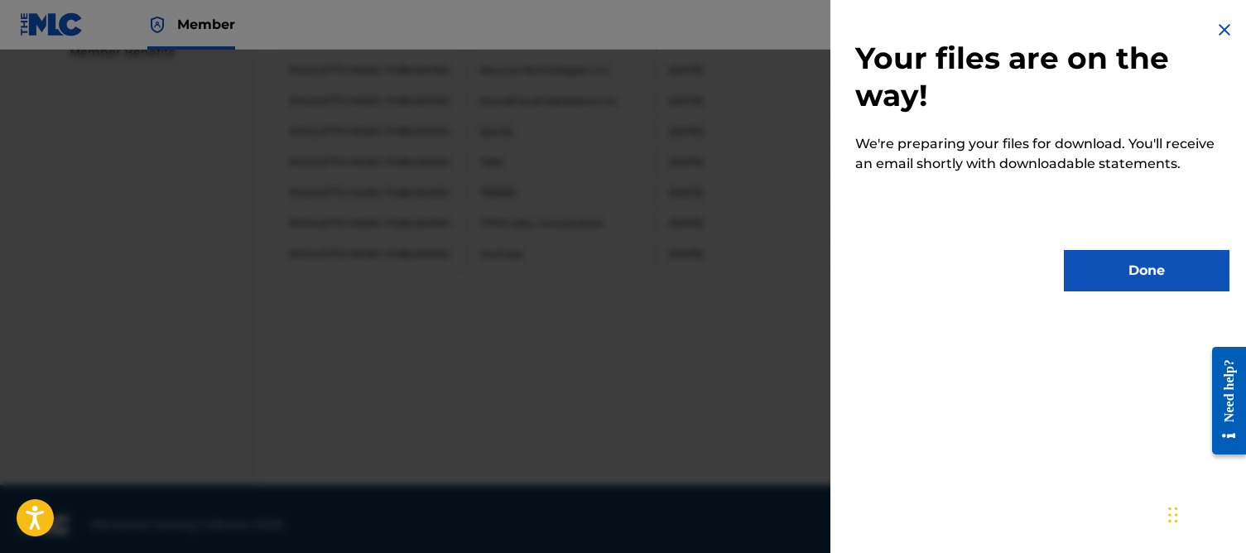
scroll to position [866, 0]
click at [1097, 272] on button "Done" at bounding box center [1147, 270] width 166 height 41
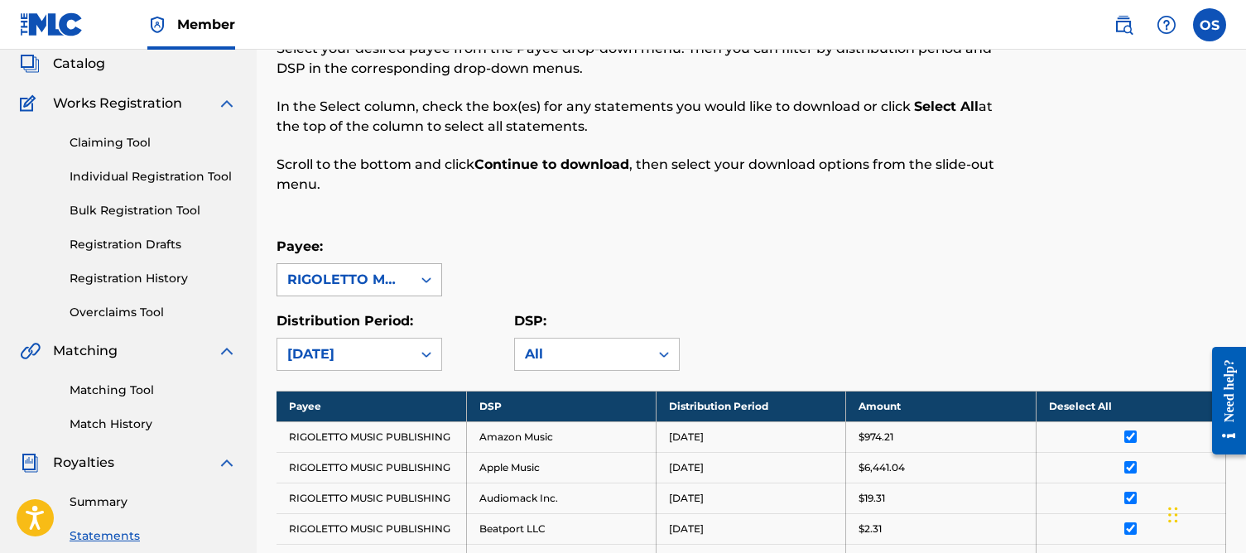
scroll to position [102, 0]
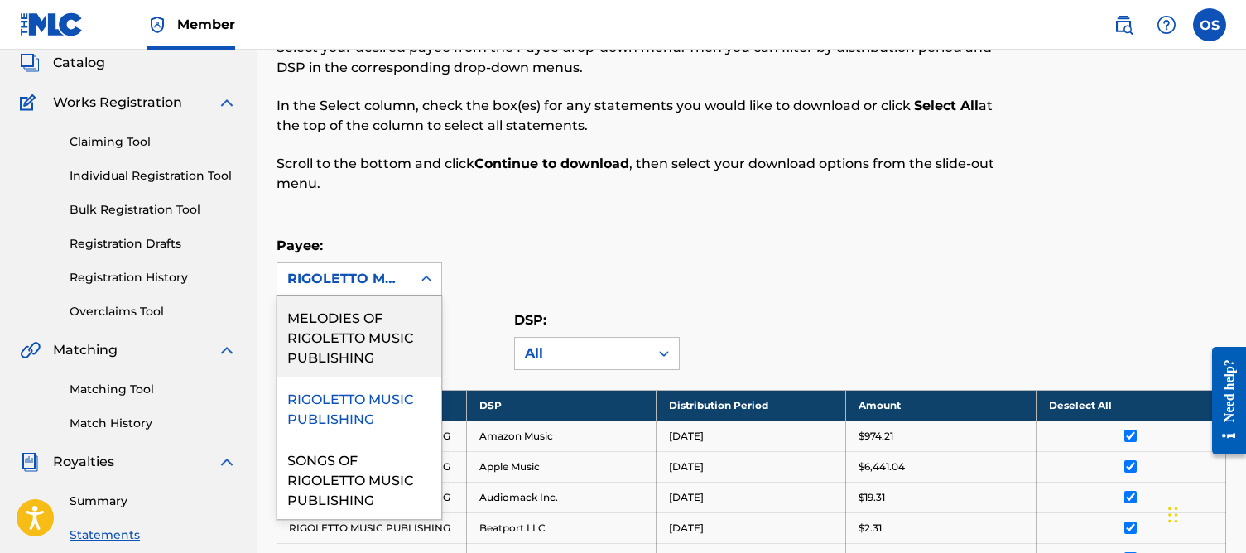
click at [361, 273] on div "RIGOLETTO MUSIC PUBLISHING" at bounding box center [344, 279] width 114 height 20
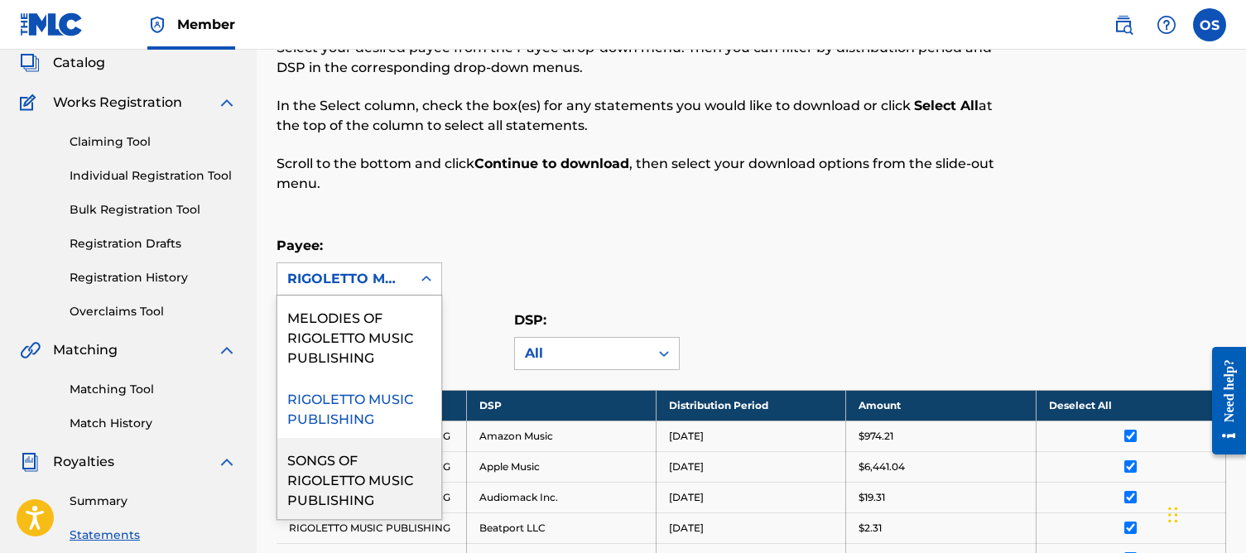
click at [361, 465] on div "SONGS OF RIGOLETTO MUSIC PUBLISHING" at bounding box center [359, 478] width 164 height 81
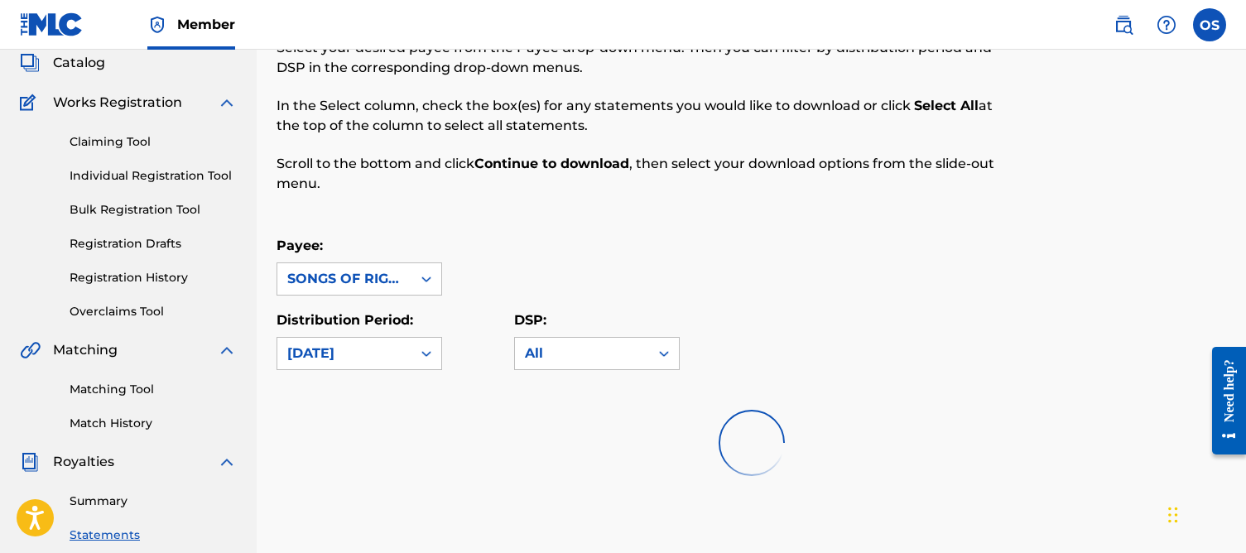
scroll to position [101, 0]
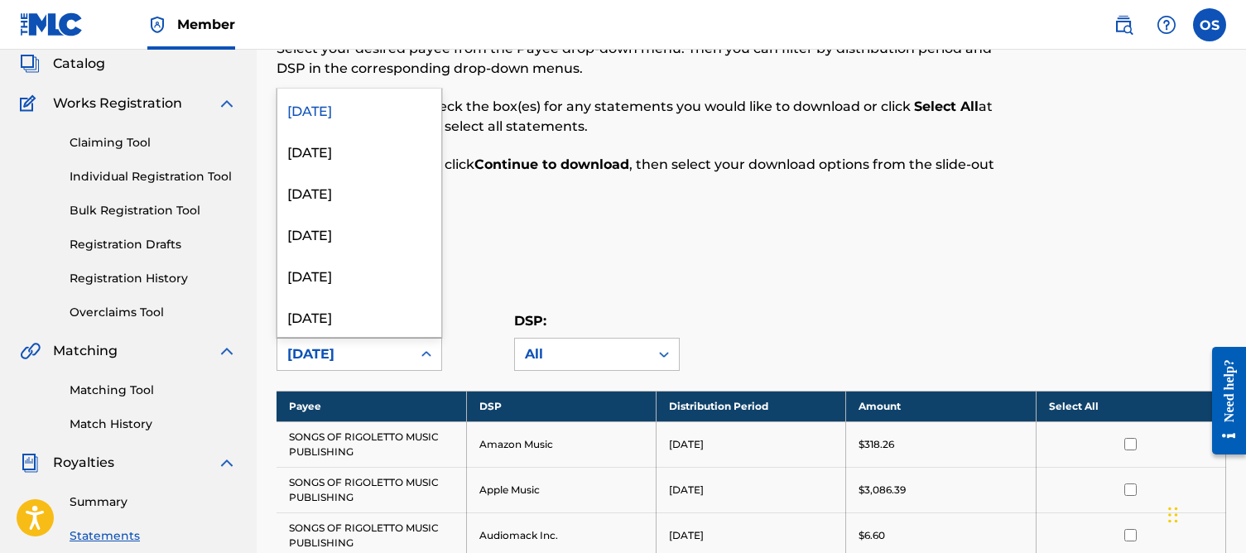
click at [372, 356] on div "[DATE]" at bounding box center [344, 355] width 114 height 20
click at [330, 239] on div "[DATE]" at bounding box center [359, 233] width 164 height 41
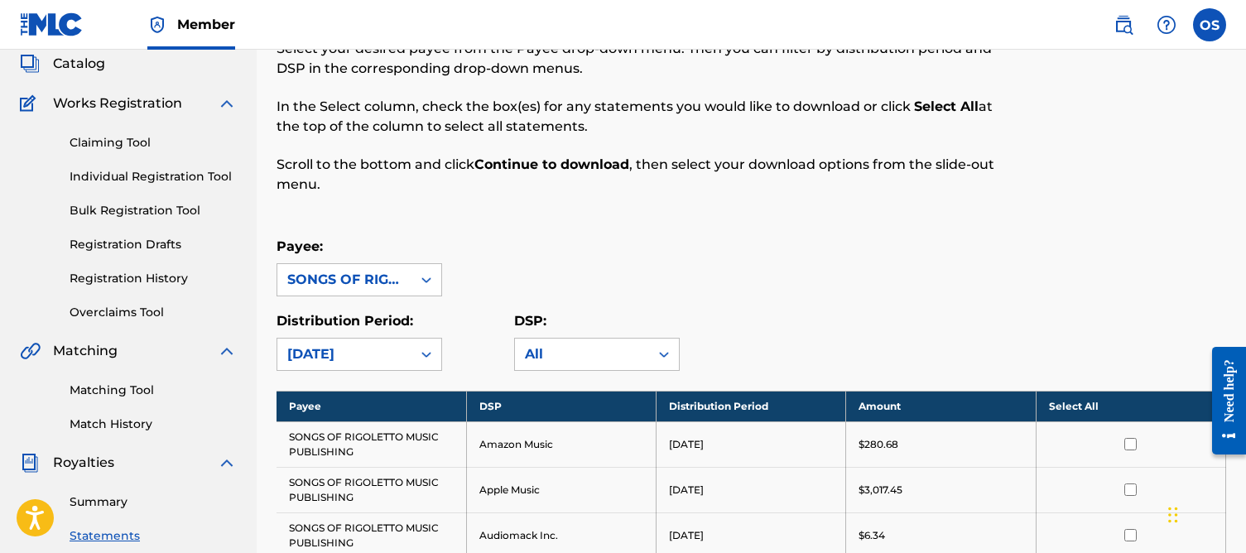
click at [1086, 407] on th "Select All" at bounding box center [1131, 406] width 190 height 31
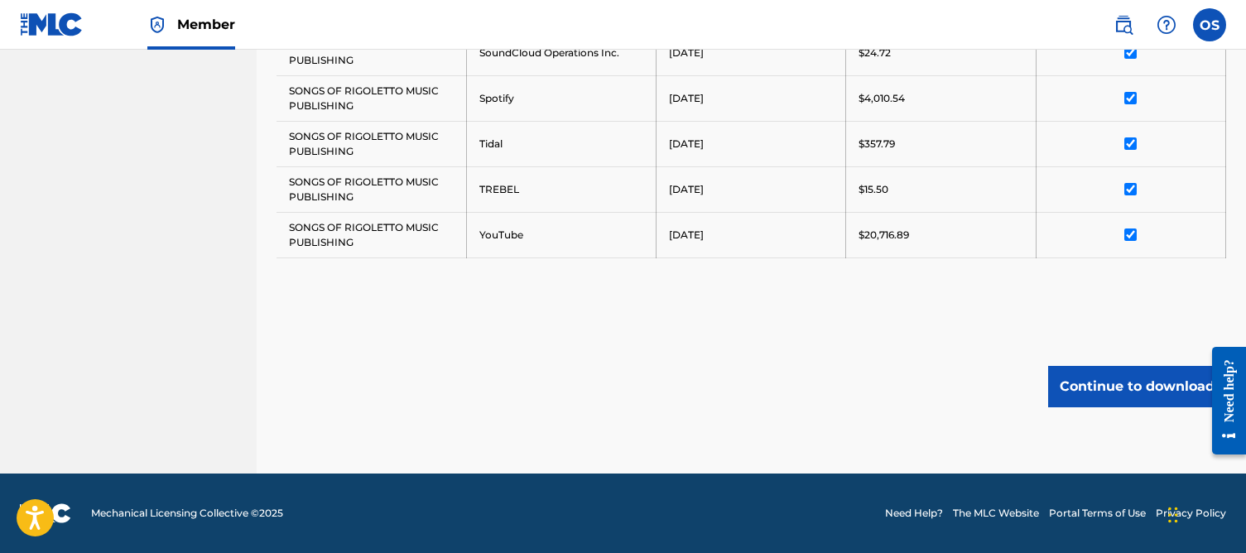
scroll to position [1085, 0]
click at [1111, 378] on button "Continue to download" at bounding box center [1138, 386] width 178 height 41
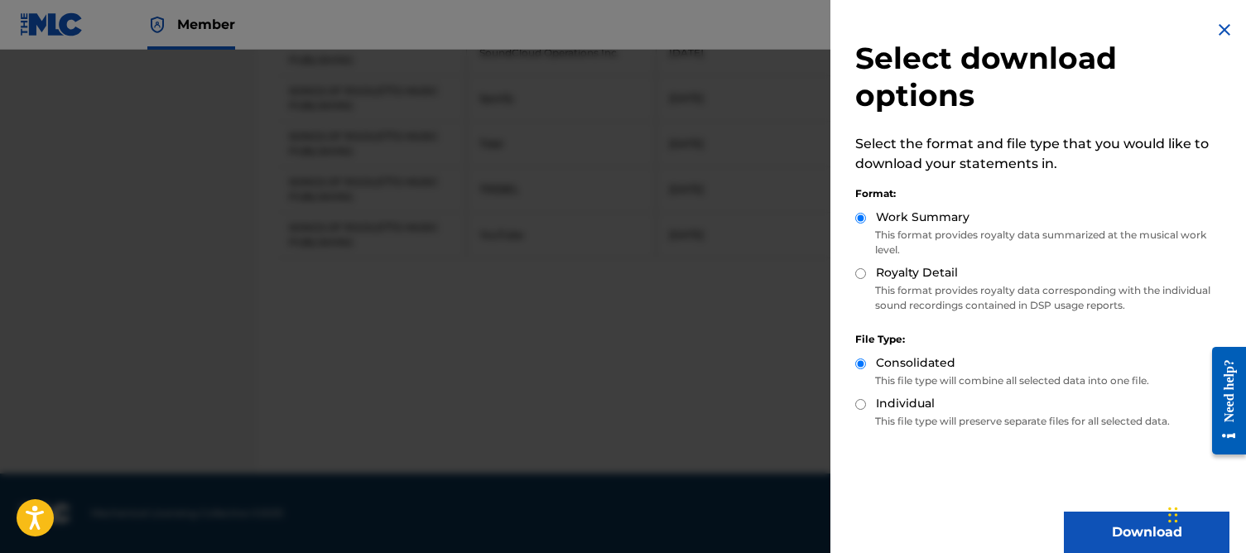
click at [863, 273] on input "Royalty Detail" at bounding box center [861, 273] width 11 height 11
radio input "true"
click at [1116, 536] on button "Download" at bounding box center [1147, 532] width 166 height 41
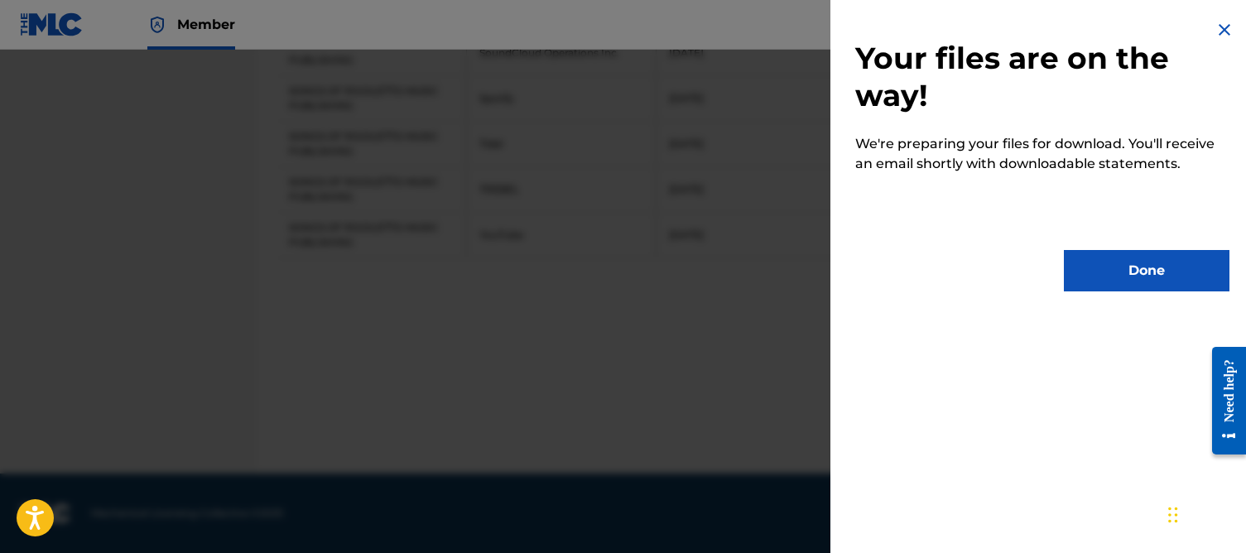
click at [1146, 264] on button "Done" at bounding box center [1147, 270] width 166 height 41
